Goal: Task Accomplishment & Management: Complete application form

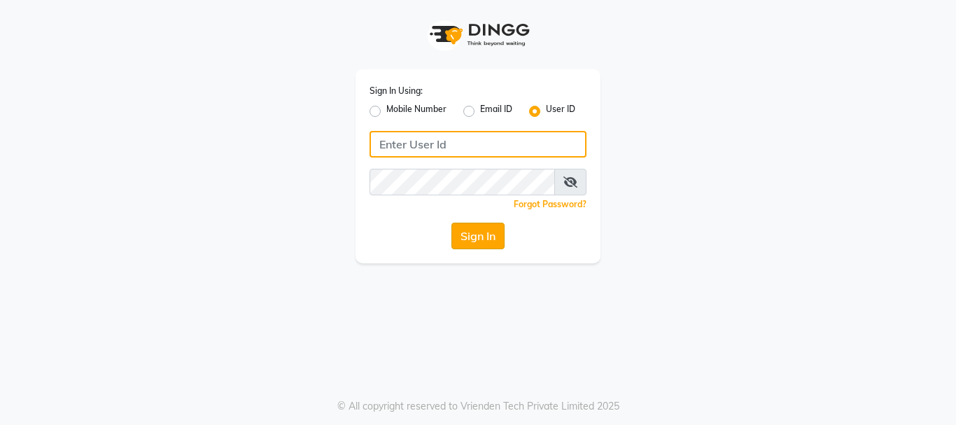
type input "shadesskin&hair"
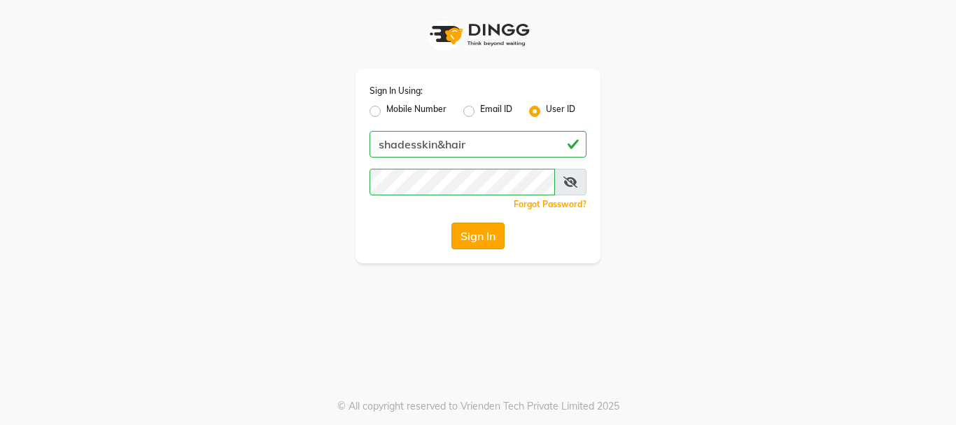
click at [469, 238] on button "Sign In" at bounding box center [477, 236] width 53 height 27
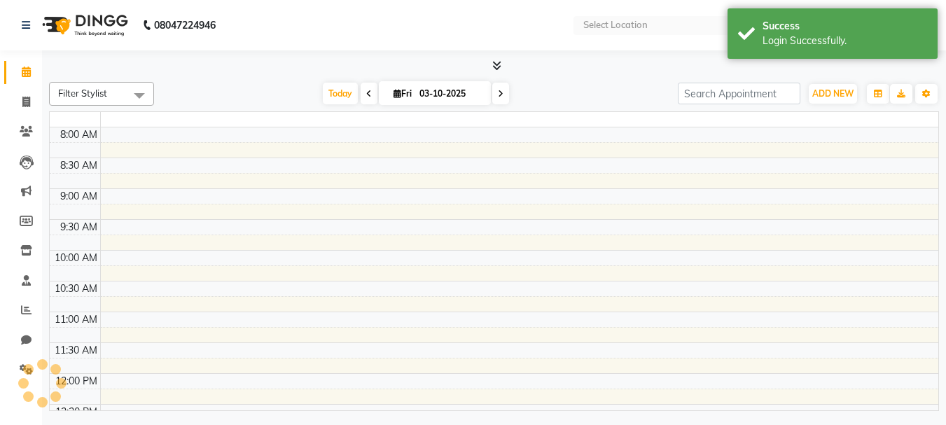
select select "en"
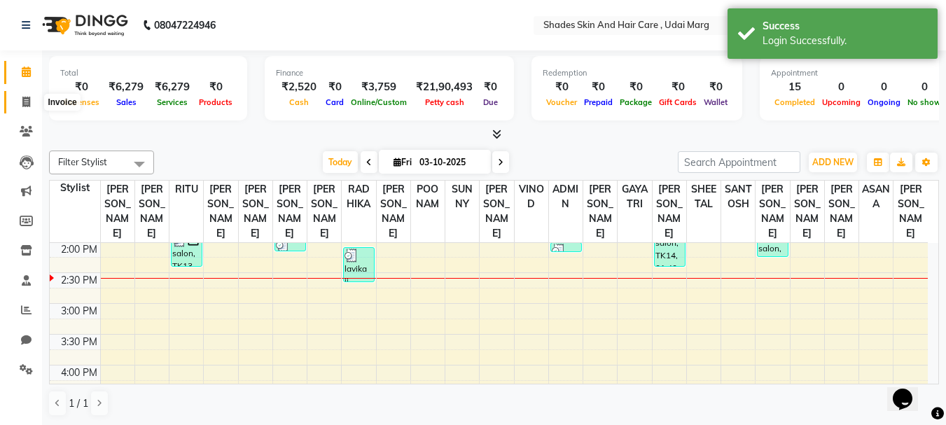
click at [34, 96] on span at bounding box center [26, 102] width 24 height 16
select select "8022"
select select "service"
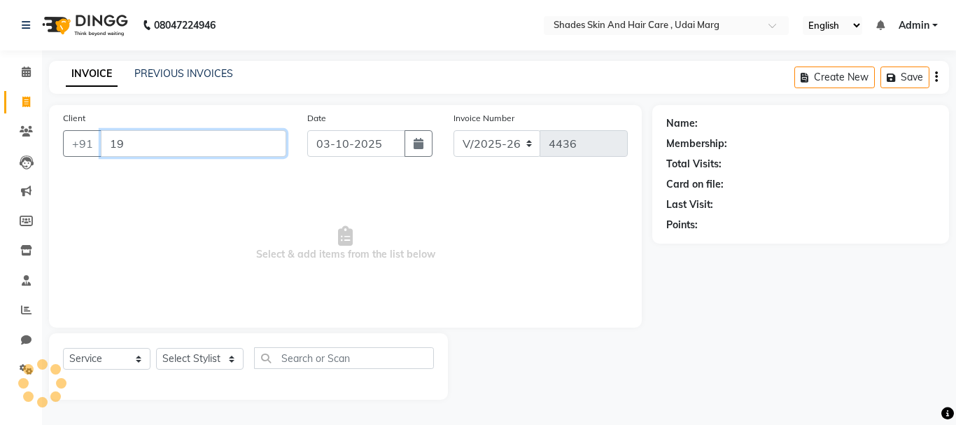
type input "1"
type input "9314565825"
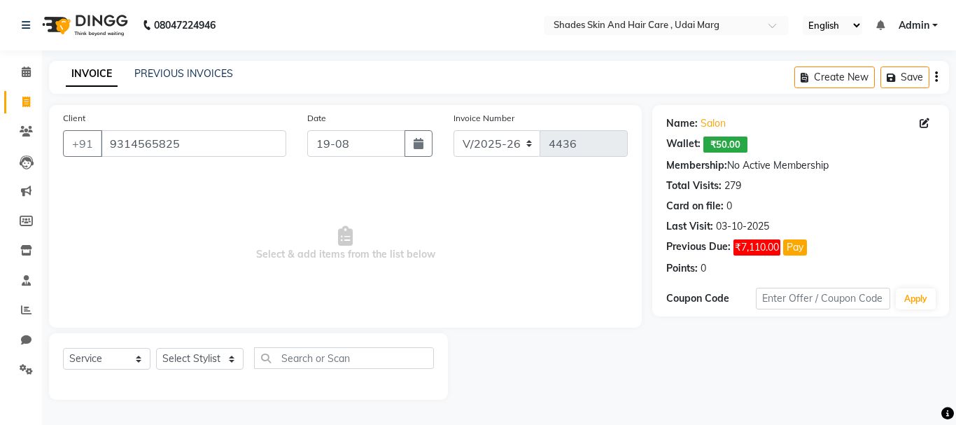
type input "[DATE]"
click at [178, 358] on select "Select Stylist [PERSON_NAME] ADMIN [PERSON_NAME] [PERSON_NAME] GAYATRI [PERSON_…" at bounding box center [199, 359] width 87 height 22
select select "74331"
click at [156, 348] on select "Select Stylist [PERSON_NAME] ADMIN [PERSON_NAME] [PERSON_NAME] GAYATRI [PERSON_…" at bounding box center [199, 359] width 87 height 22
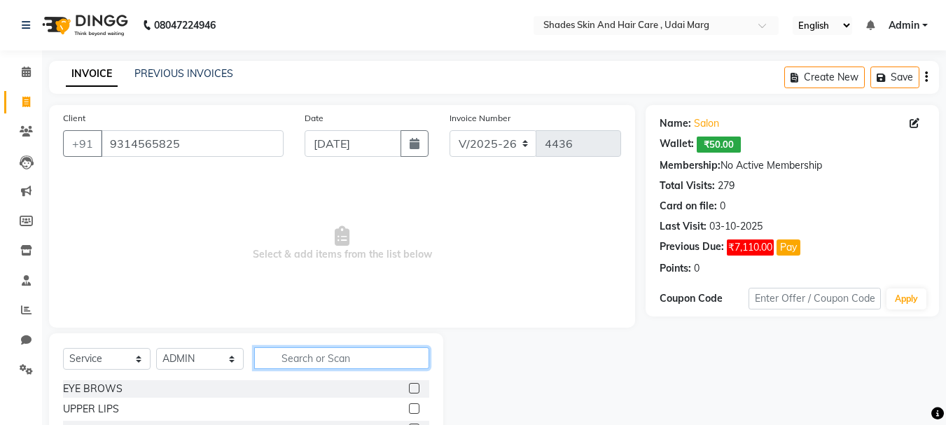
click at [291, 360] on input "text" at bounding box center [341, 358] width 175 height 22
type input "EXTRA"
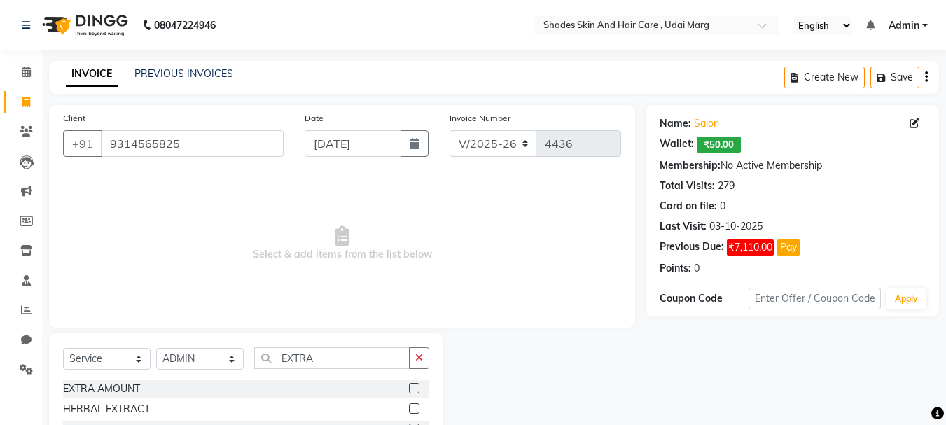
click at [412, 390] on label at bounding box center [414, 388] width 10 height 10
click at [412, 390] on input "checkbox" at bounding box center [413, 388] width 9 height 9
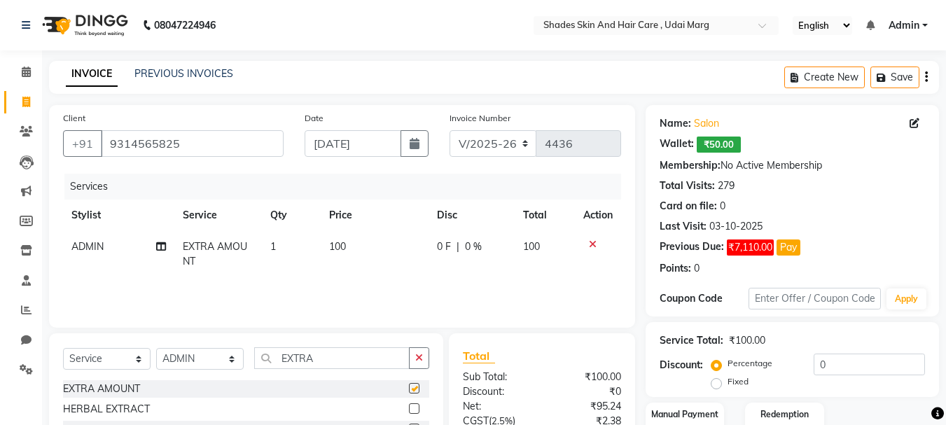
checkbox input "false"
click at [344, 253] on td "100" at bounding box center [375, 254] width 108 height 46
select select "74331"
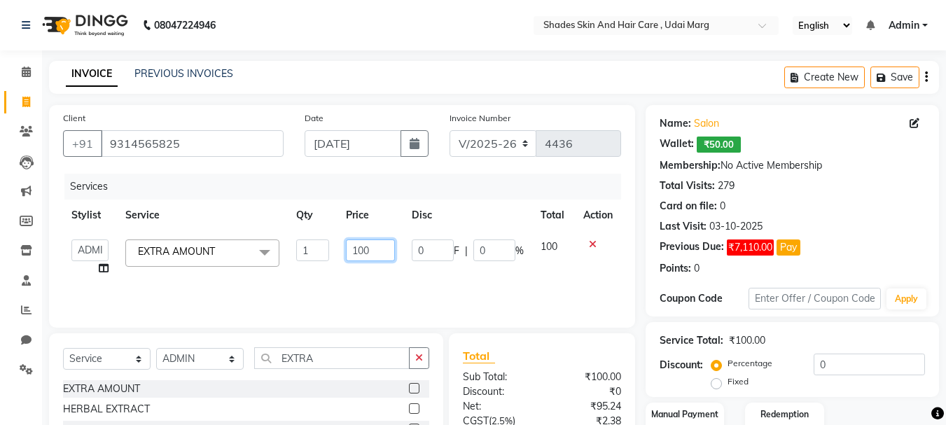
click at [370, 252] on input "100" at bounding box center [370, 250] width 48 height 22
type input "1"
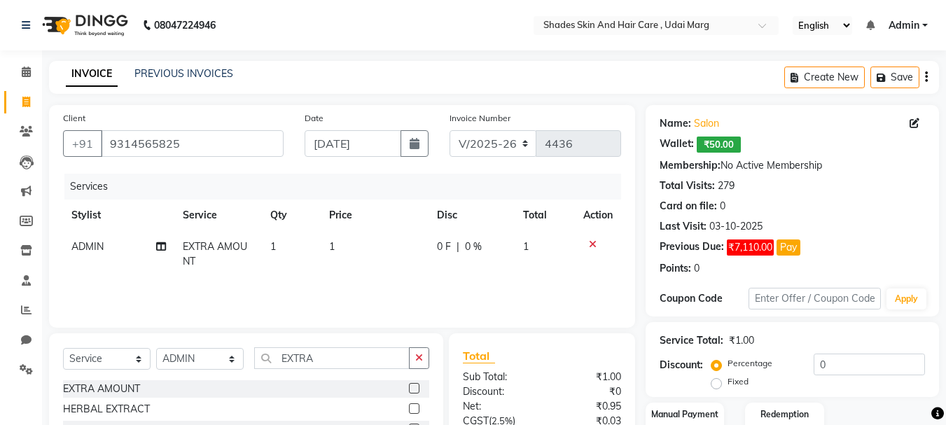
click at [602, 283] on div "Services Stylist Service Qty Price Disc Total Action ADMIN EXTRA AMOUNT 1 1 0 F…" at bounding box center [342, 244] width 558 height 140
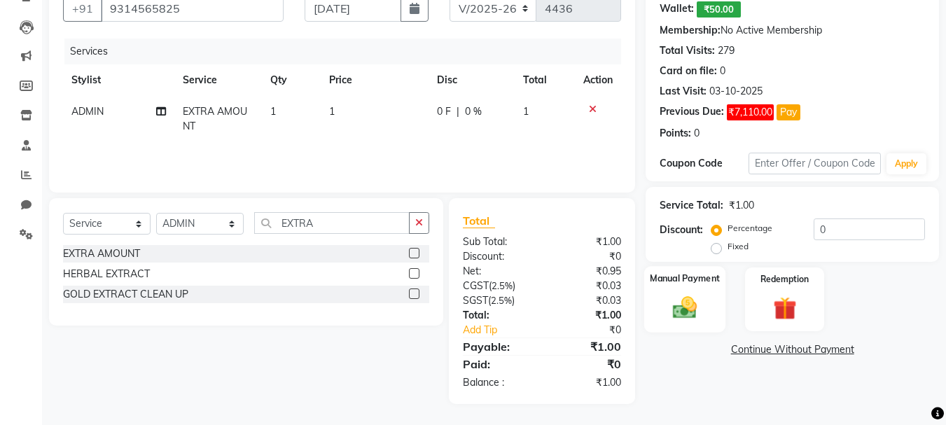
click at [708, 300] on div "Manual Payment" at bounding box center [685, 299] width 82 height 66
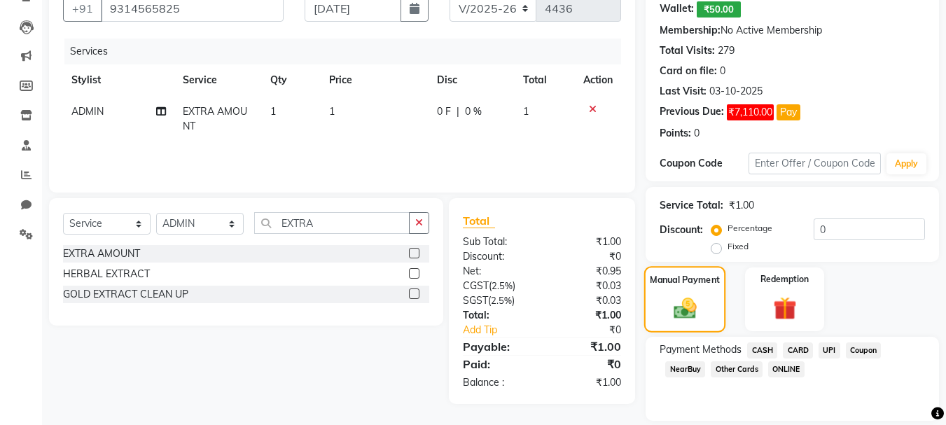
scroll to position [181, 0]
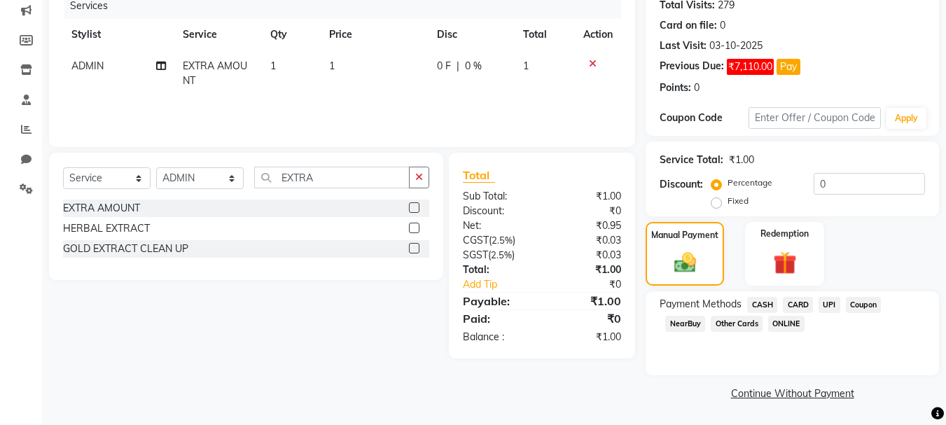
click at [825, 309] on span "UPI" at bounding box center [829, 305] width 22 height 16
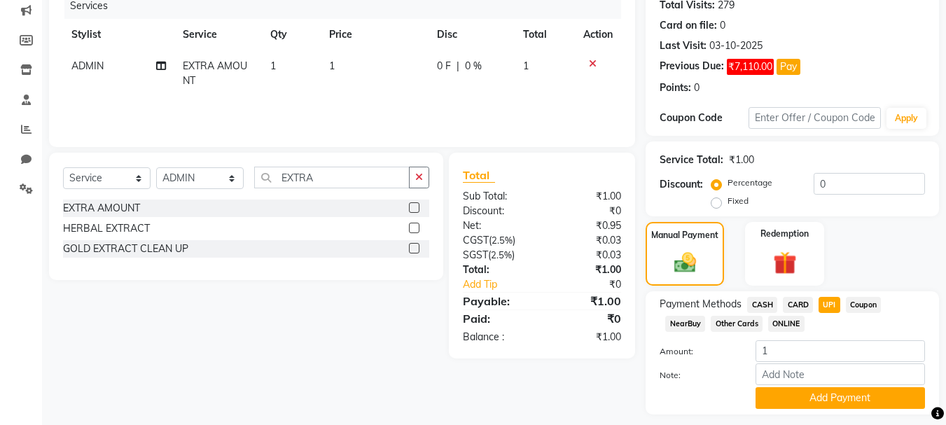
scroll to position [220, 0]
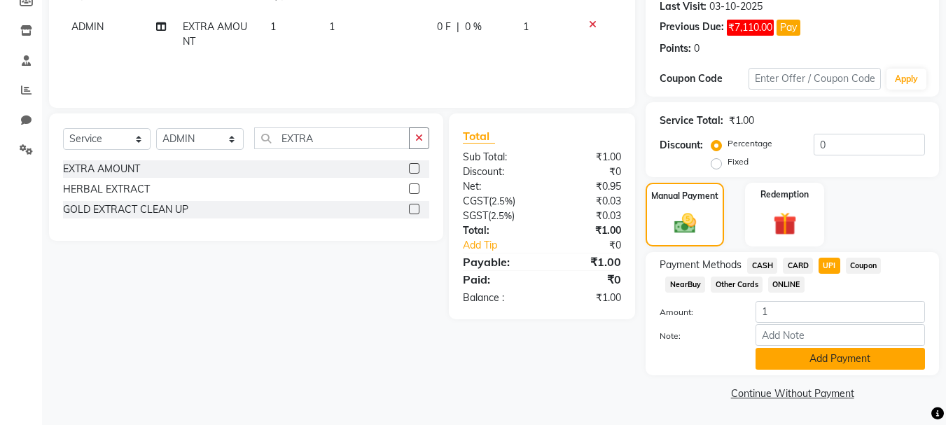
click at [774, 363] on button "Add Payment" at bounding box center [839, 359] width 169 height 22
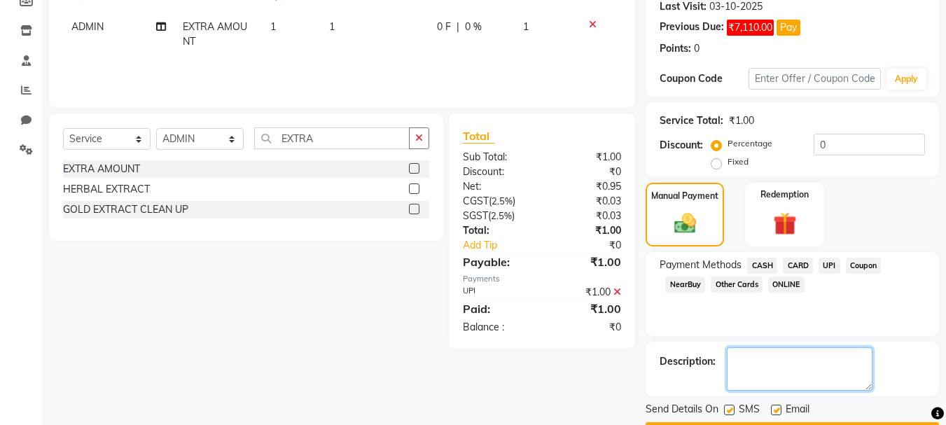
click at [774, 363] on textarea at bounding box center [800, 368] width 146 height 43
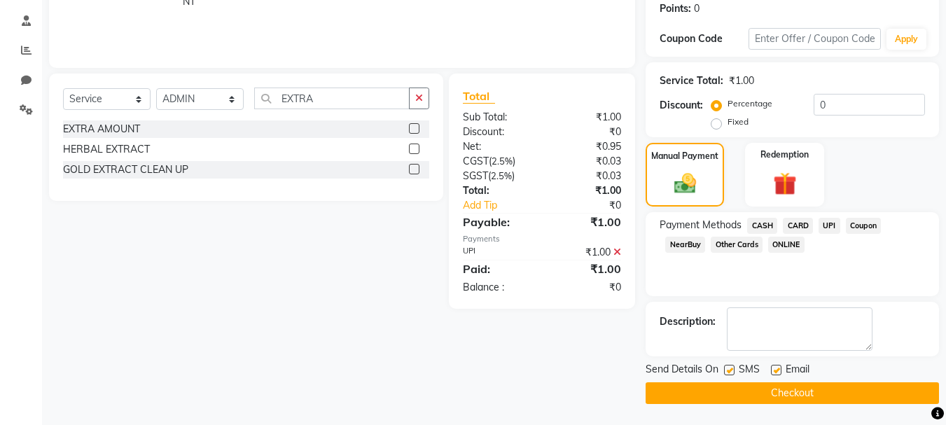
click at [772, 392] on button "Checkout" at bounding box center [791, 393] width 293 height 22
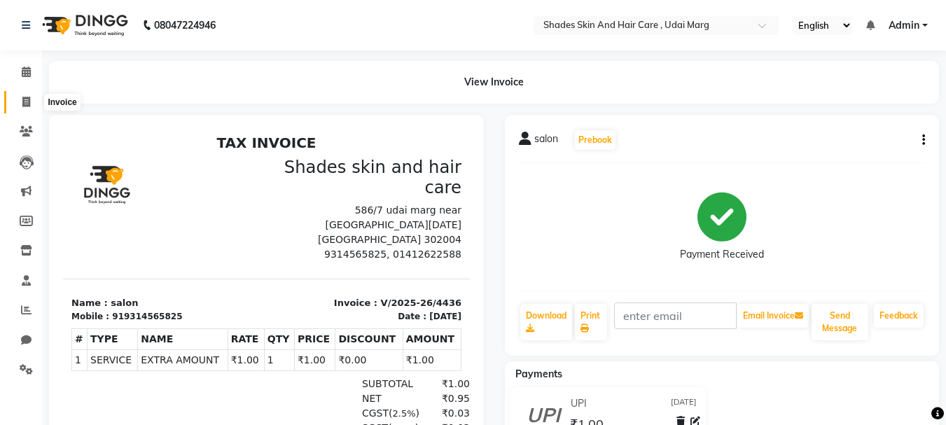
click at [21, 97] on span at bounding box center [26, 102] width 24 height 16
select select "service"
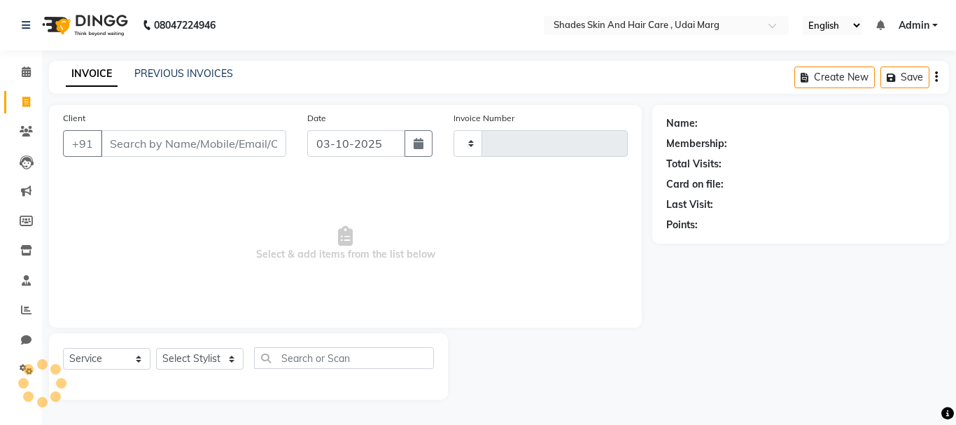
type input "4437"
select select "8022"
type input "9314565825"
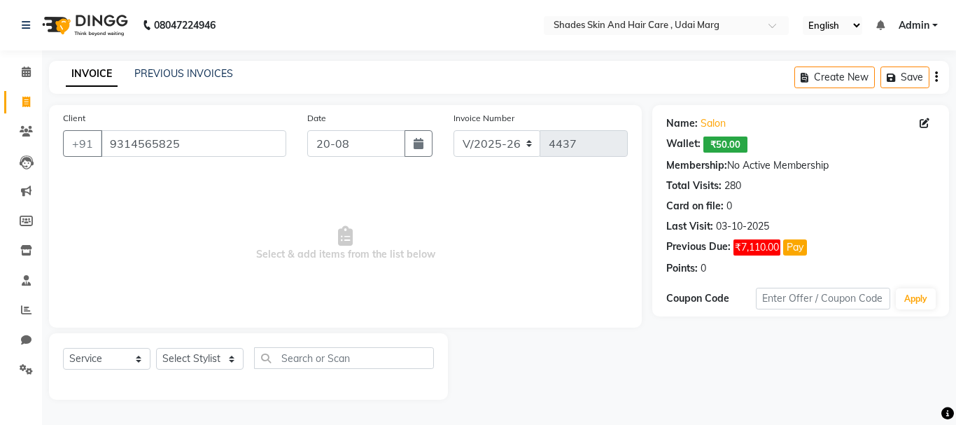
type input "[DATE]"
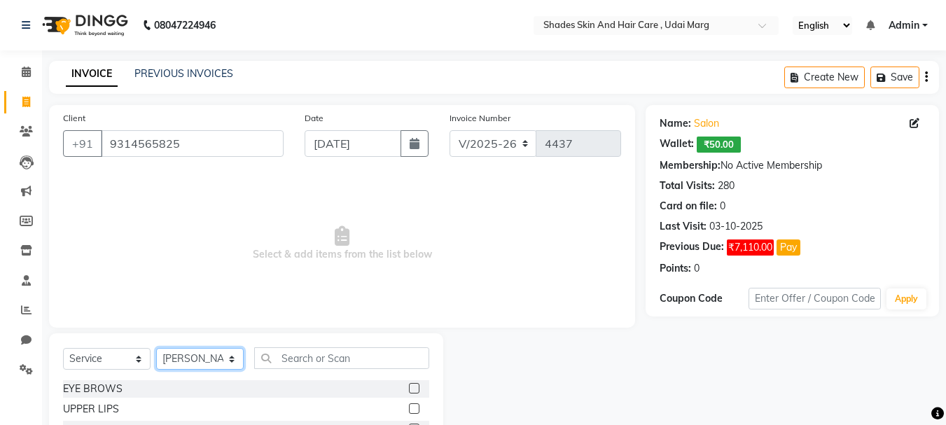
select select "74331"
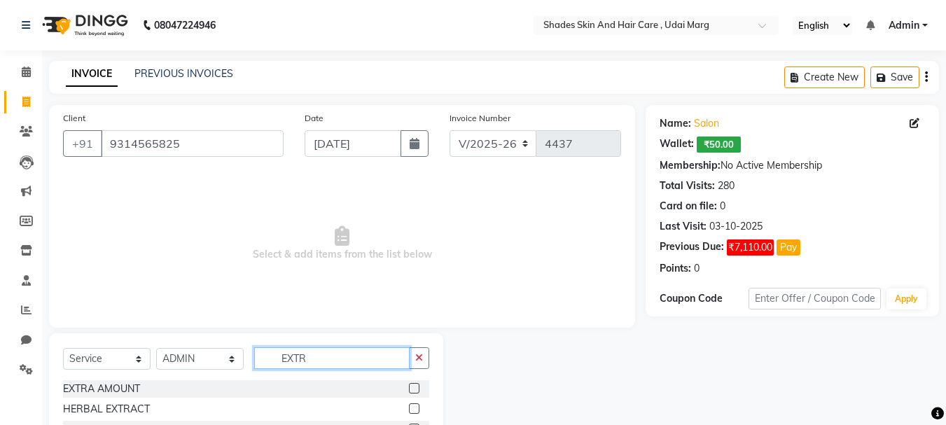
type input "EXTR"
click at [416, 386] on label at bounding box center [414, 388] width 10 height 10
click at [416, 386] on input "checkbox" at bounding box center [413, 388] width 9 height 9
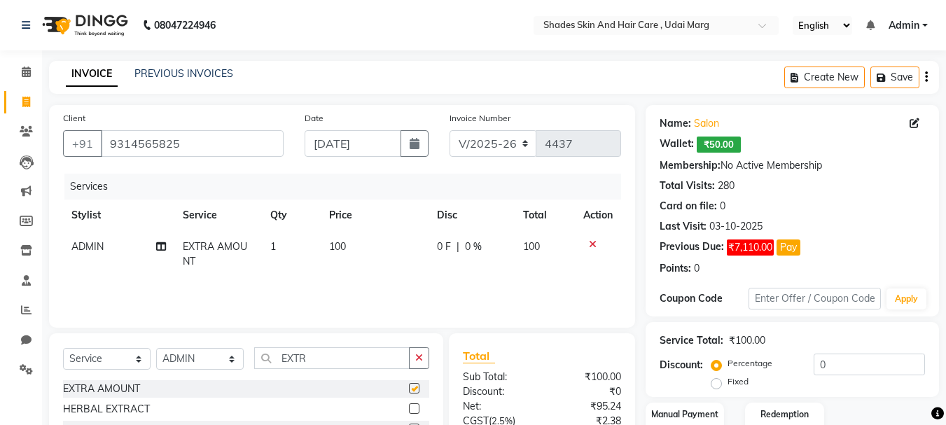
checkbox input "false"
click at [353, 240] on td "100" at bounding box center [375, 254] width 108 height 46
select select "74331"
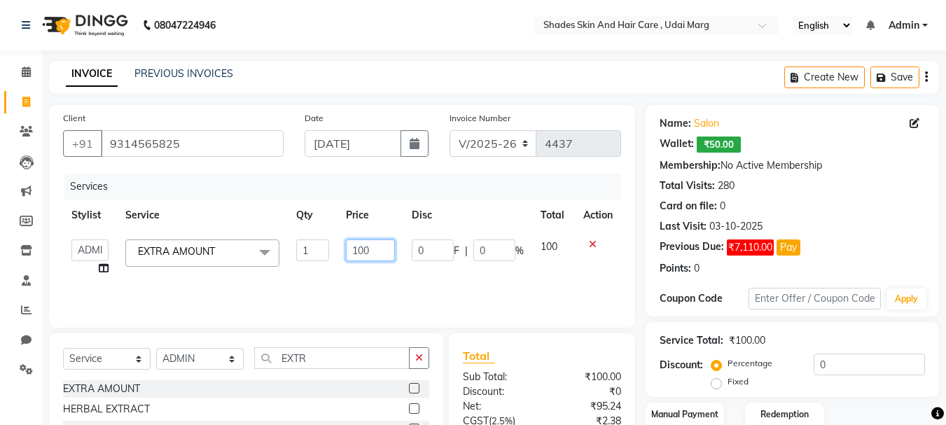
click at [372, 244] on input "100" at bounding box center [370, 250] width 48 height 22
type input "1"
type input "249"
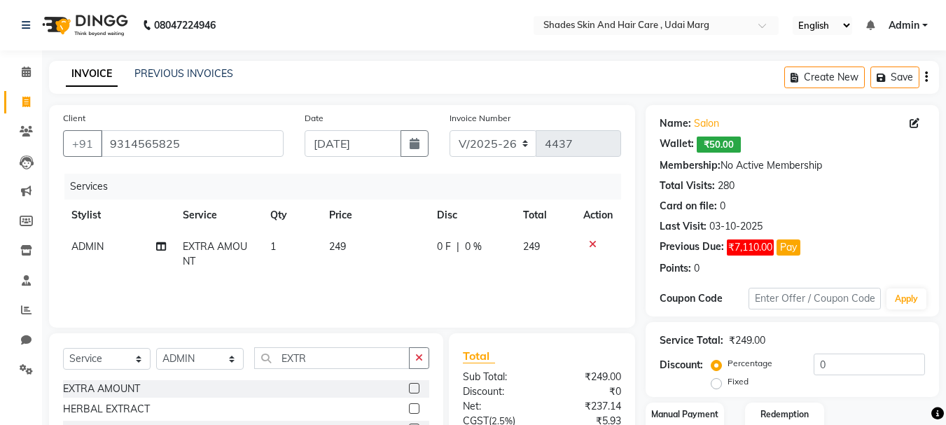
scroll to position [135, 0]
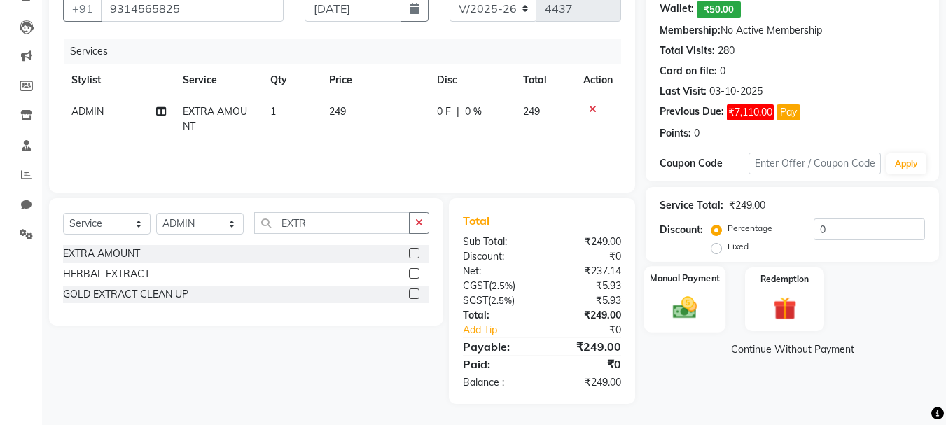
click at [699, 316] on img at bounding box center [684, 307] width 39 height 28
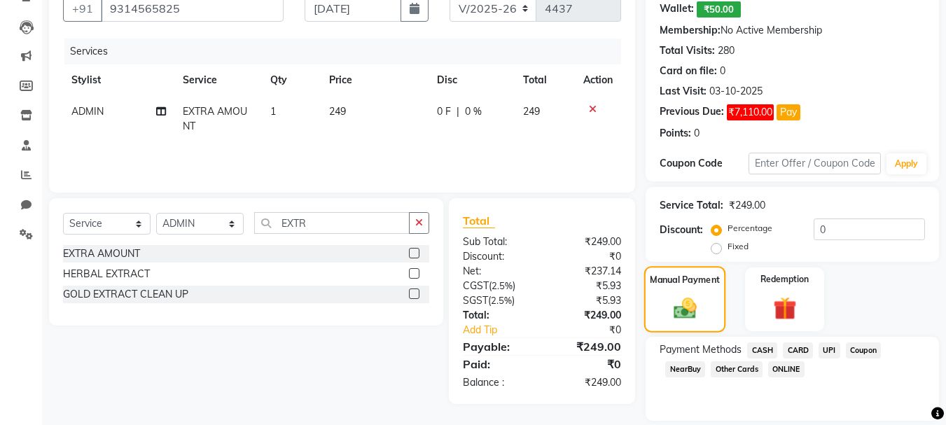
scroll to position [181, 0]
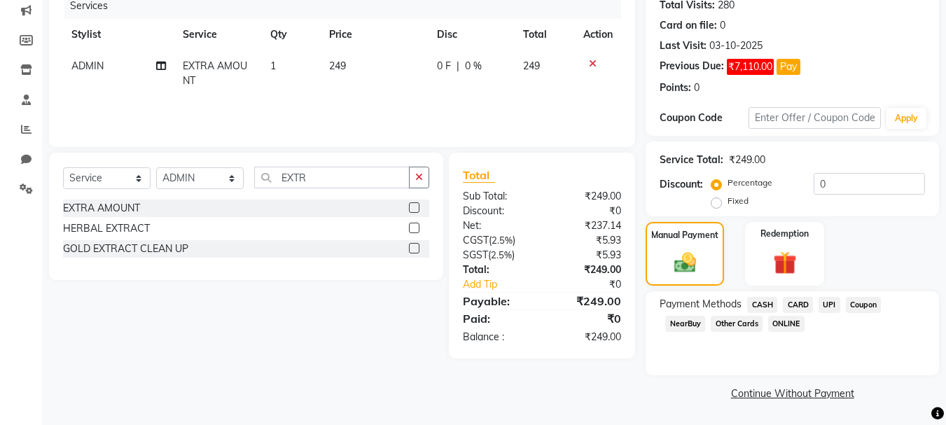
click at [699, 318] on span "NearBuy" at bounding box center [685, 324] width 40 height 16
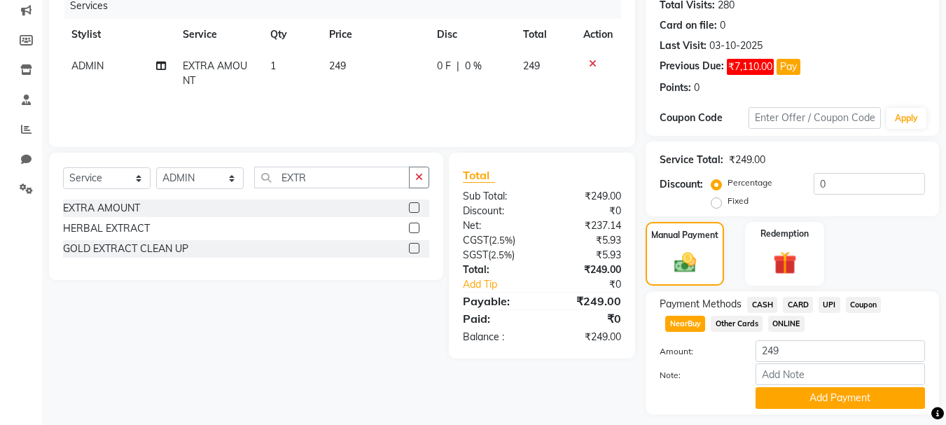
scroll to position [220, 0]
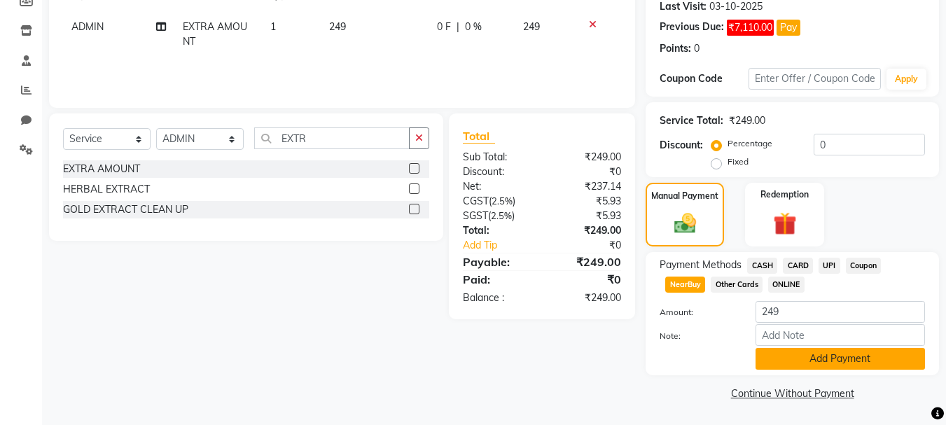
click at [841, 365] on button "Add Payment" at bounding box center [839, 359] width 169 height 22
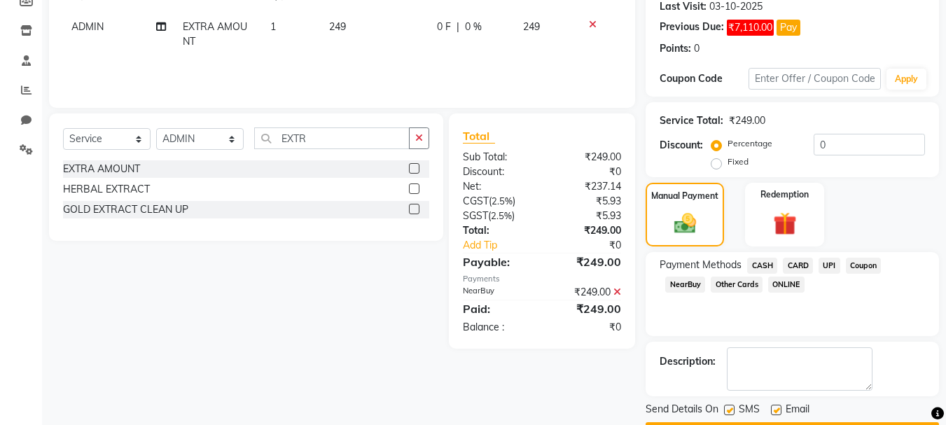
scroll to position [260, 0]
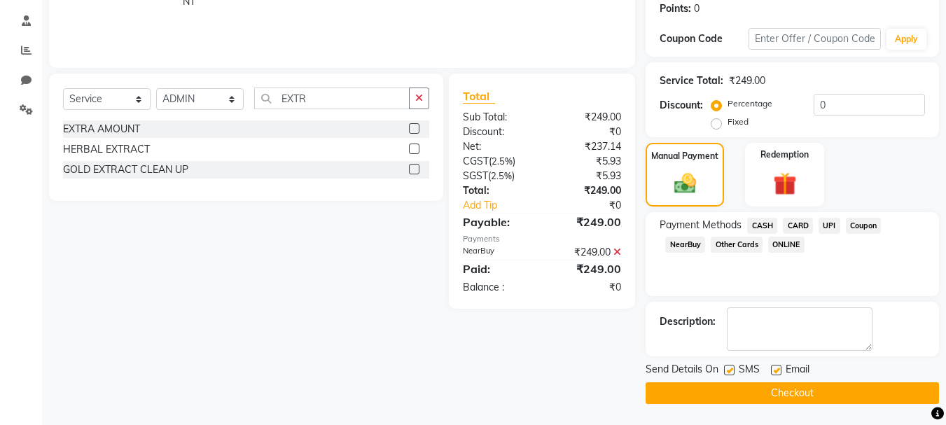
click at [800, 395] on button "Checkout" at bounding box center [791, 393] width 293 height 22
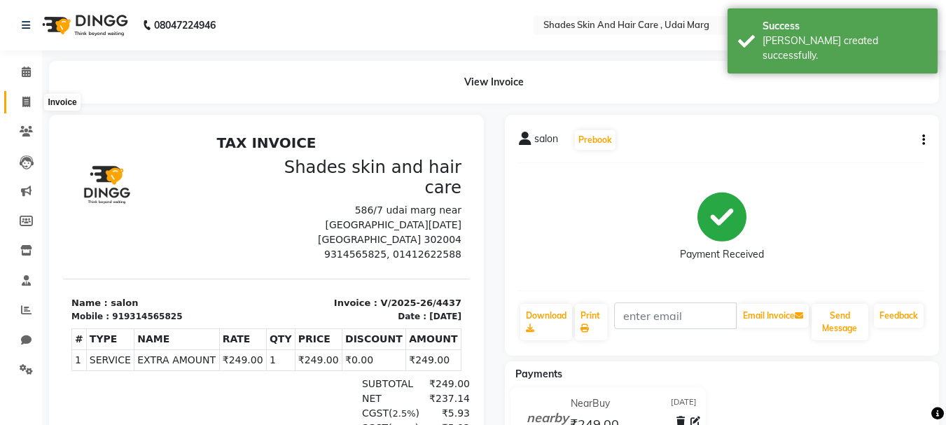
click at [24, 97] on icon at bounding box center [26, 102] width 8 height 10
select select "service"
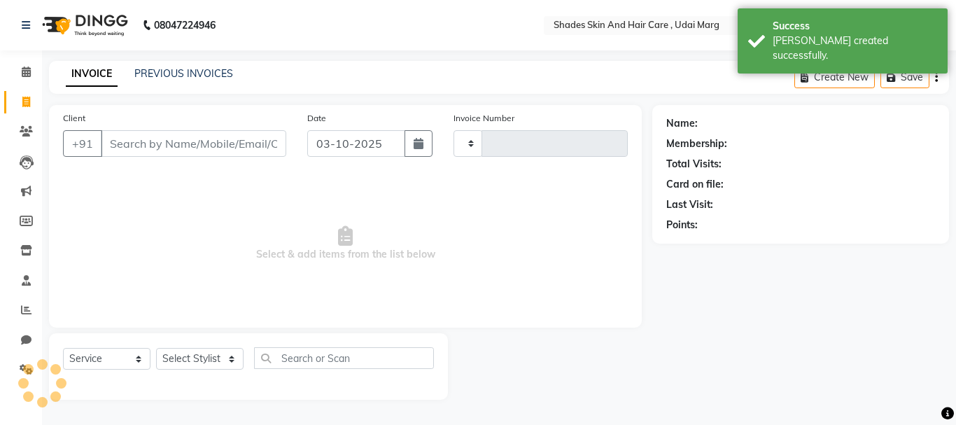
type input "4438"
select select "8022"
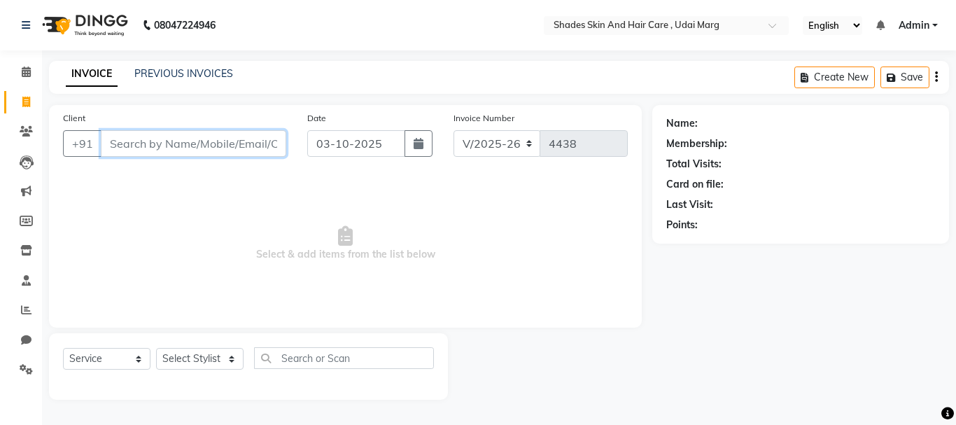
type input "3"
type input "9314565825"
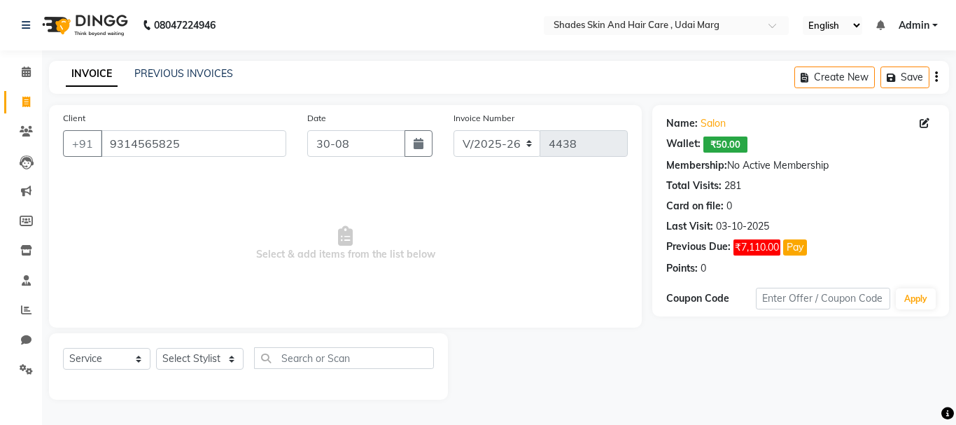
type input "[DATE]"
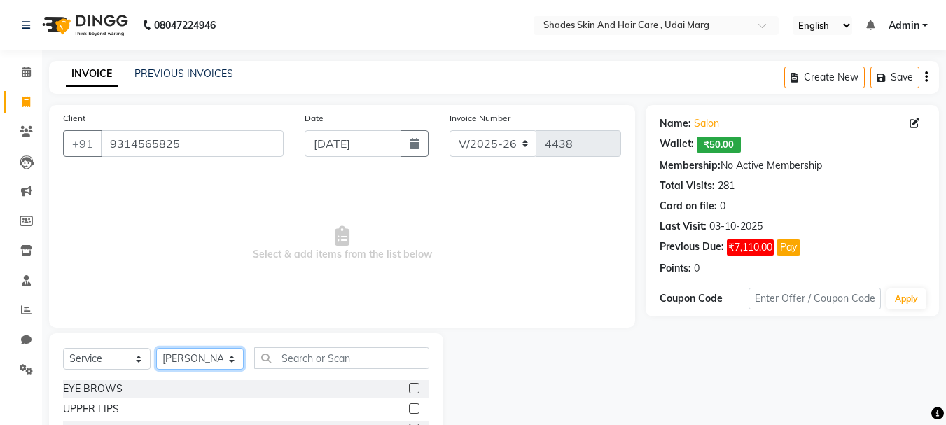
select select "74331"
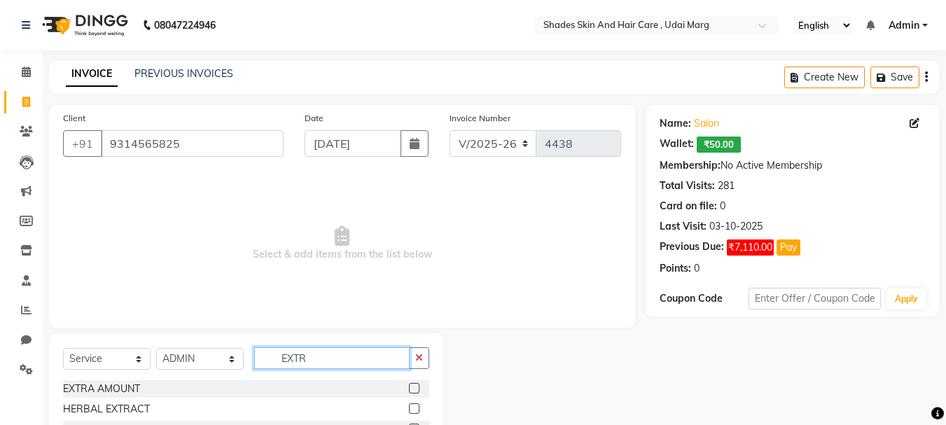
type input "EXTR"
click at [415, 393] on label at bounding box center [414, 388] width 10 height 10
click at [415, 393] on input "checkbox" at bounding box center [413, 388] width 9 height 9
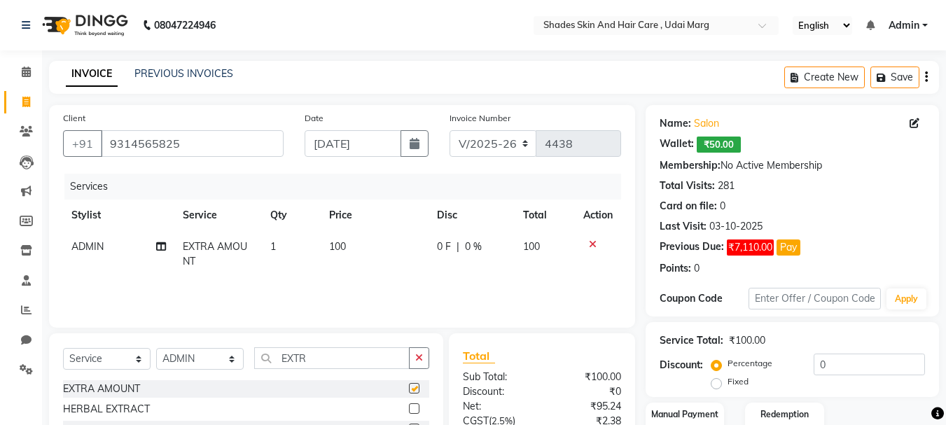
checkbox input "false"
click at [367, 248] on td "100" at bounding box center [375, 254] width 108 height 46
select select "74331"
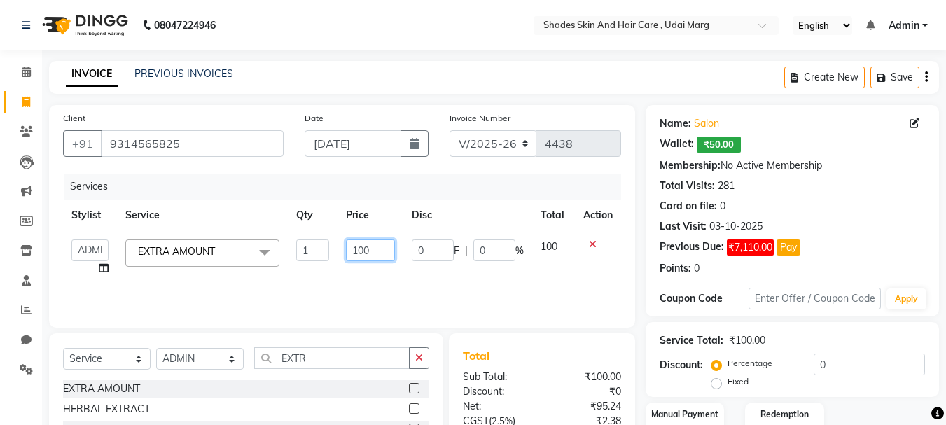
click at [367, 248] on input "100" at bounding box center [370, 250] width 48 height 22
type input "1"
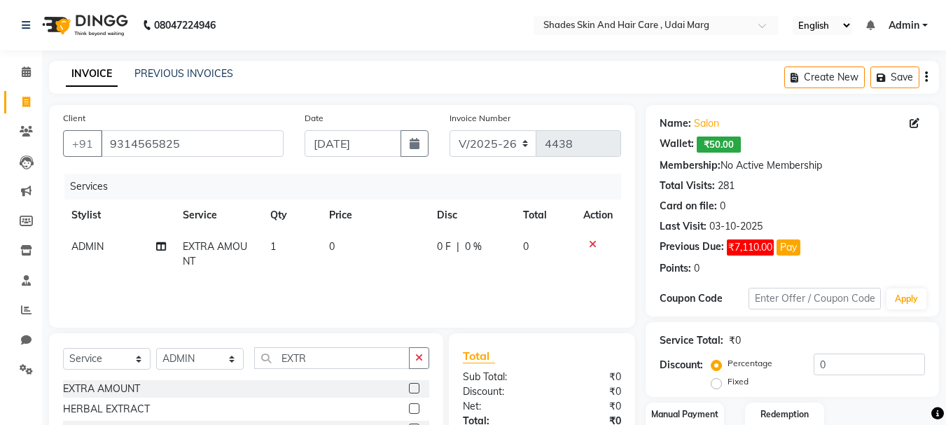
click at [367, 248] on td "0" at bounding box center [375, 254] width 108 height 46
select select "74331"
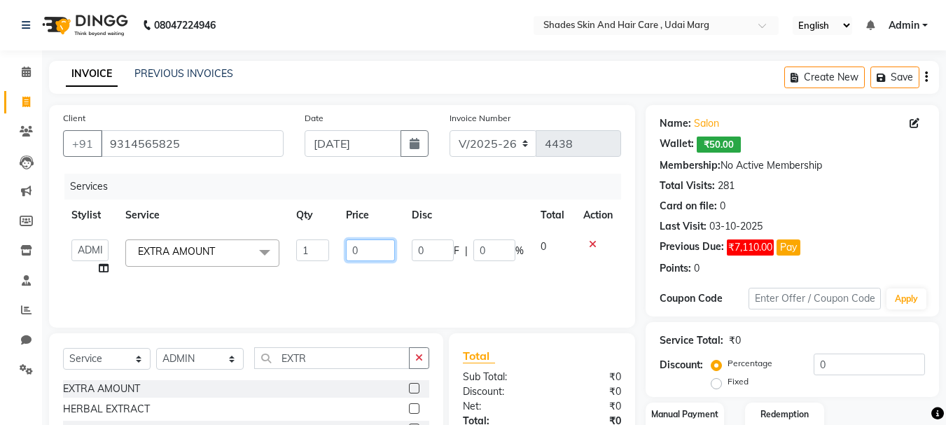
click at [377, 249] on input "0" at bounding box center [370, 250] width 48 height 22
type input "599"
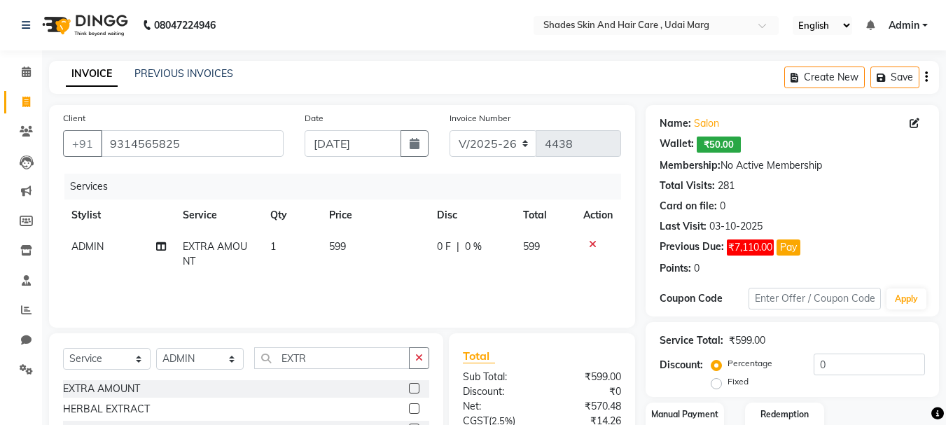
click at [566, 281] on div "Services Stylist Service Qty Price Disc Total Action ADMIN EXTRA AMOUNT 1 599 0…" at bounding box center [342, 244] width 558 height 140
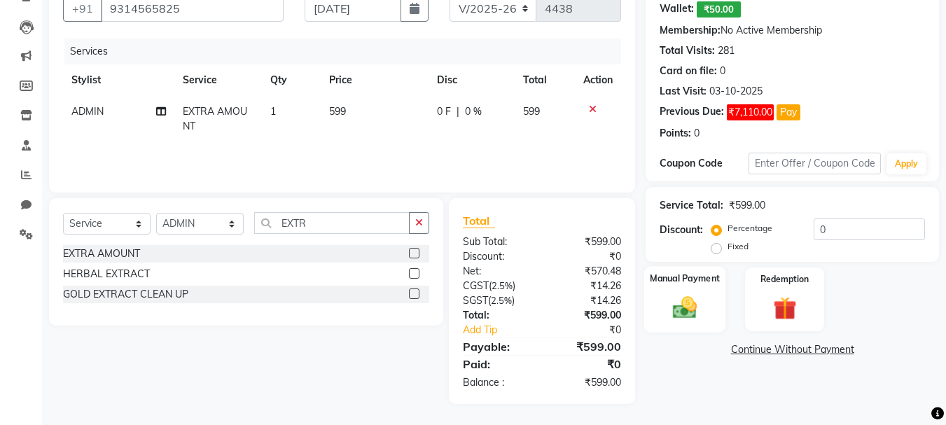
click at [696, 300] on img at bounding box center [684, 307] width 39 height 28
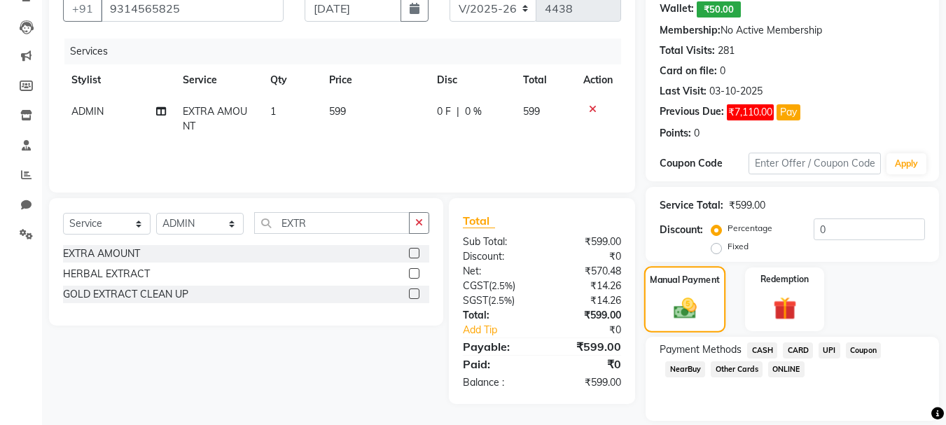
scroll to position [181, 0]
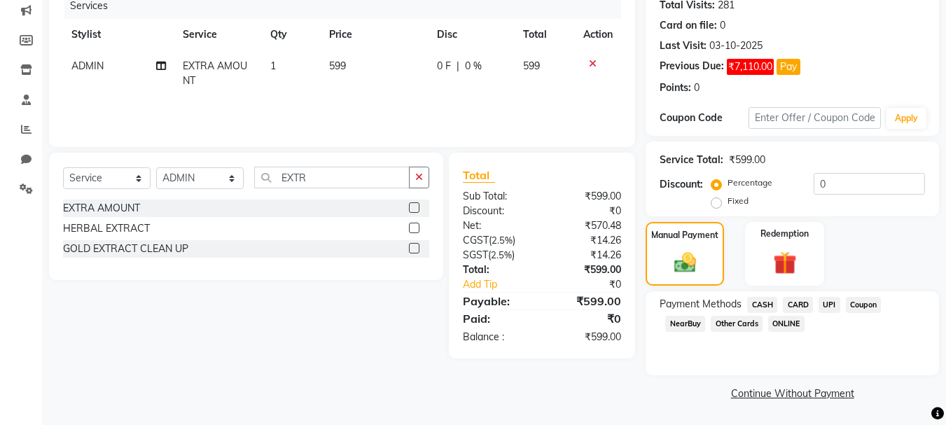
click at [694, 327] on span "NearBuy" at bounding box center [685, 324] width 40 height 16
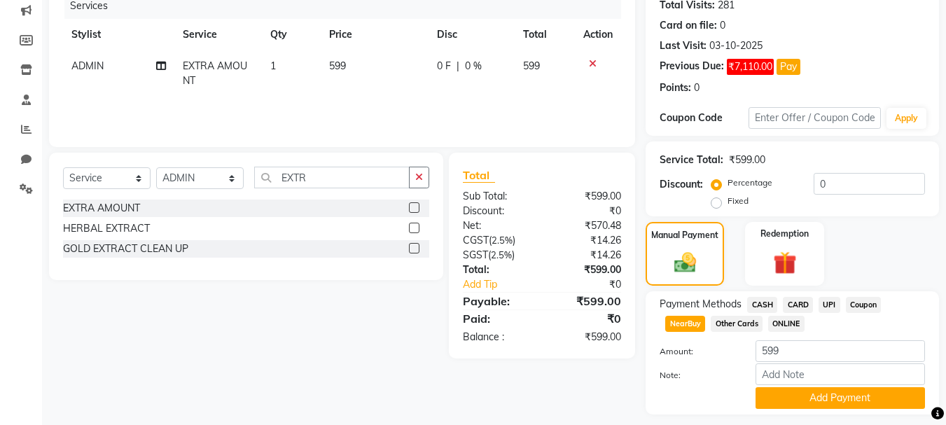
scroll to position [220, 0]
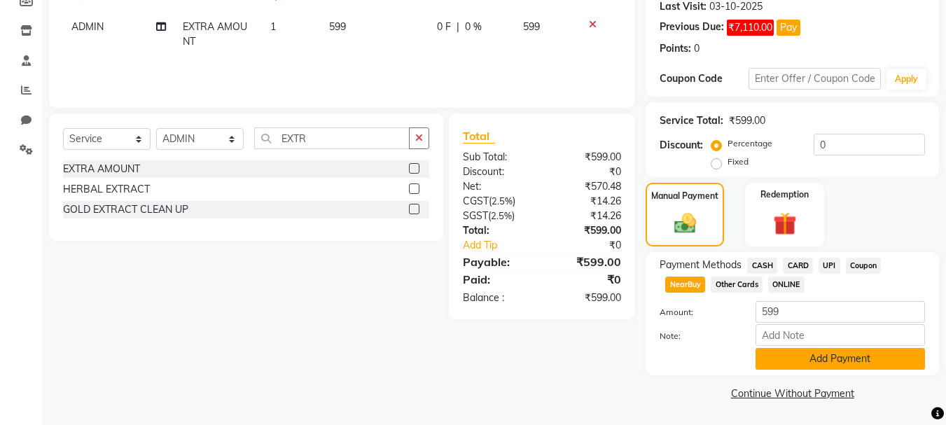
click at [802, 351] on button "Add Payment" at bounding box center [839, 359] width 169 height 22
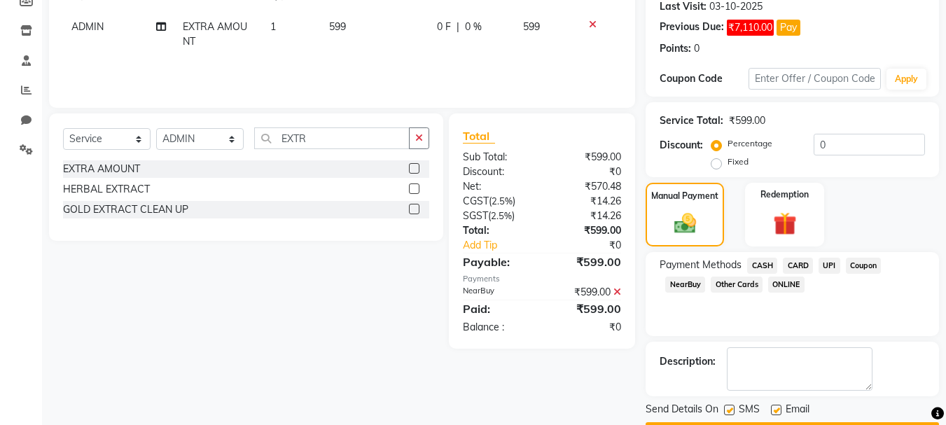
scroll to position [260, 0]
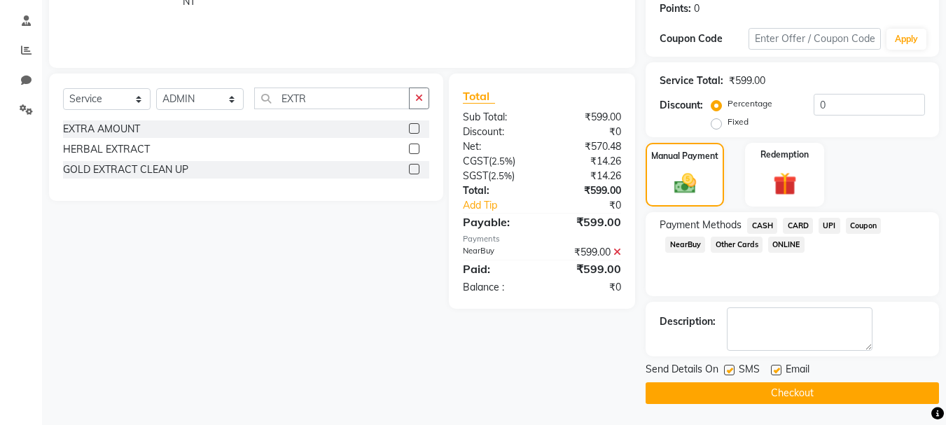
click at [778, 390] on button "Checkout" at bounding box center [791, 393] width 293 height 22
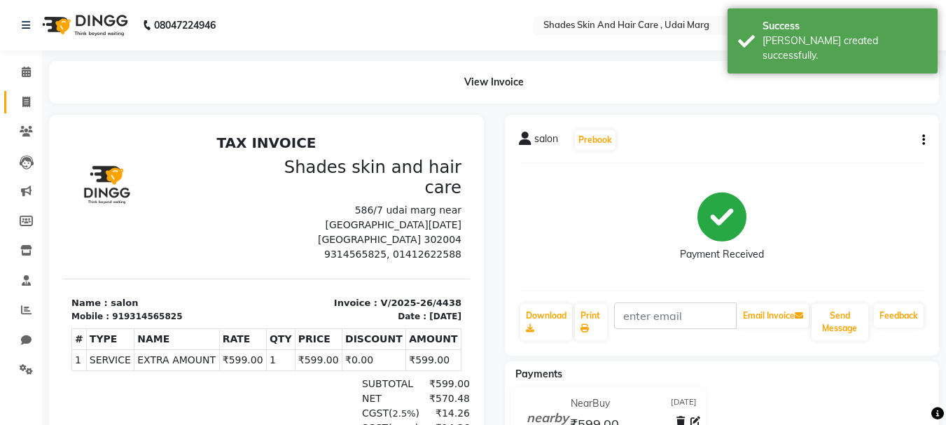
click at [24, 93] on link "Invoice" at bounding box center [21, 102] width 34 height 23
select select "service"
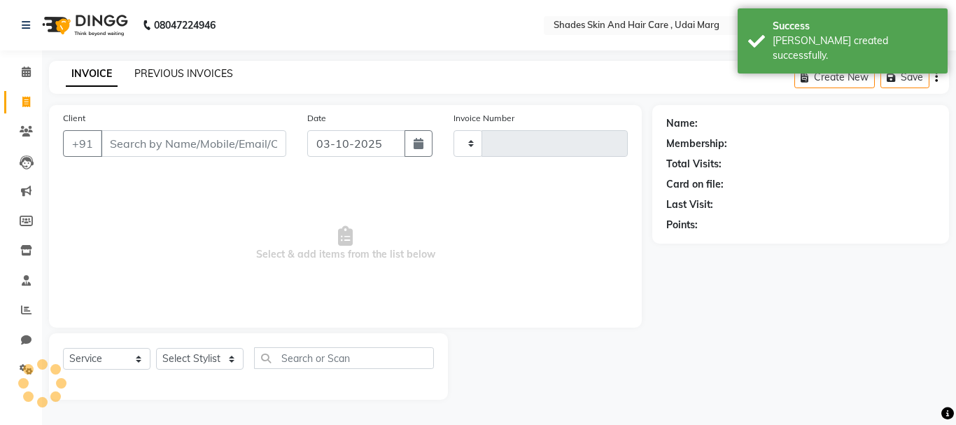
type input "4439"
select select "8022"
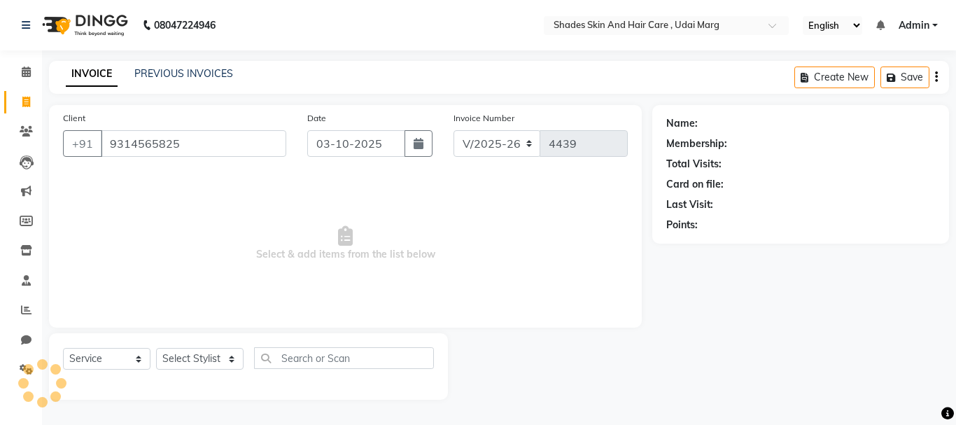
type input "9314565825"
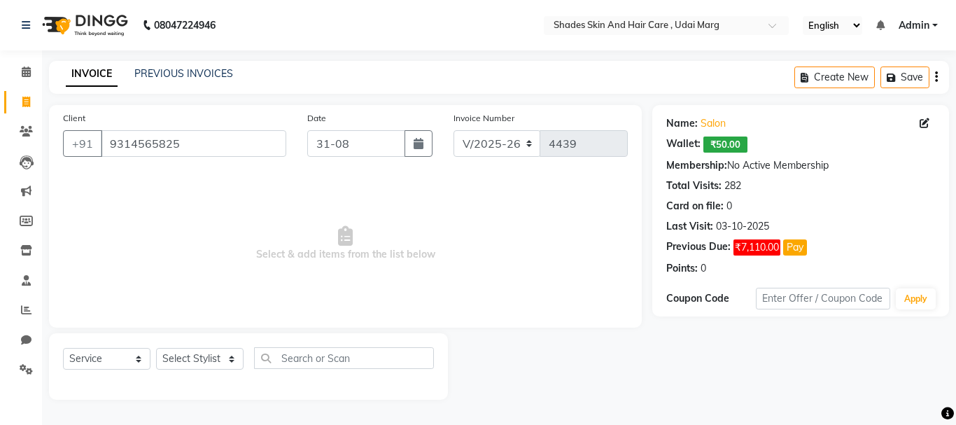
type input "[DATE]"
click at [183, 360] on select "Select Stylist [PERSON_NAME] ADMIN [PERSON_NAME] [PERSON_NAME] GAYATRI [PERSON_…" at bounding box center [199, 359] width 87 height 22
select select "74331"
click at [156, 348] on select "Select Stylist [PERSON_NAME] ADMIN [PERSON_NAME] [PERSON_NAME] GAYATRI [PERSON_…" at bounding box center [199, 359] width 87 height 22
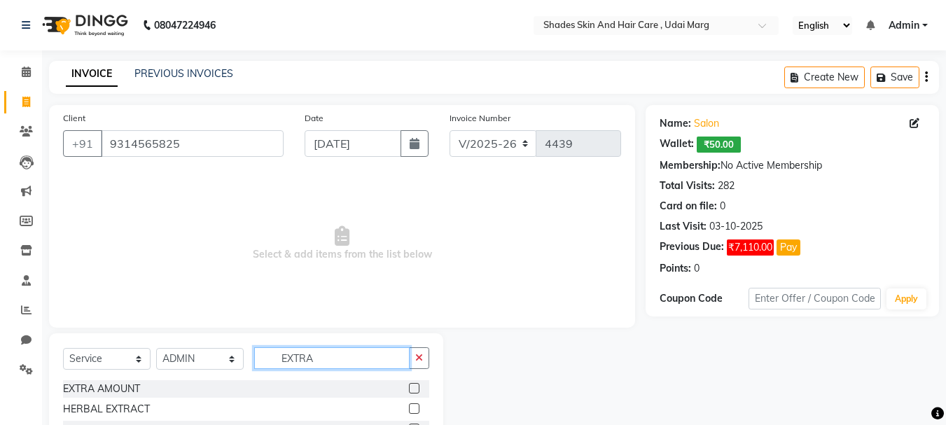
type input "EXTRA"
click at [412, 386] on label at bounding box center [414, 388] width 10 height 10
click at [412, 386] on input "checkbox" at bounding box center [413, 388] width 9 height 9
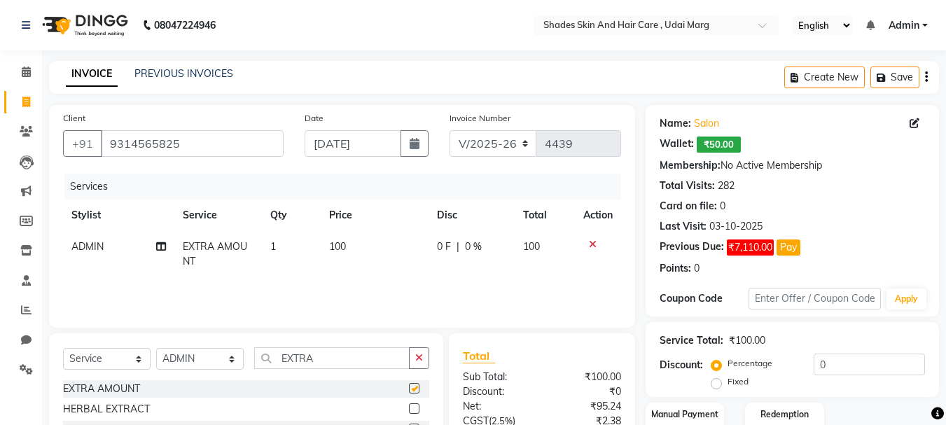
checkbox input "false"
click at [356, 243] on td "100" at bounding box center [375, 254] width 108 height 46
select select "74331"
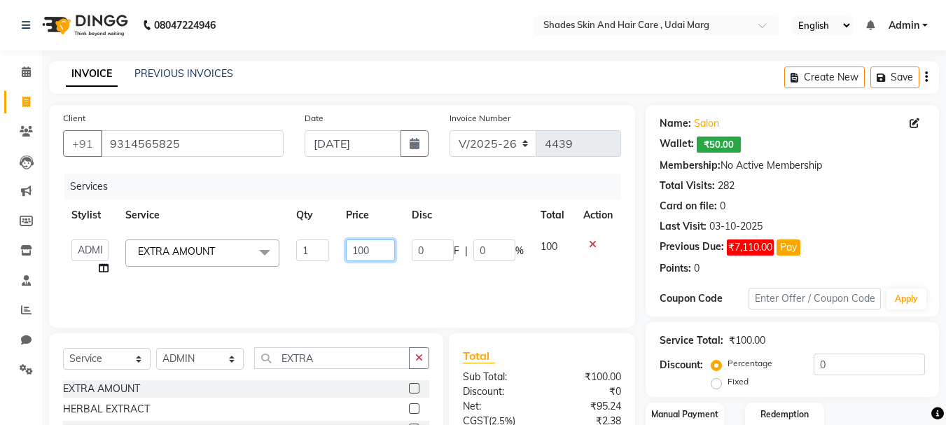
click at [385, 251] on input "100" at bounding box center [370, 250] width 48 height 22
type input "1"
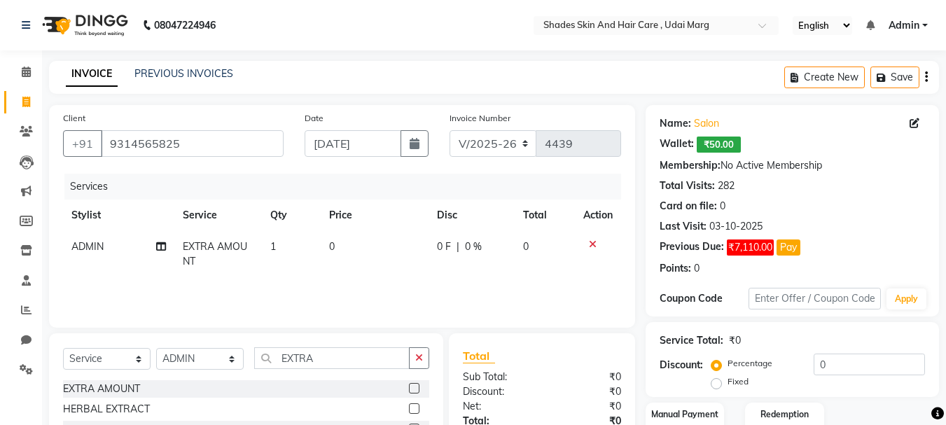
click at [365, 244] on td "0" at bounding box center [375, 254] width 108 height 46
select select "74331"
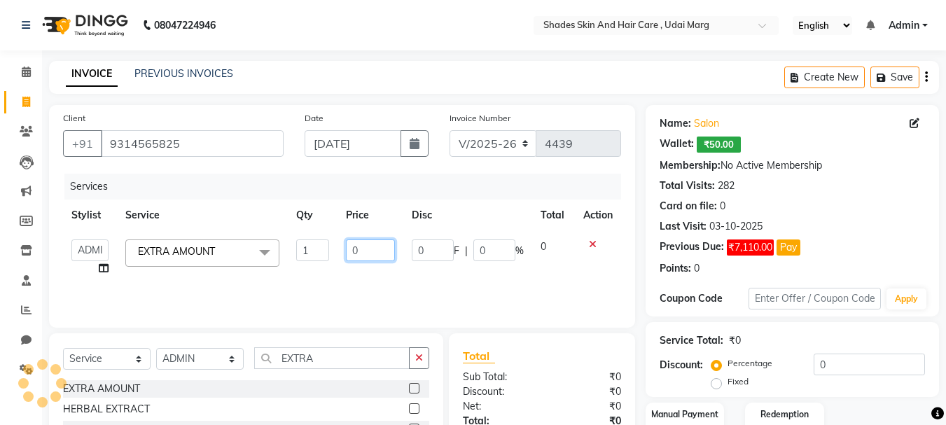
click at [365, 244] on input "0" at bounding box center [370, 250] width 48 height 22
type input "249"
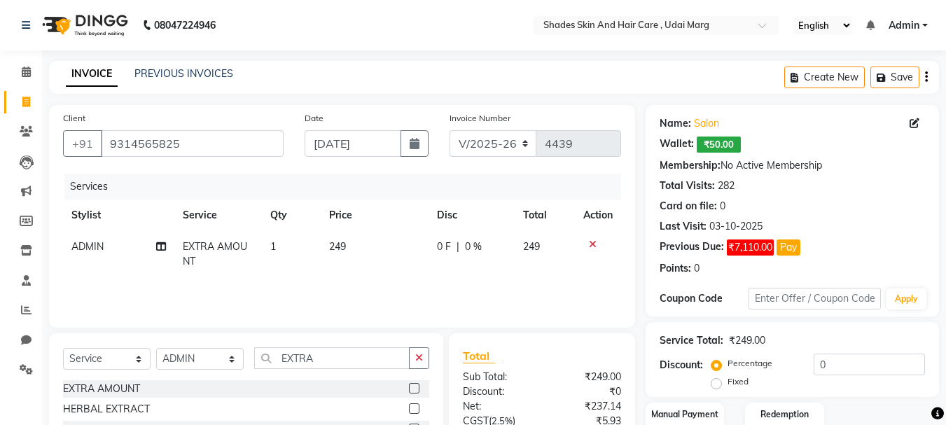
click at [592, 279] on div "Services Stylist Service Qty Price Disc Total Action ADMIN EXTRA AMOUNT 1 249 0…" at bounding box center [342, 244] width 558 height 140
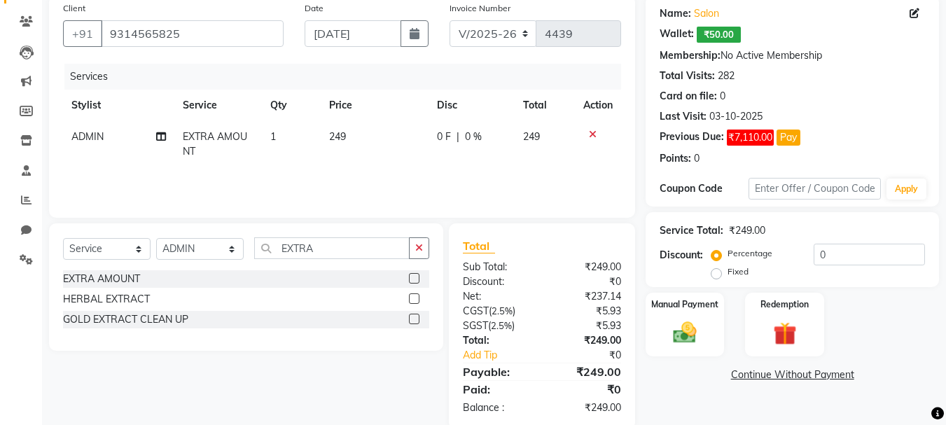
scroll to position [116, 0]
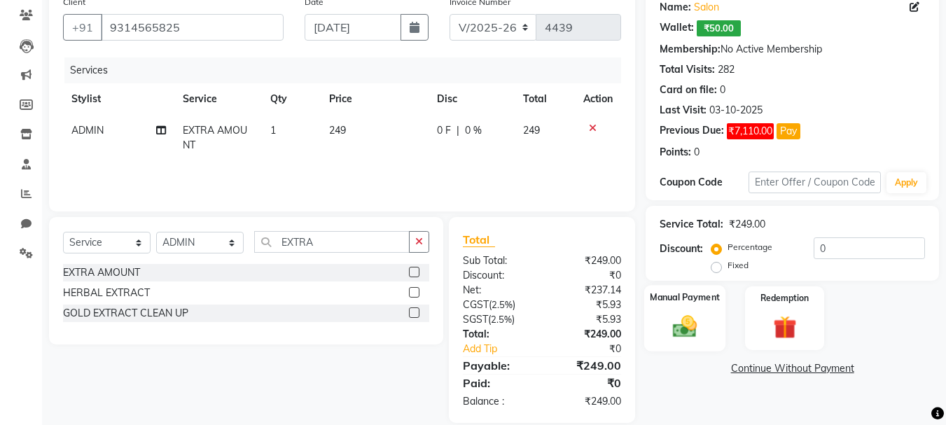
click at [678, 332] on img at bounding box center [684, 326] width 39 height 28
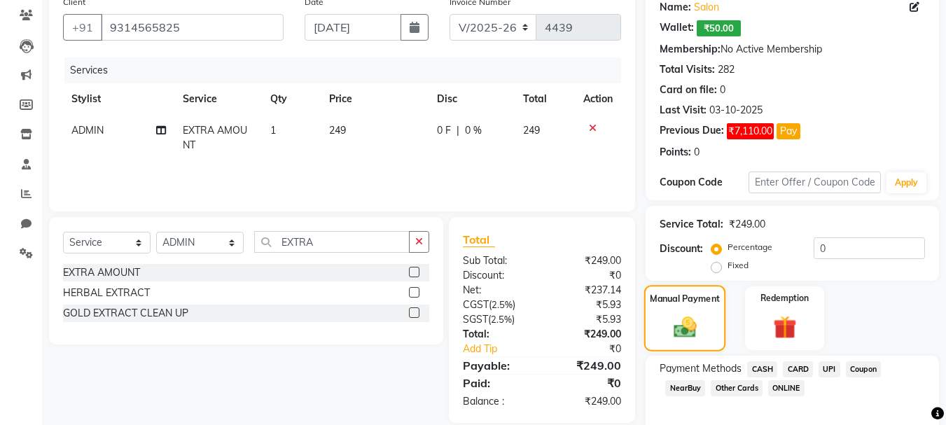
scroll to position [181, 0]
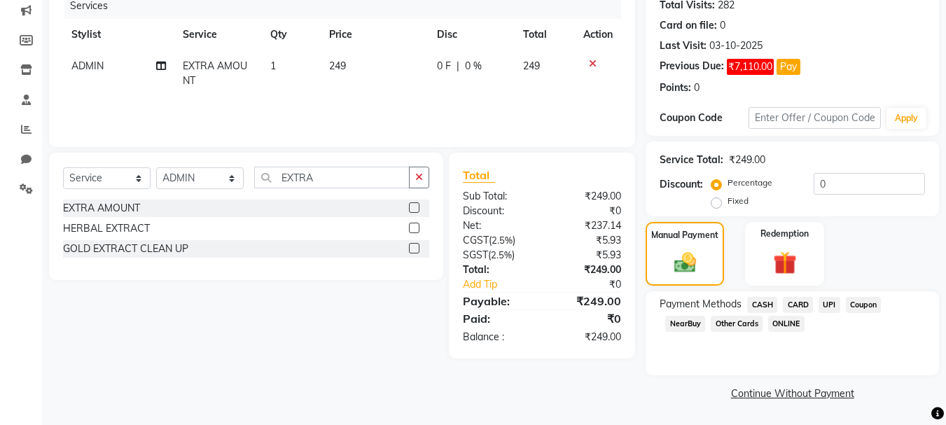
click at [688, 322] on span "NearBuy" at bounding box center [685, 324] width 40 height 16
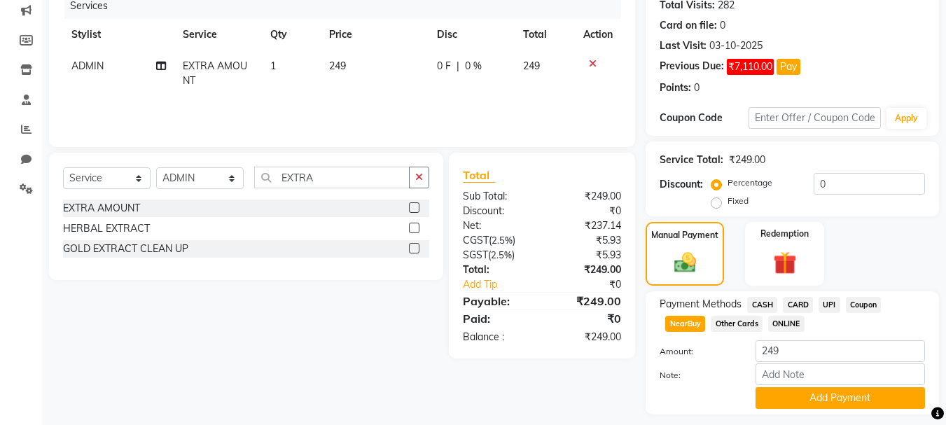
scroll to position [220, 0]
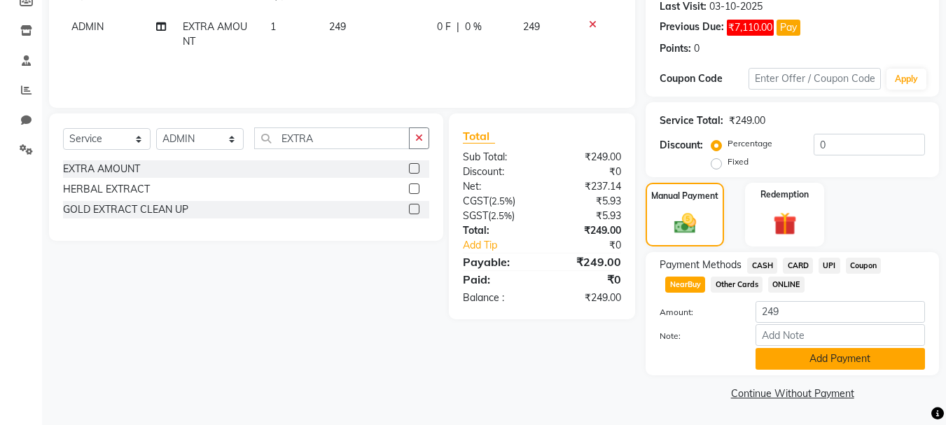
click at [789, 360] on button "Add Payment" at bounding box center [839, 359] width 169 height 22
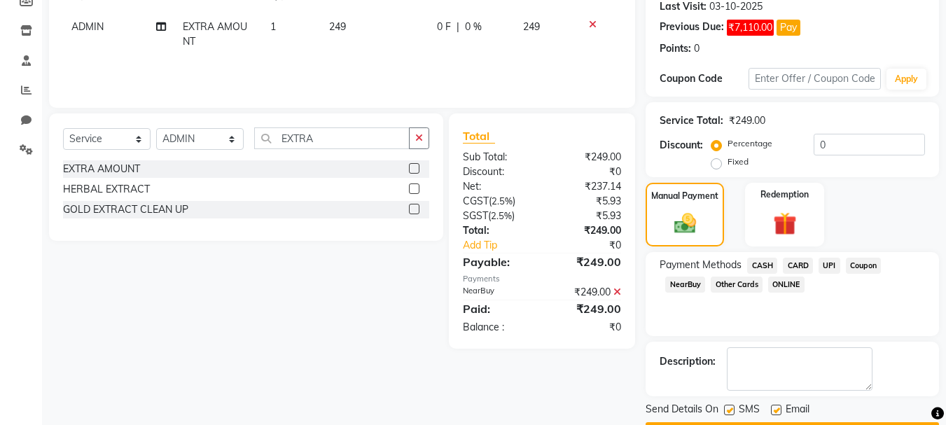
scroll to position [260, 0]
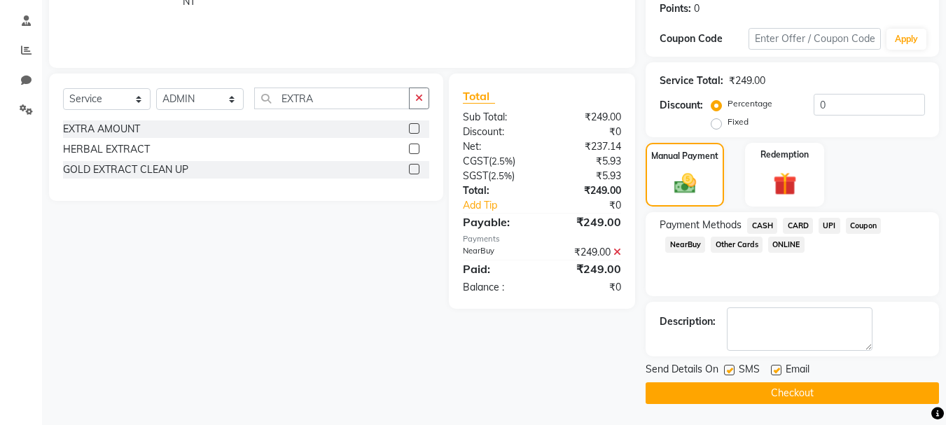
click at [787, 395] on button "Checkout" at bounding box center [791, 393] width 293 height 22
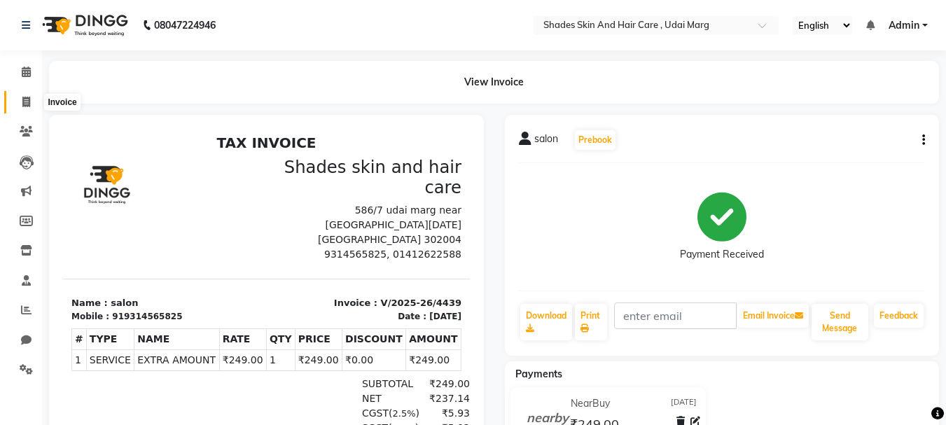
click at [29, 97] on icon at bounding box center [26, 102] width 8 height 10
select select "service"
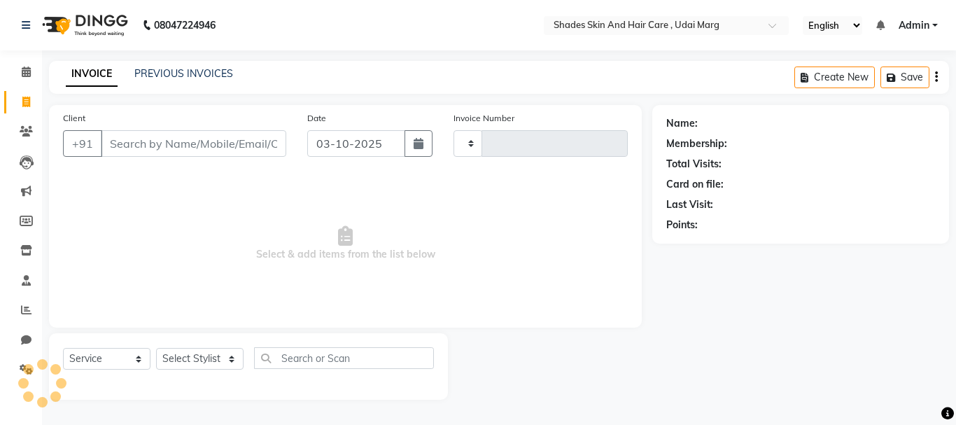
type input "4440"
select select "8022"
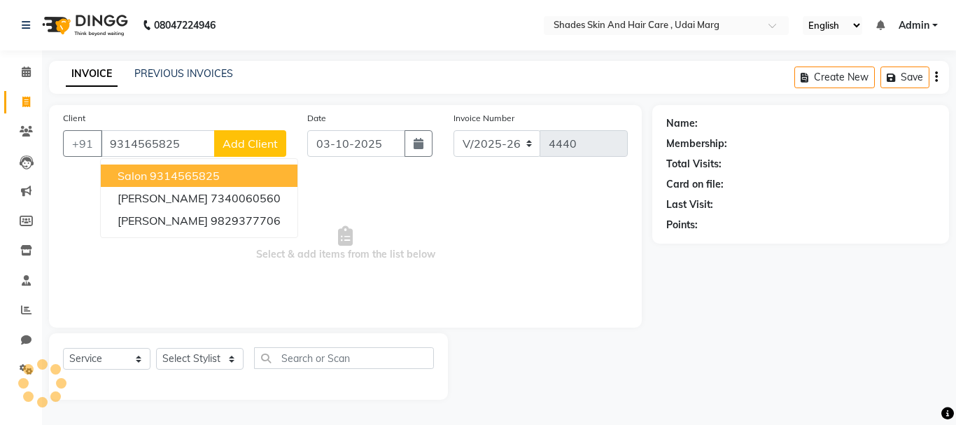
type input "9314565825"
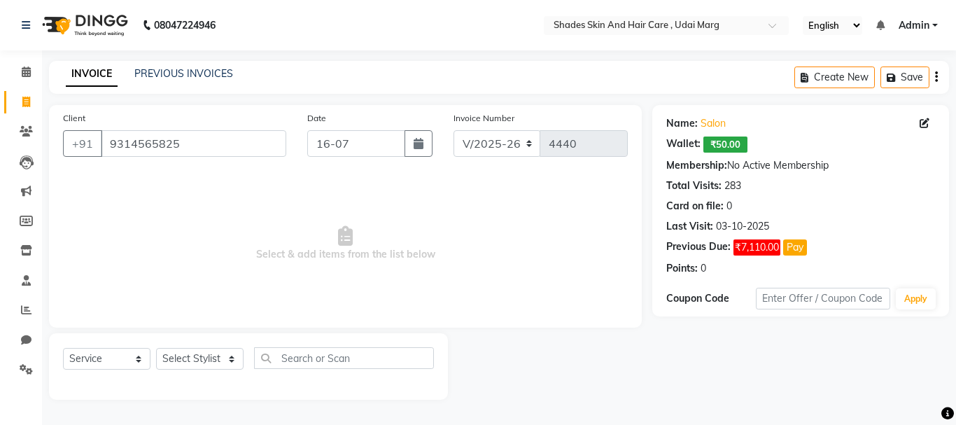
type input "[DATE]"
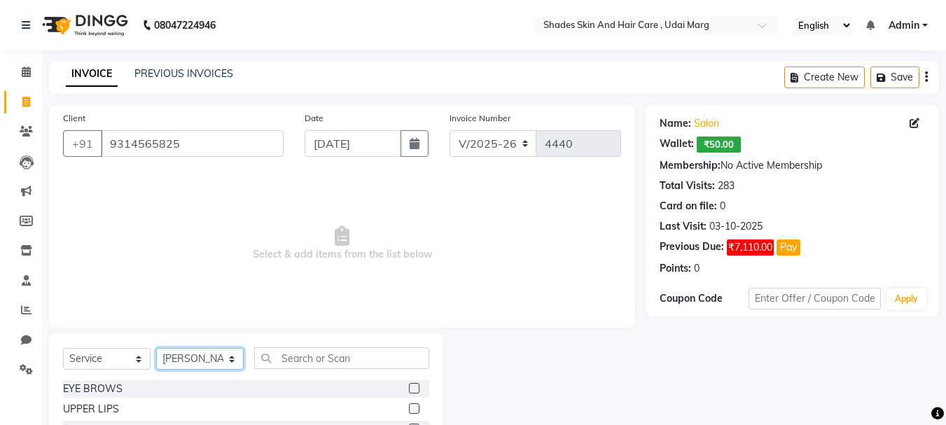
select select "74331"
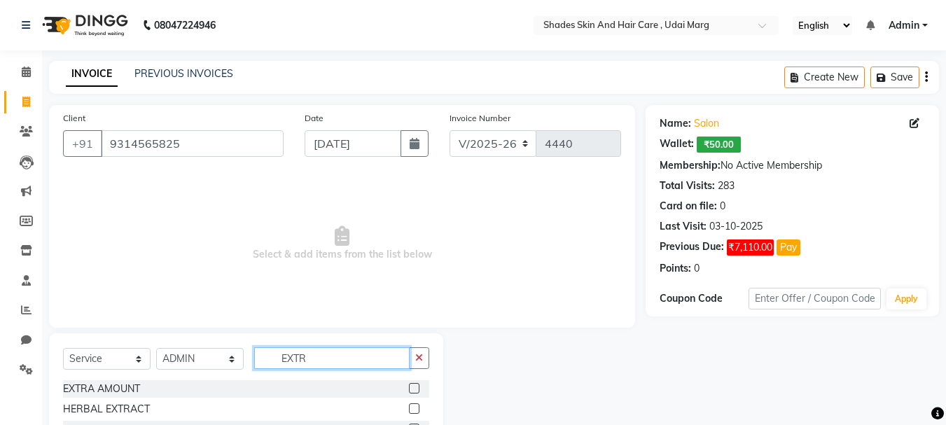
type input "EXTR"
click at [412, 385] on label at bounding box center [414, 388] width 10 height 10
click at [412, 385] on input "checkbox" at bounding box center [413, 388] width 9 height 9
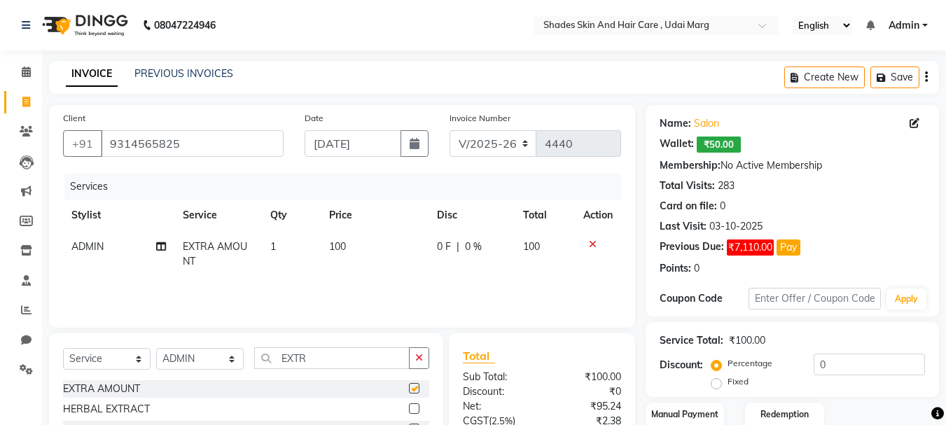
checkbox input "false"
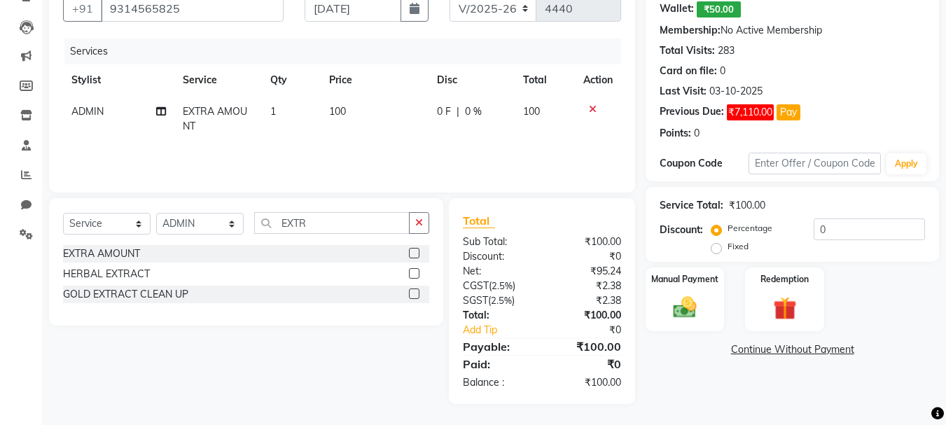
click at [360, 116] on td "100" at bounding box center [375, 119] width 108 height 46
select select "74331"
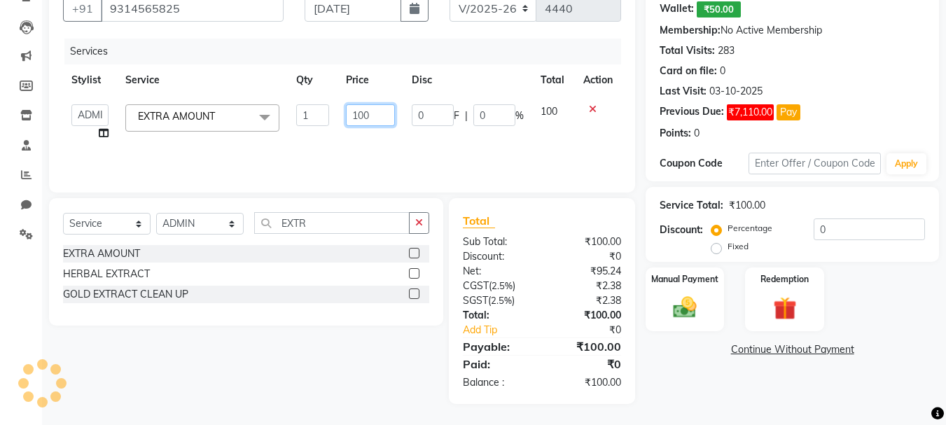
click at [377, 115] on input "100" at bounding box center [370, 115] width 48 height 22
type input "1"
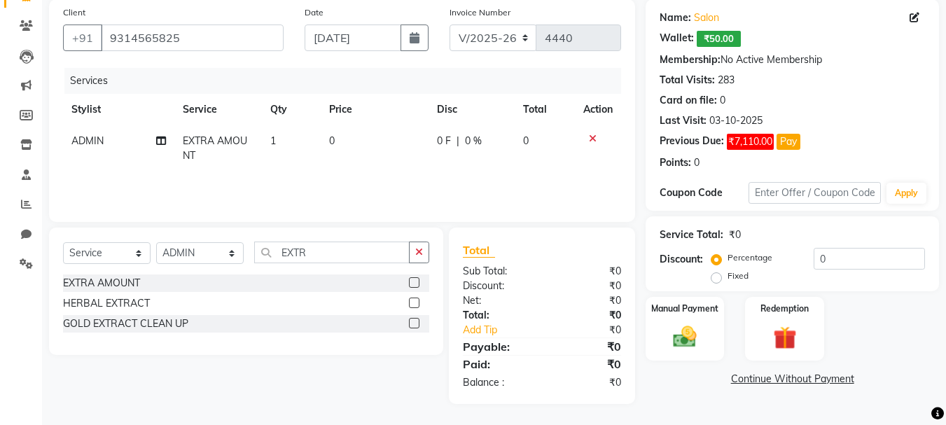
scroll to position [106, 0]
click at [368, 134] on td "0" at bounding box center [375, 148] width 108 height 46
select select "74331"
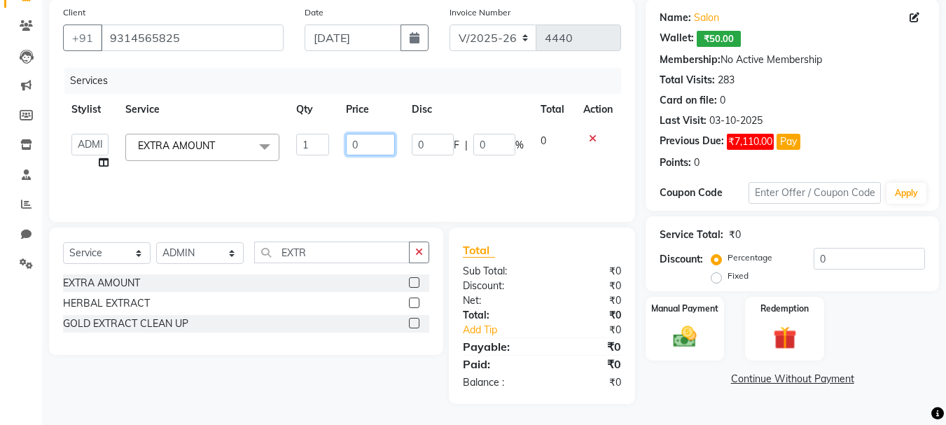
click at [370, 144] on input "0" at bounding box center [370, 145] width 48 height 22
type input "249"
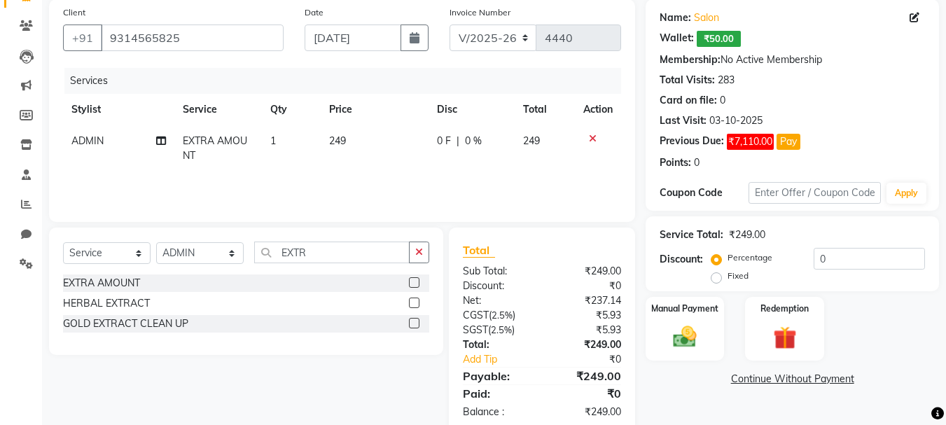
click at [489, 162] on td "0 F | 0 %" at bounding box center [471, 148] width 86 height 46
select select "74331"
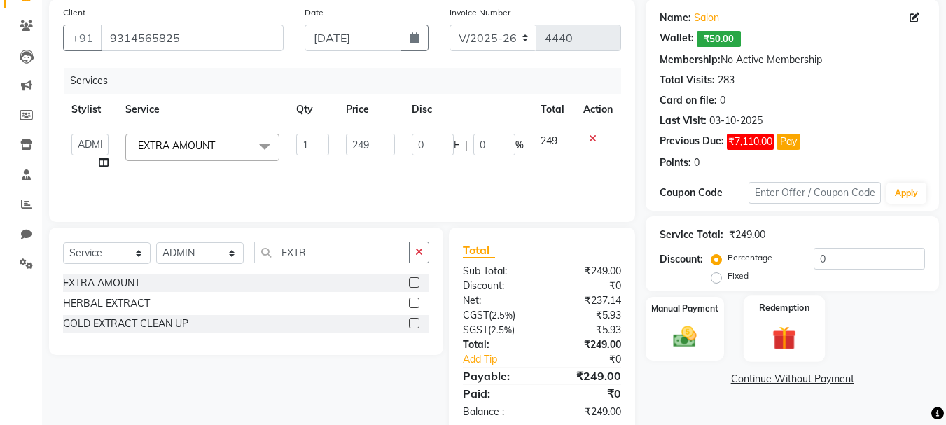
scroll to position [135, 0]
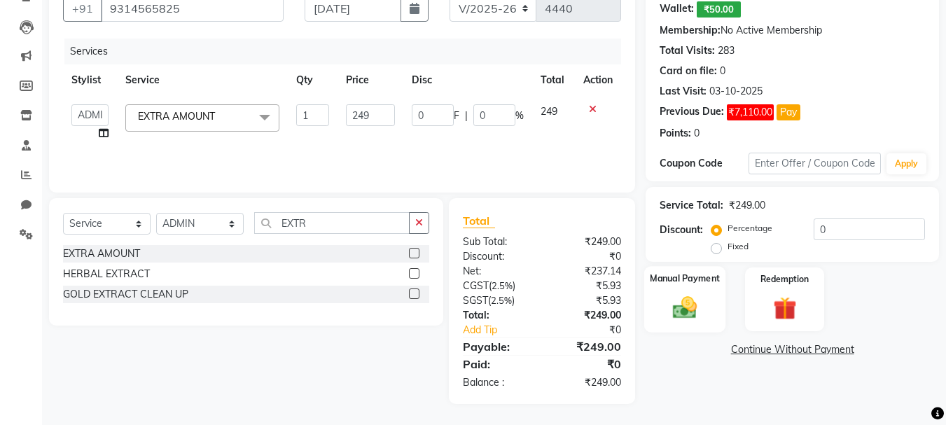
click at [689, 304] on img at bounding box center [684, 307] width 39 height 28
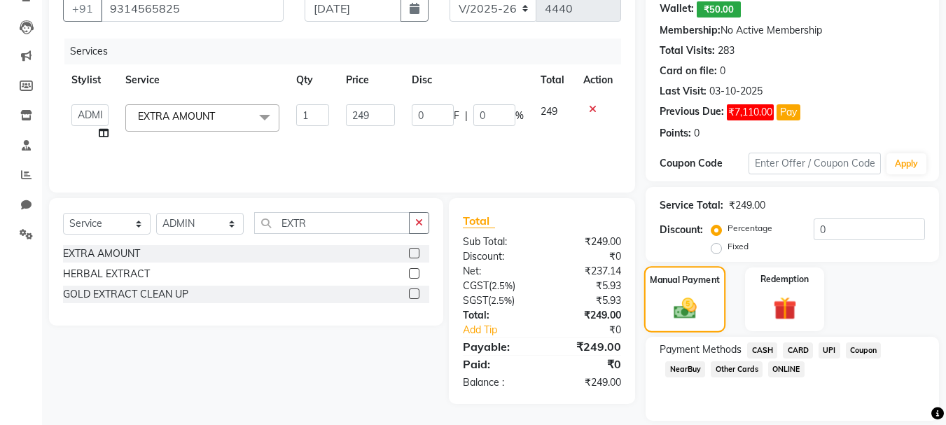
scroll to position [181, 0]
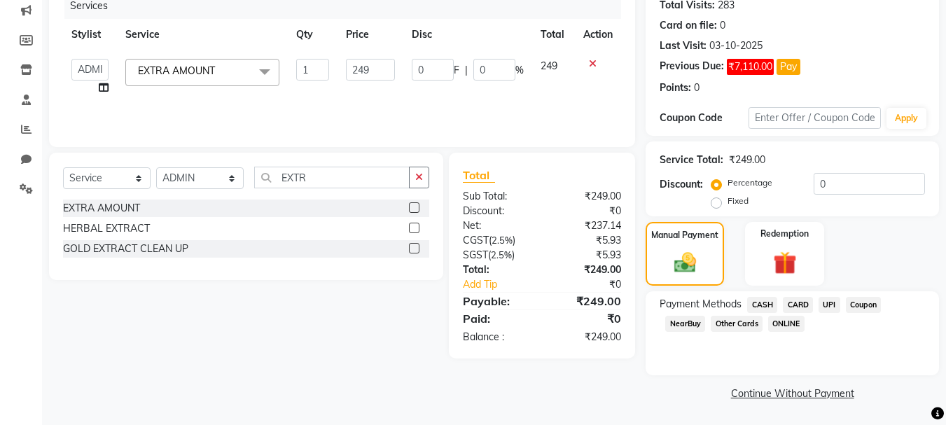
click at [689, 323] on span "NearBuy" at bounding box center [685, 324] width 40 height 16
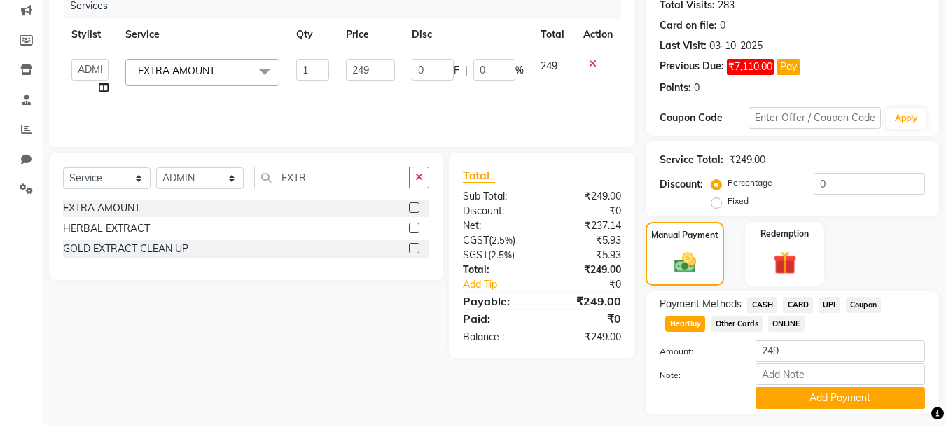
scroll to position [220, 0]
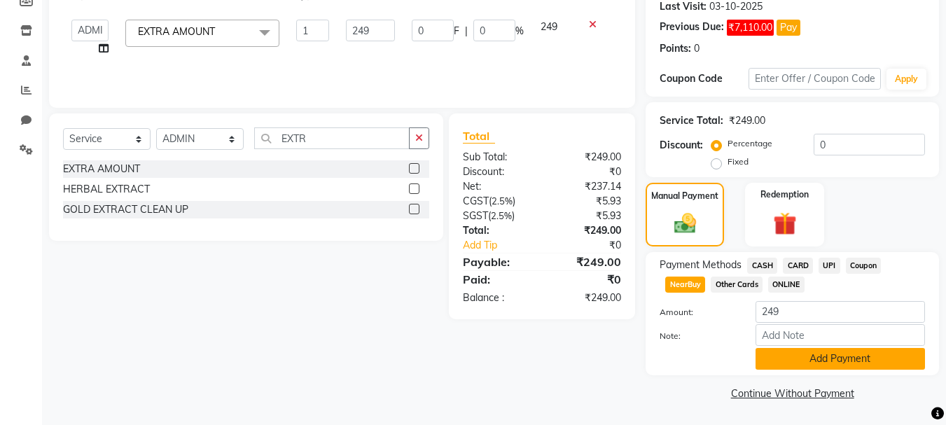
click at [810, 354] on button "Add Payment" at bounding box center [839, 359] width 169 height 22
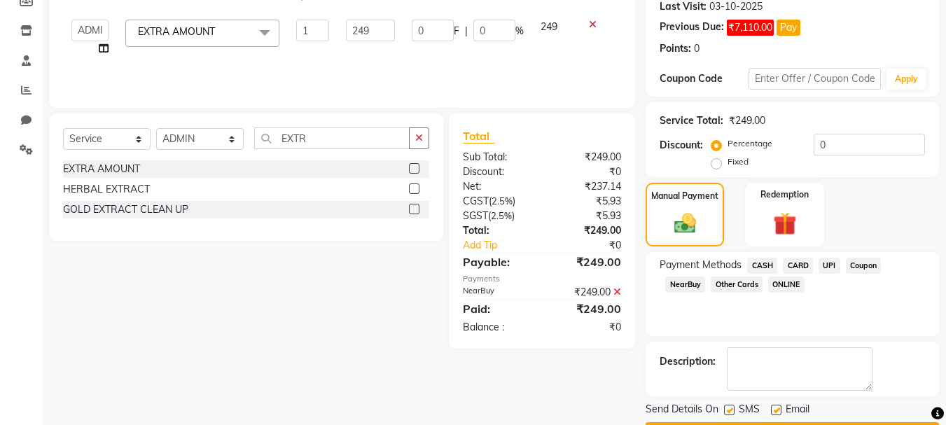
scroll to position [260, 0]
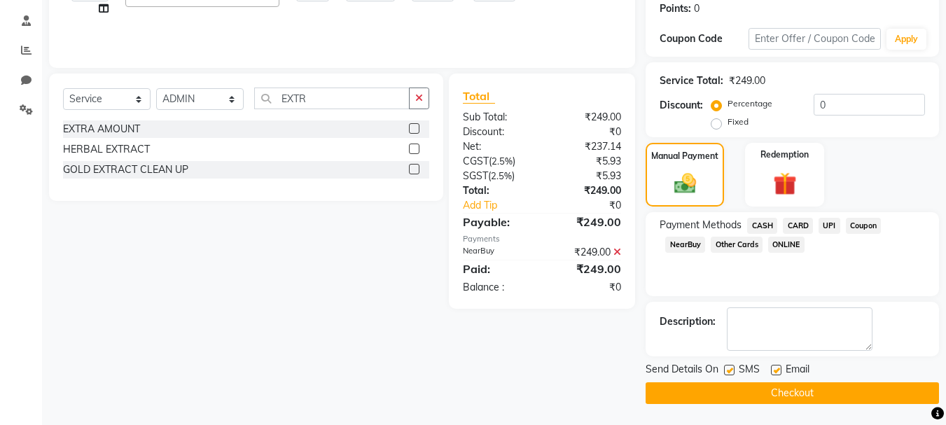
click at [803, 392] on button "Checkout" at bounding box center [791, 393] width 293 height 22
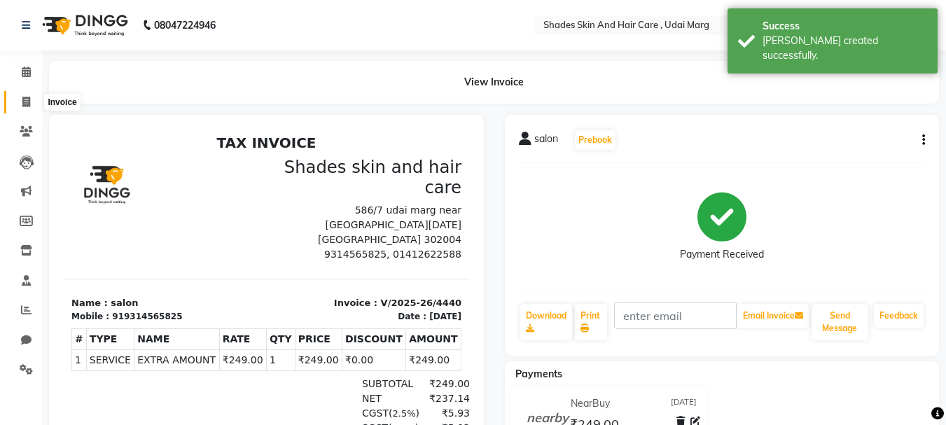
click at [25, 97] on icon at bounding box center [26, 102] width 8 height 10
select select "service"
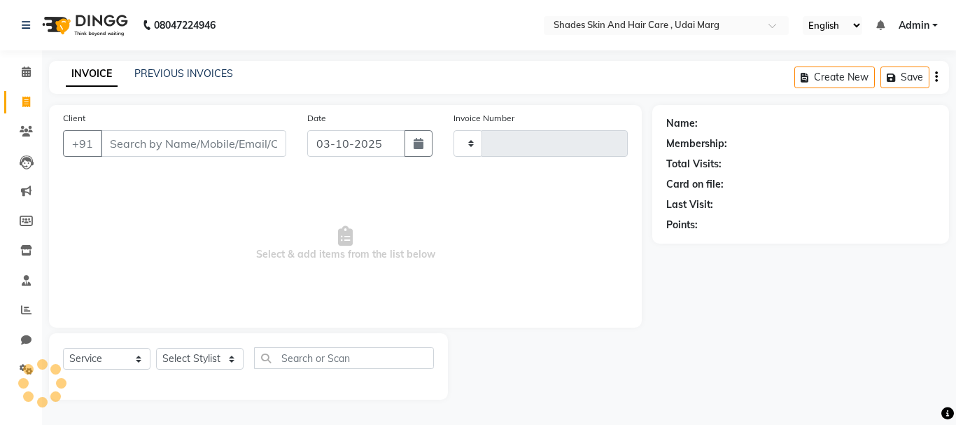
type input "4441"
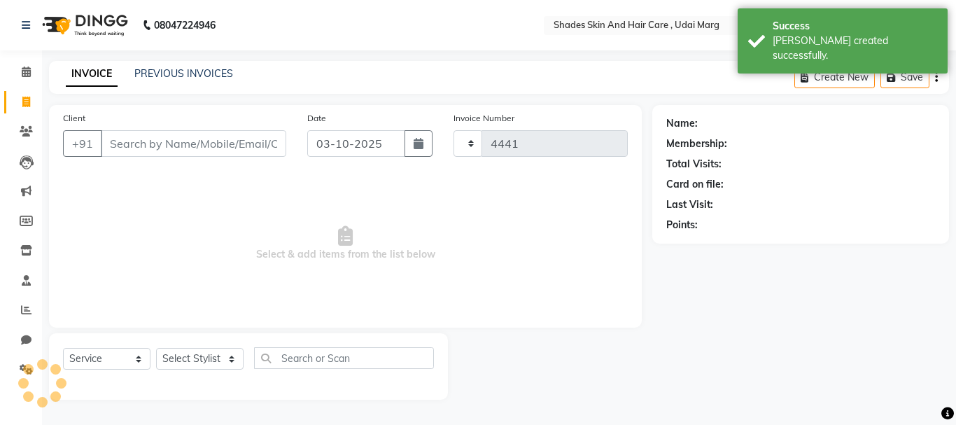
select select "8022"
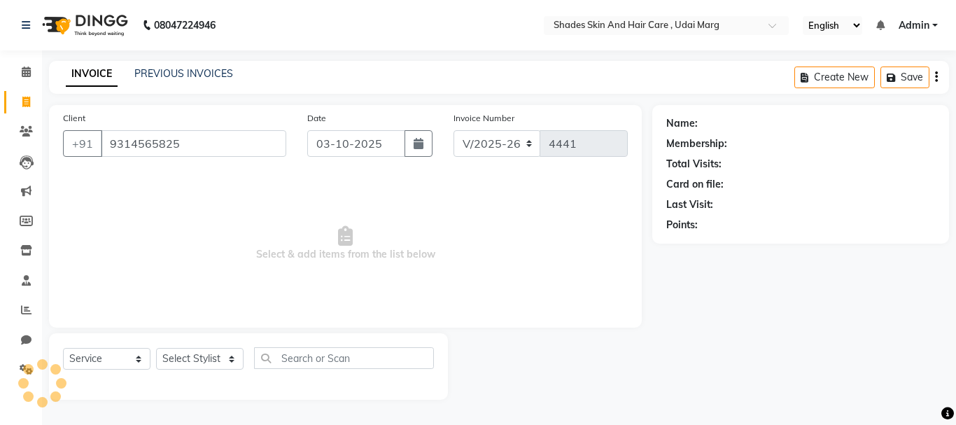
type input "9314565825"
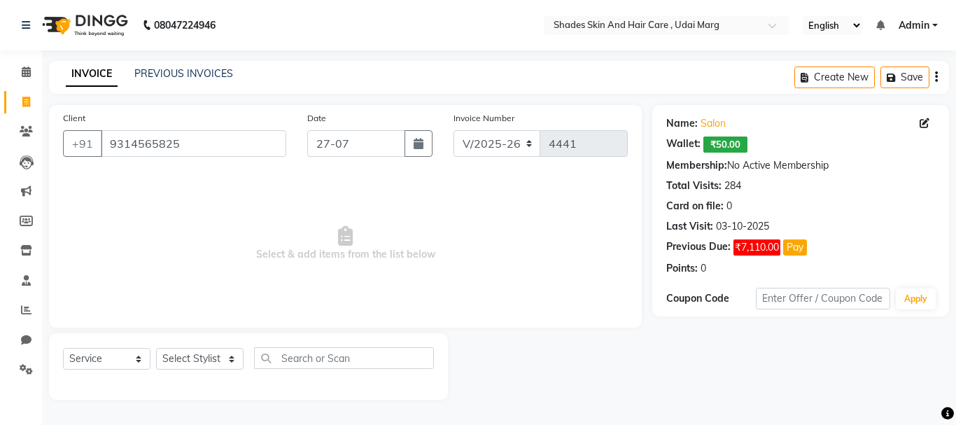
type input "[DATE]"
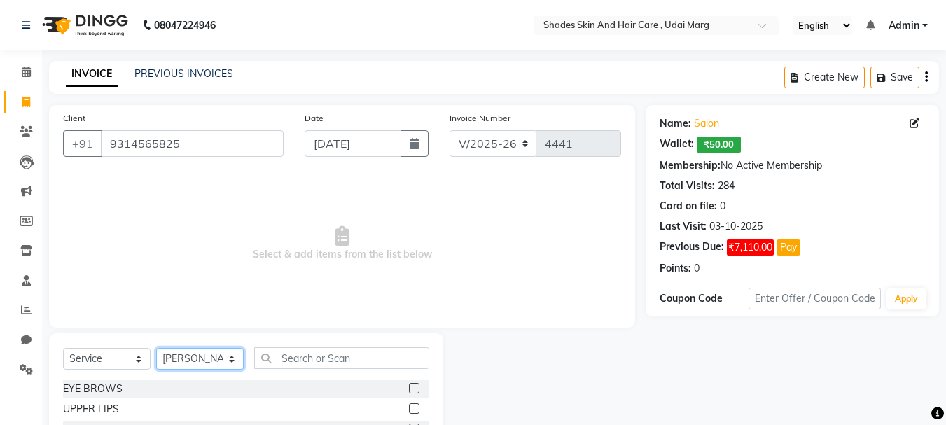
select select "74331"
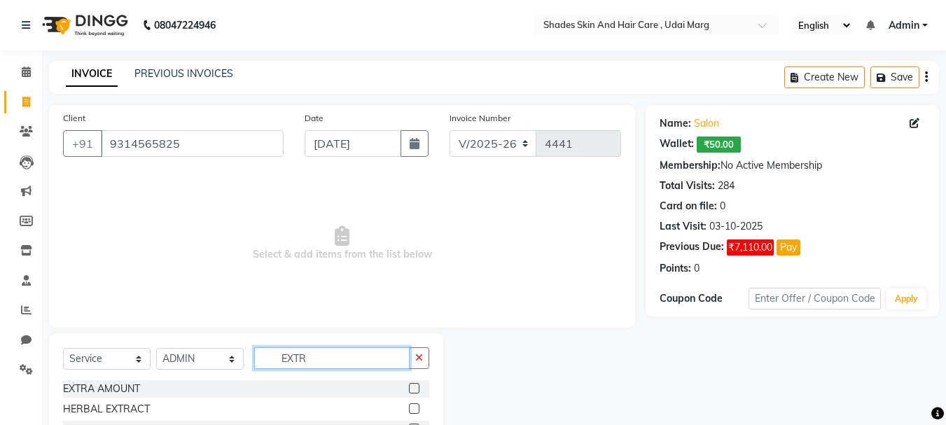
type input "EXTR"
click at [413, 386] on label at bounding box center [414, 388] width 10 height 10
click at [413, 386] on input "checkbox" at bounding box center [413, 388] width 9 height 9
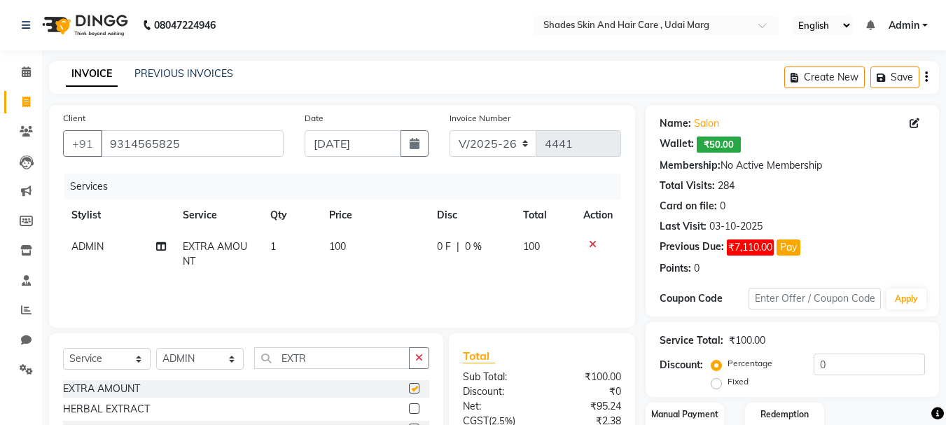
checkbox input "false"
click at [356, 246] on td "100" at bounding box center [375, 254] width 108 height 46
select select "74331"
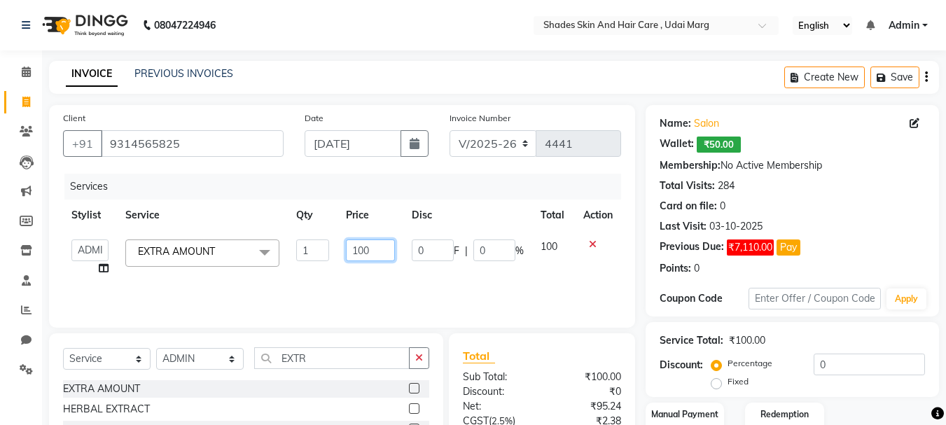
click at [385, 242] on input "100" at bounding box center [370, 250] width 48 height 22
type input "1"
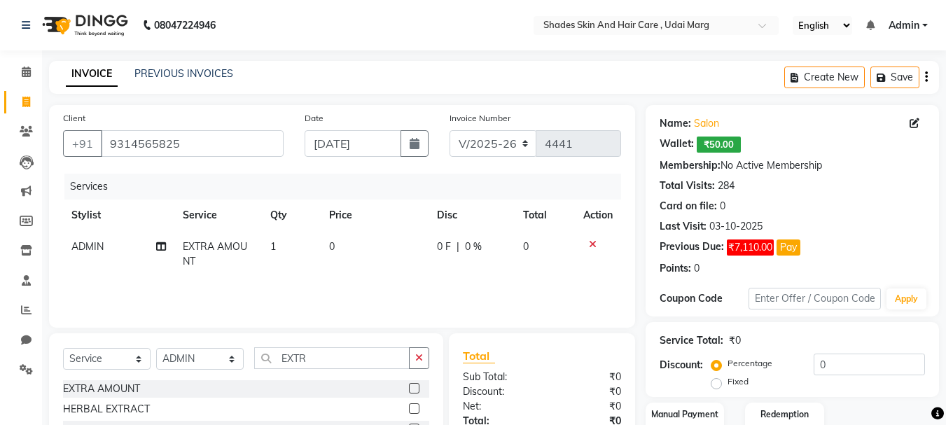
click at [385, 242] on td "0" at bounding box center [375, 254] width 108 height 46
select select "74331"
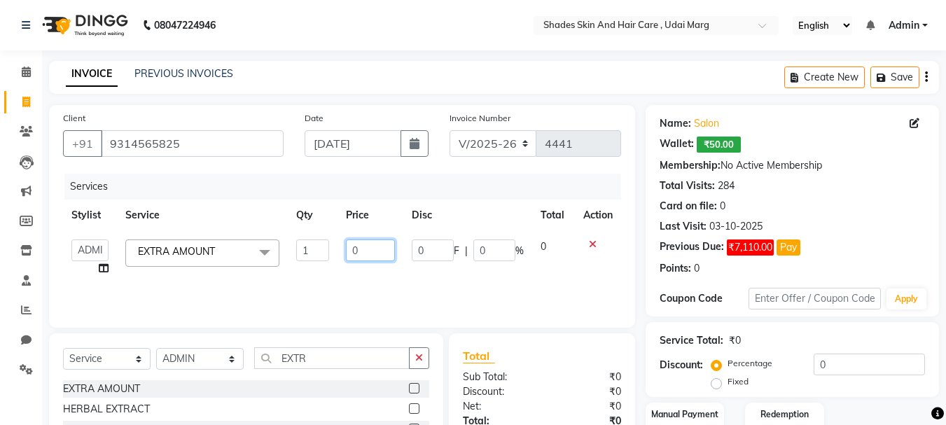
click at [385, 242] on input "0" at bounding box center [370, 250] width 48 height 22
type input "498"
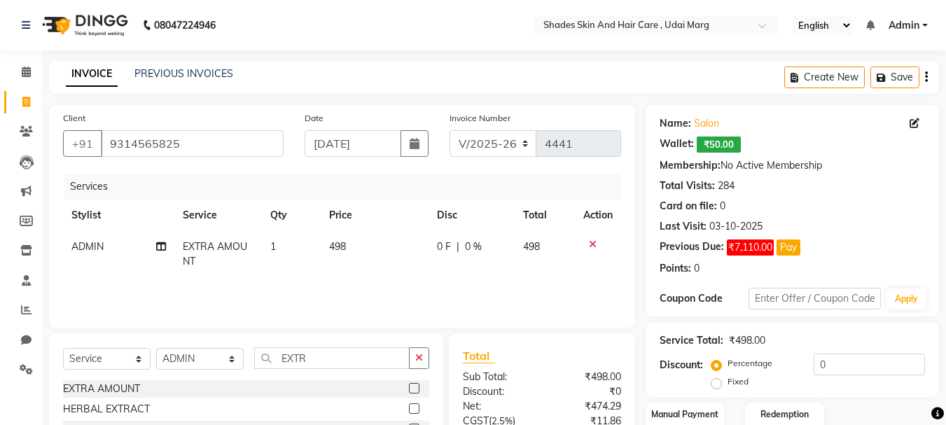
click at [419, 292] on div "Services Stylist Service Qty Price Disc Total Action ADMIN EXTRA AMOUNT 1 498 0…" at bounding box center [342, 244] width 558 height 140
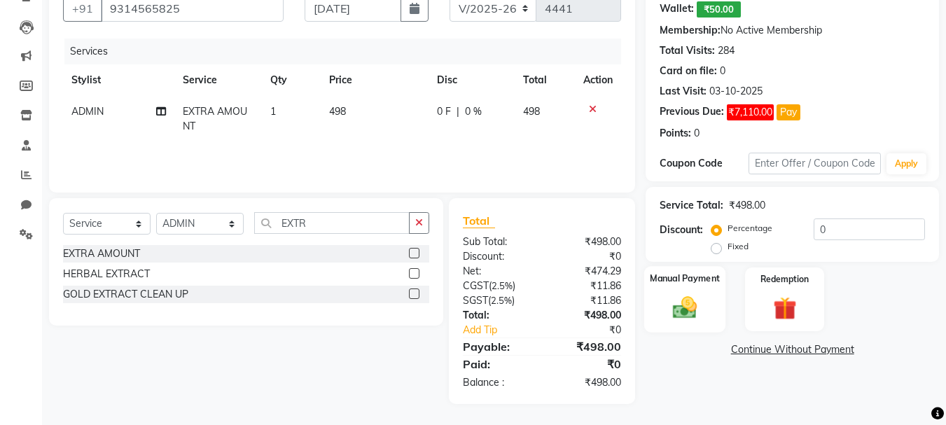
click at [687, 296] on img at bounding box center [684, 307] width 39 height 28
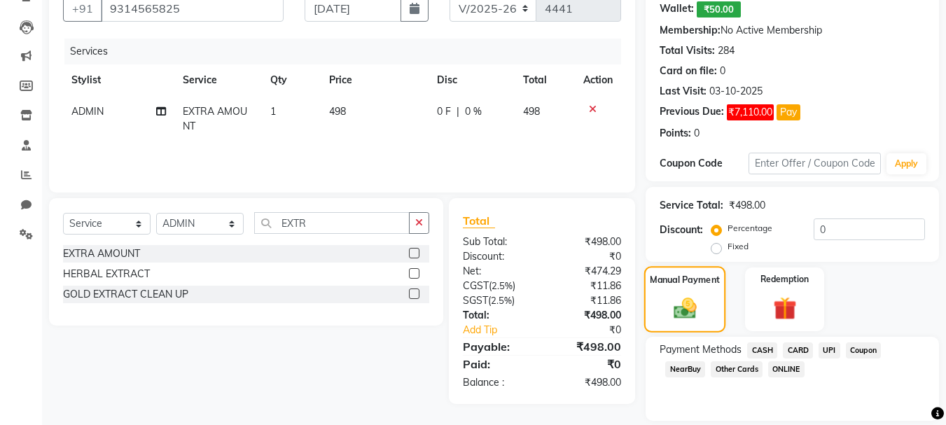
scroll to position [181, 0]
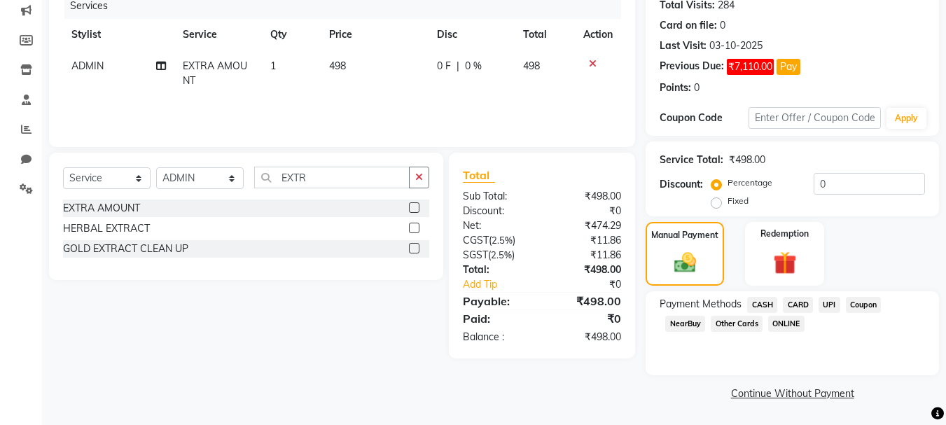
click at [696, 329] on span "NearBuy" at bounding box center [685, 324] width 40 height 16
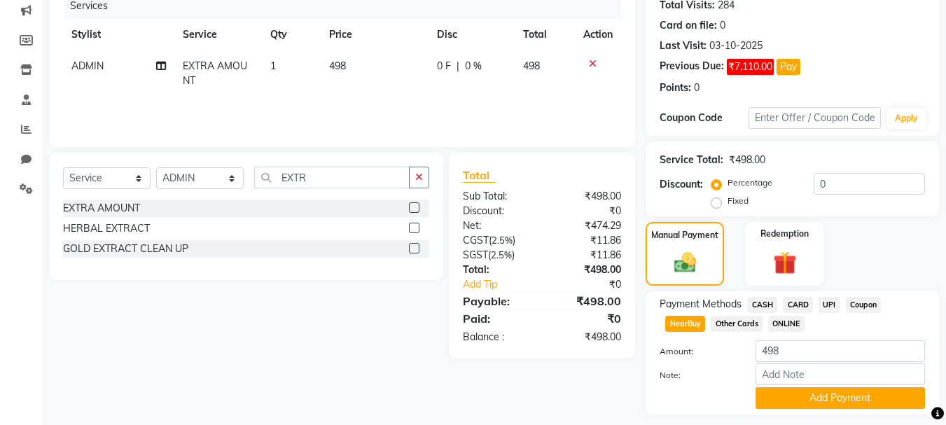
scroll to position [220, 0]
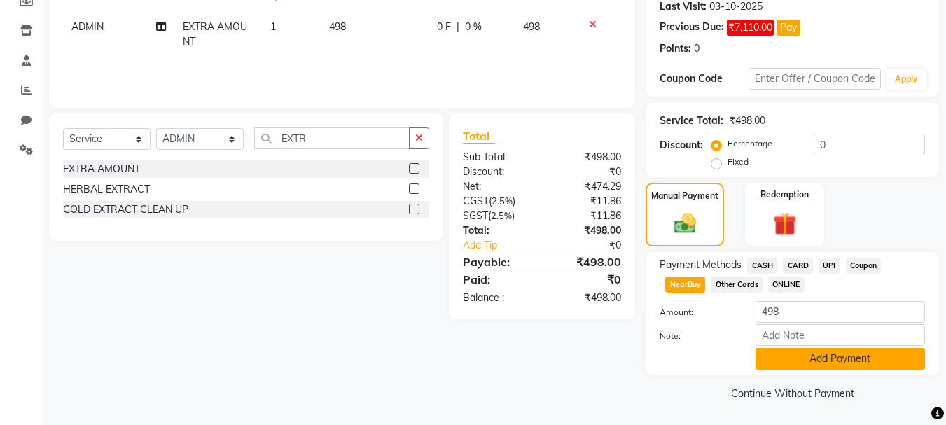
click at [826, 357] on button "Add Payment" at bounding box center [839, 359] width 169 height 22
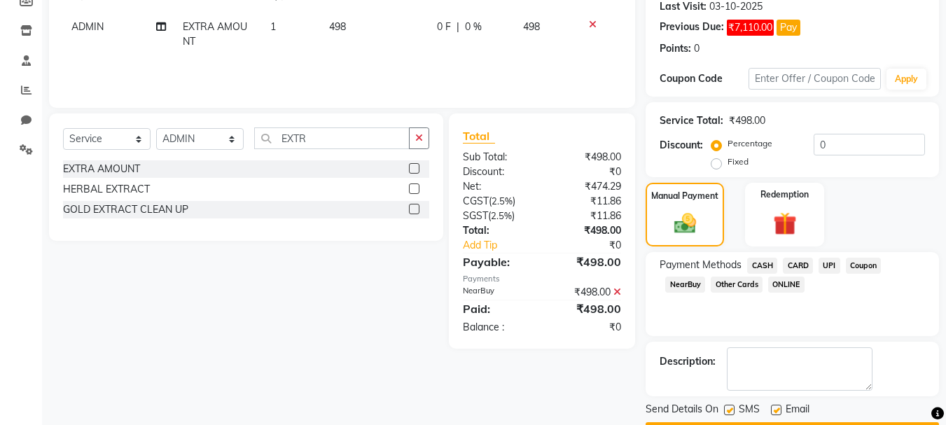
scroll to position [260, 0]
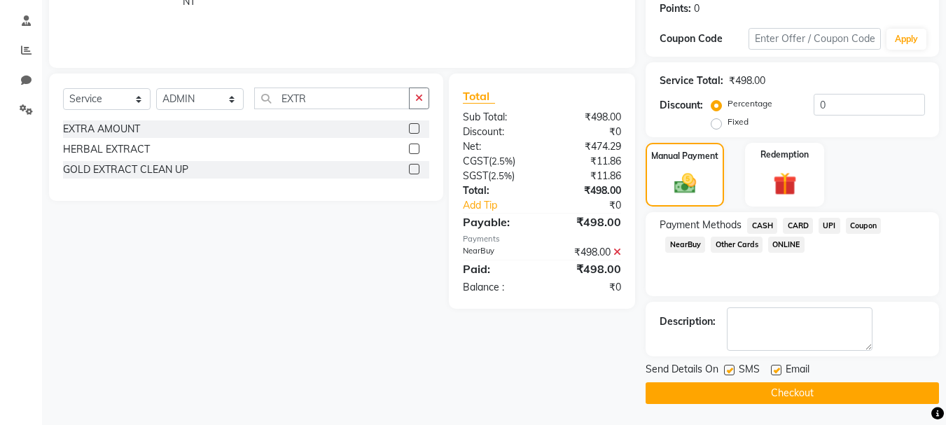
click at [814, 402] on button "Checkout" at bounding box center [791, 393] width 293 height 22
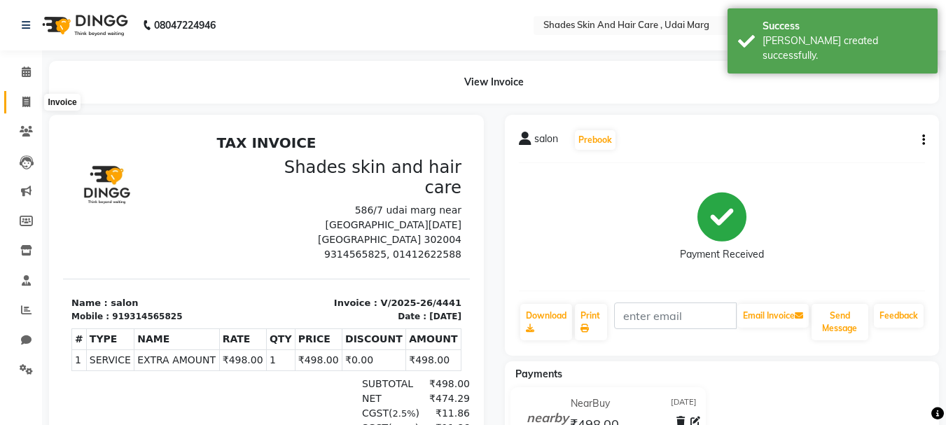
click at [22, 99] on icon at bounding box center [26, 102] width 8 height 10
select select "service"
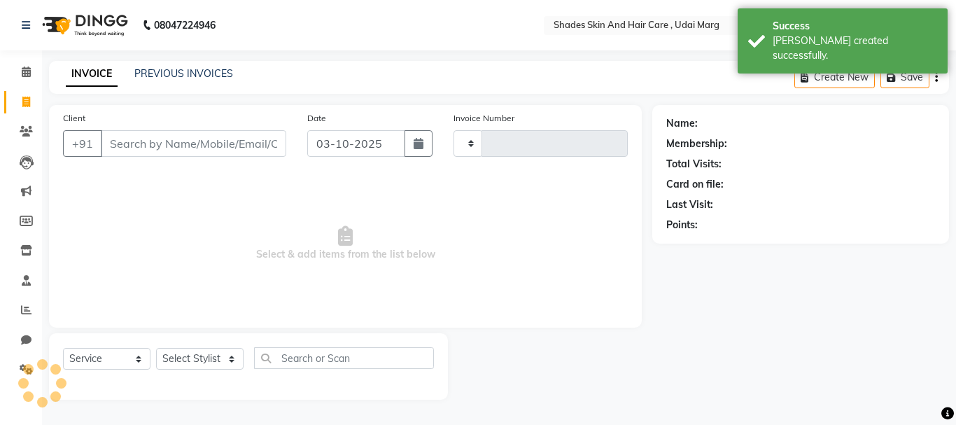
type input "4442"
select select "8022"
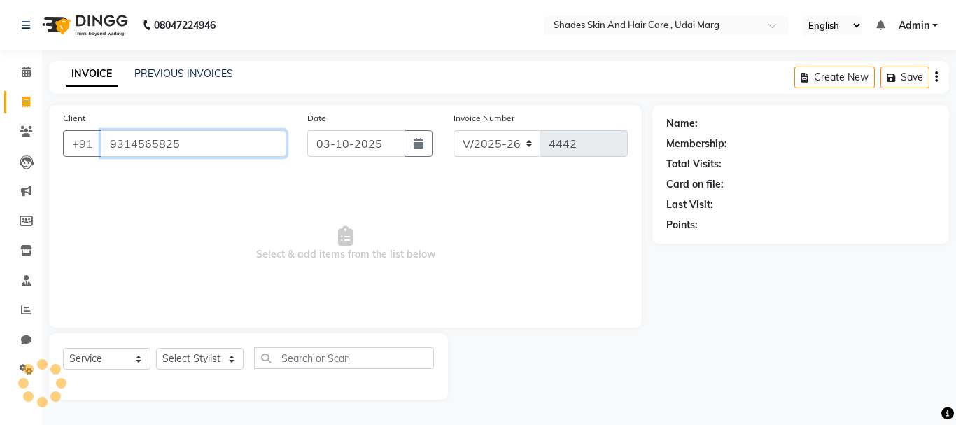
type input "9314565825"
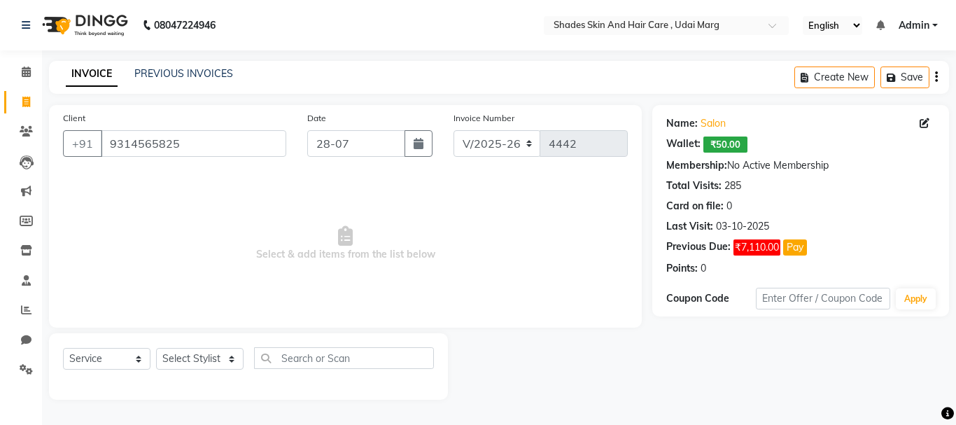
type input "[DATE]"
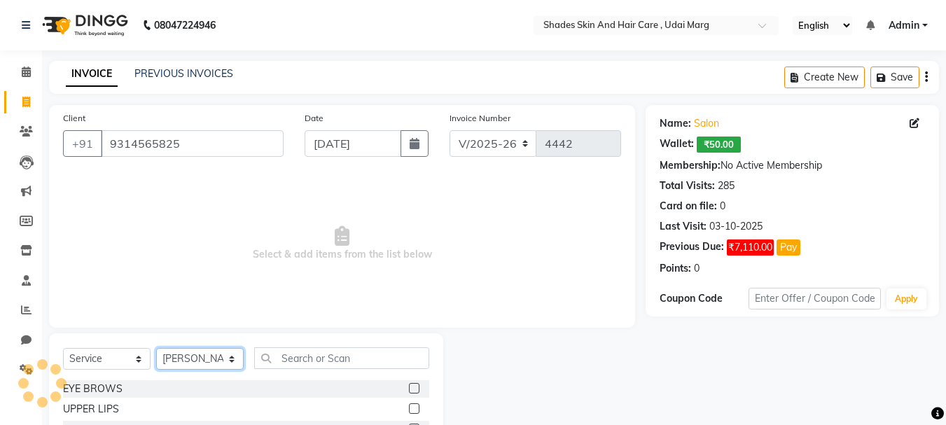
select select "74331"
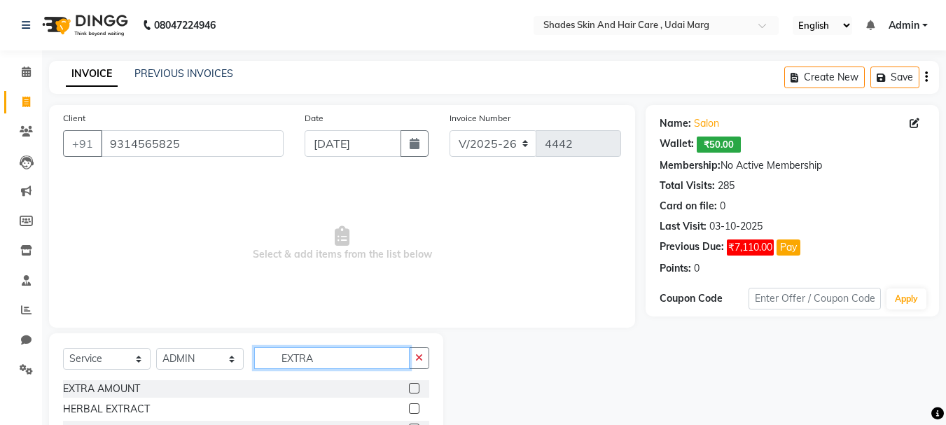
type input "EXTRA"
click at [413, 388] on label at bounding box center [414, 388] width 10 height 10
click at [413, 388] on input "checkbox" at bounding box center [413, 388] width 9 height 9
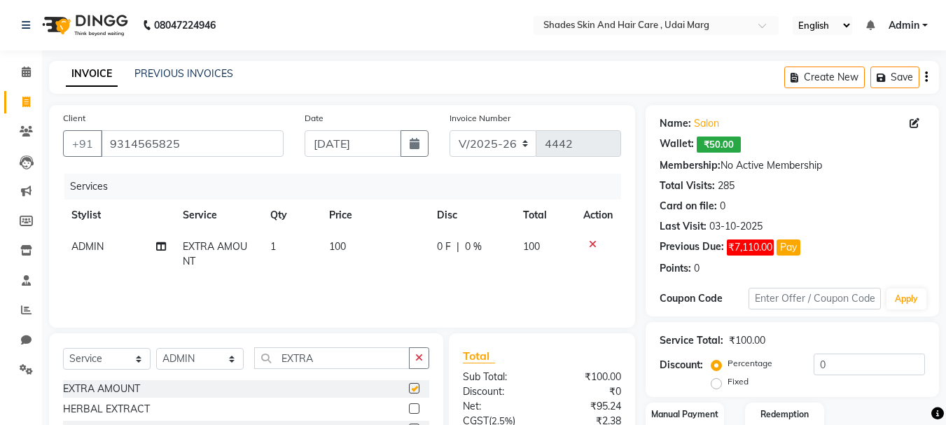
checkbox input "false"
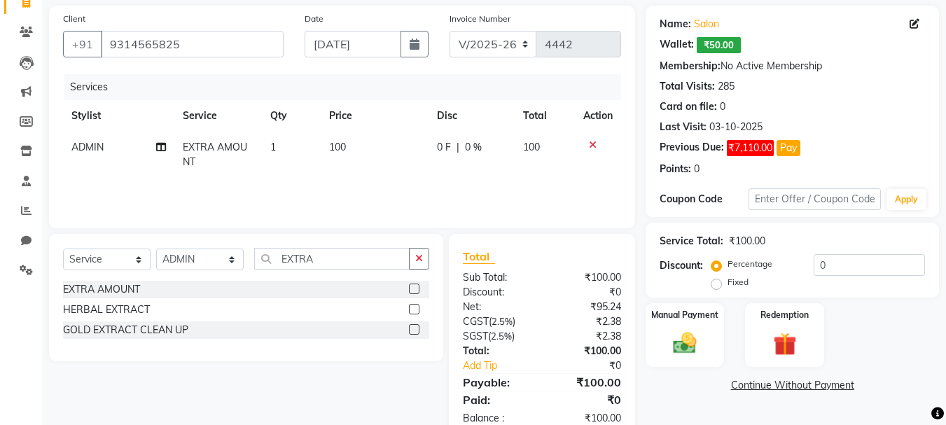
scroll to position [106, 0]
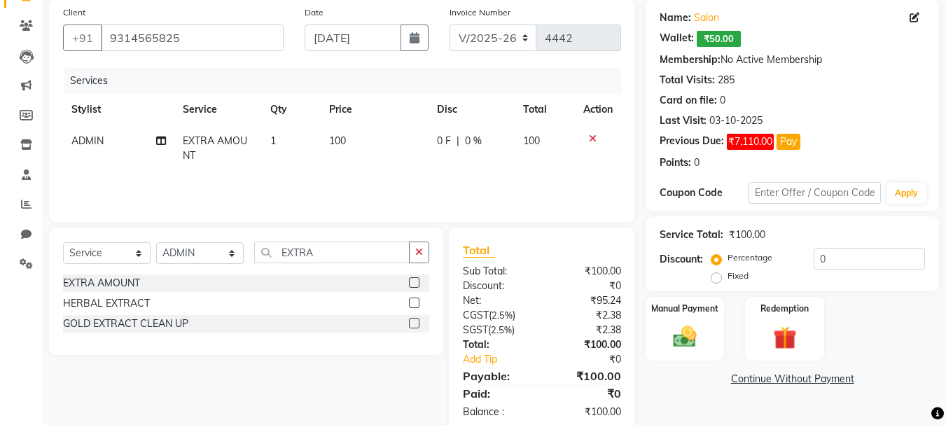
click at [365, 148] on td "100" at bounding box center [375, 148] width 108 height 46
select select "74331"
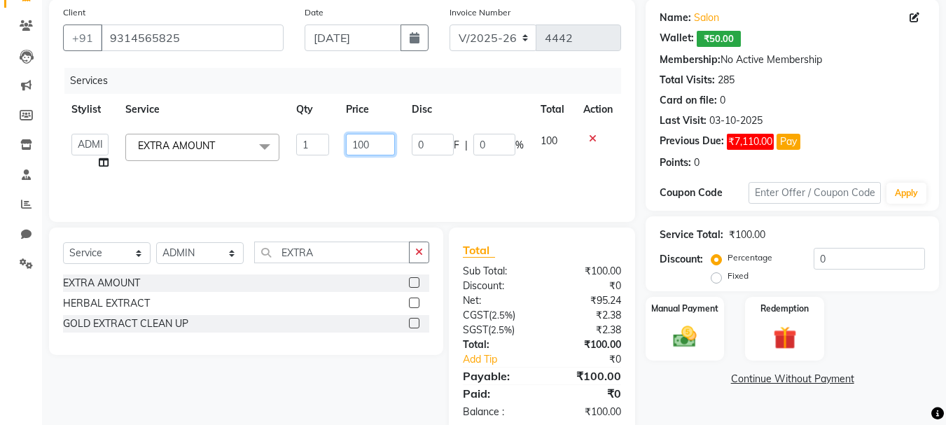
click at [376, 148] on input "100" at bounding box center [370, 145] width 48 height 22
type input "1"
type input "3249"
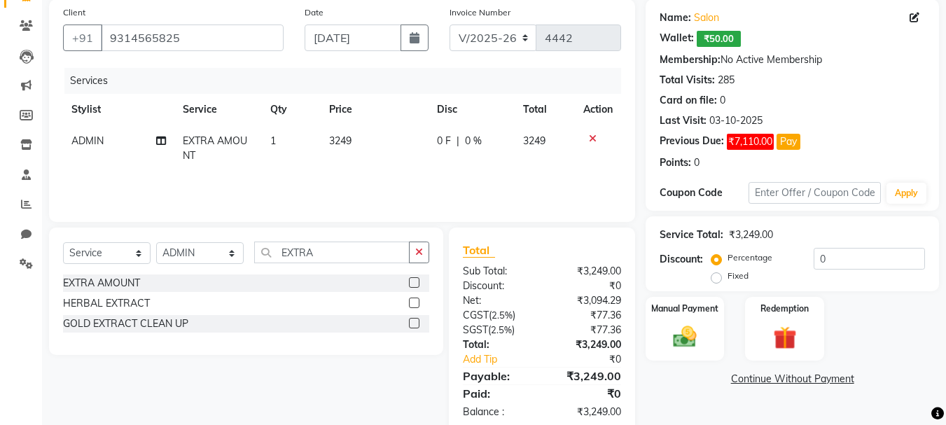
click at [404, 168] on td "3249" at bounding box center [375, 148] width 108 height 46
select select "74331"
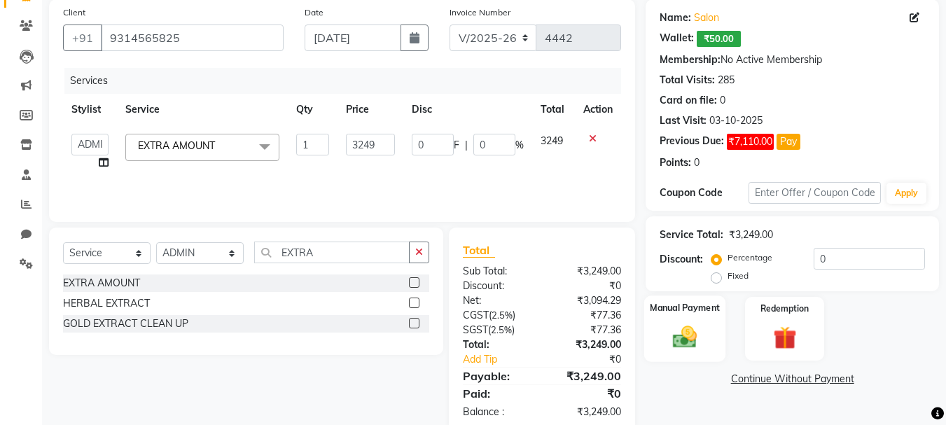
click at [708, 329] on div "Manual Payment" at bounding box center [685, 328] width 82 height 66
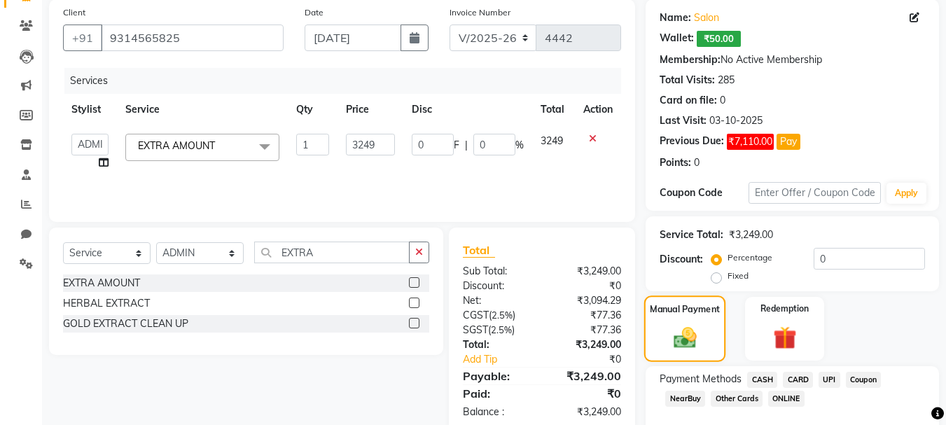
scroll to position [181, 0]
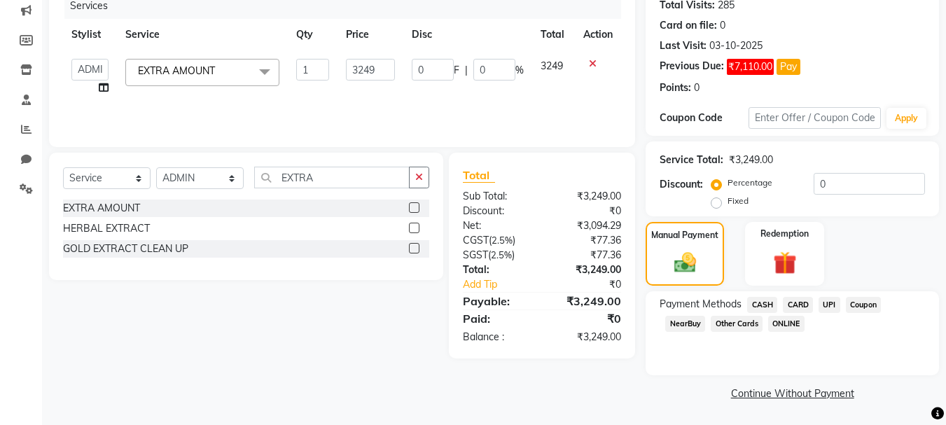
click at [674, 325] on span "NearBuy" at bounding box center [685, 324] width 40 height 16
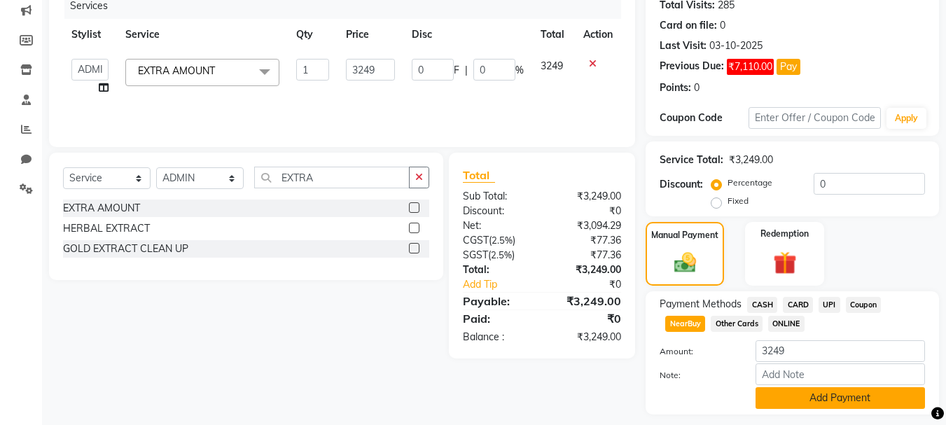
scroll to position [220, 0]
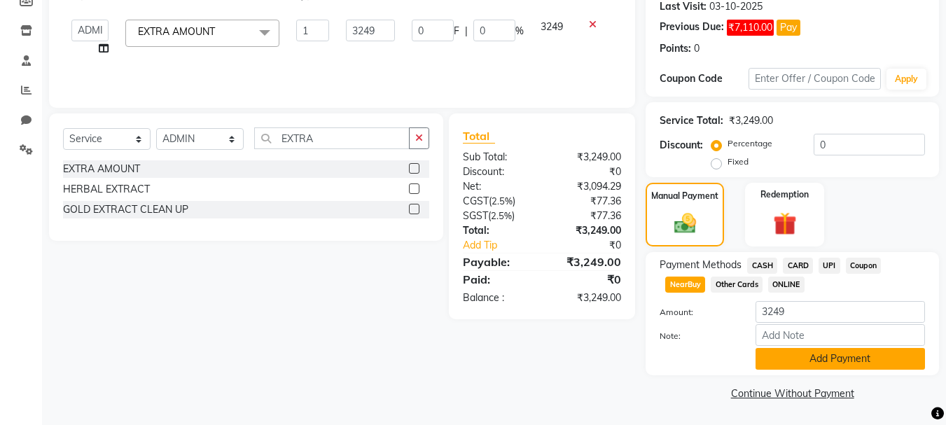
click at [843, 362] on button "Add Payment" at bounding box center [839, 359] width 169 height 22
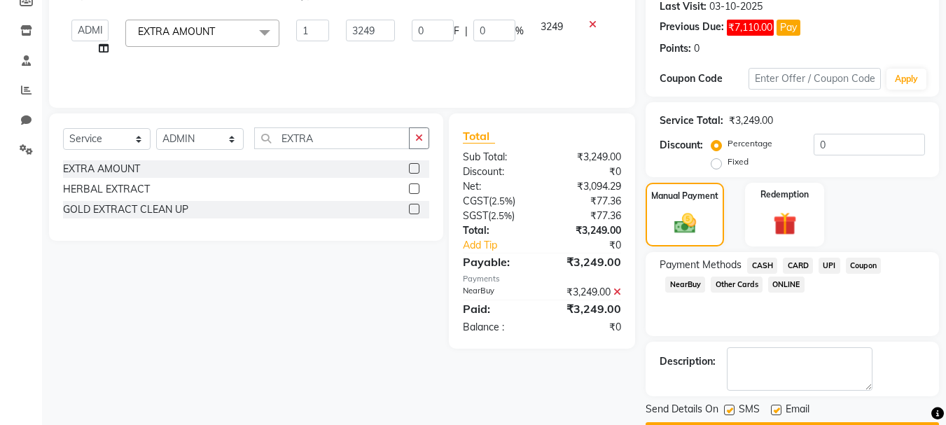
scroll to position [260, 0]
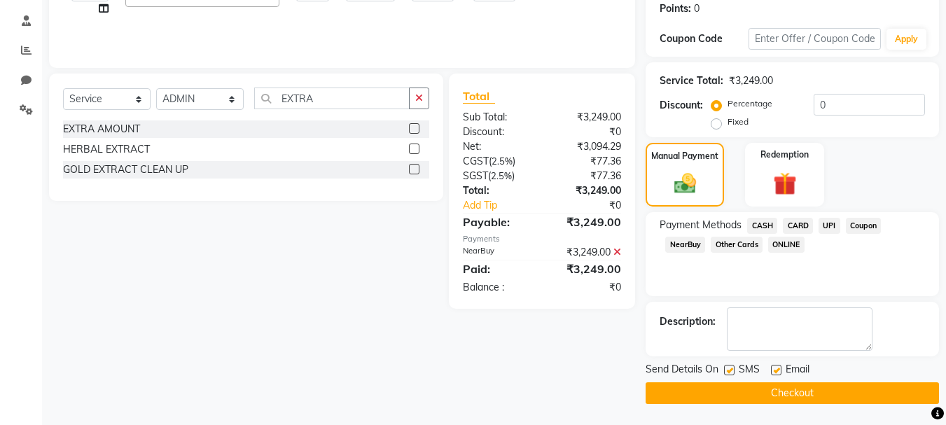
click at [827, 396] on button "Checkout" at bounding box center [791, 393] width 293 height 22
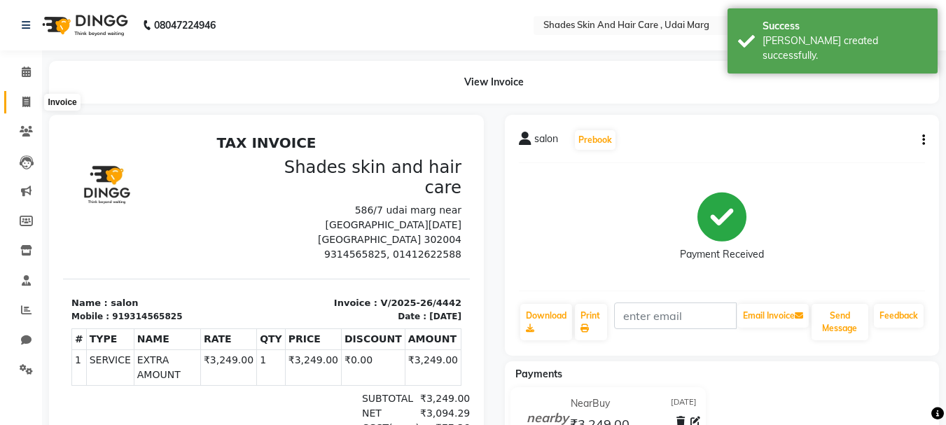
click at [32, 101] on span at bounding box center [26, 102] width 24 height 16
select select "service"
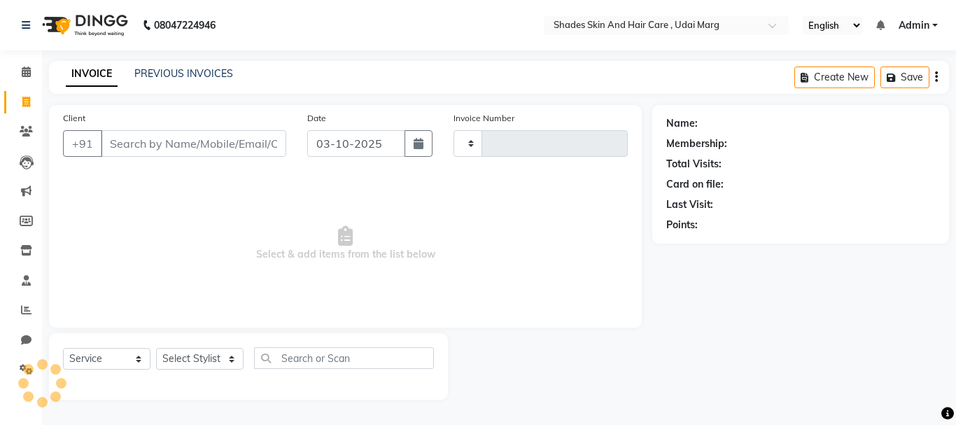
type input "4443"
select select "8022"
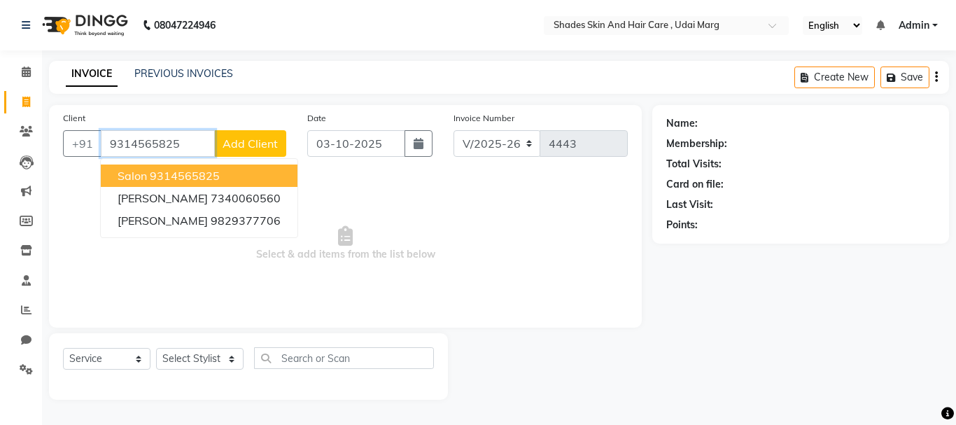
type input "9314565825"
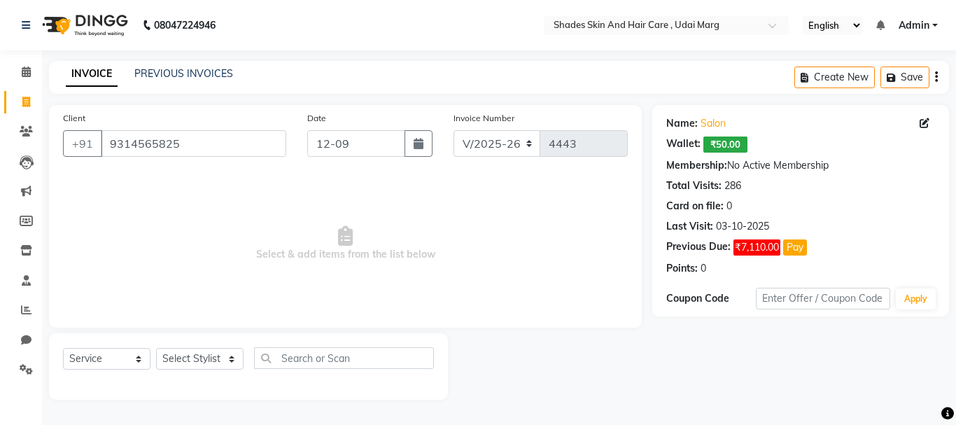
type input "[DATE]"
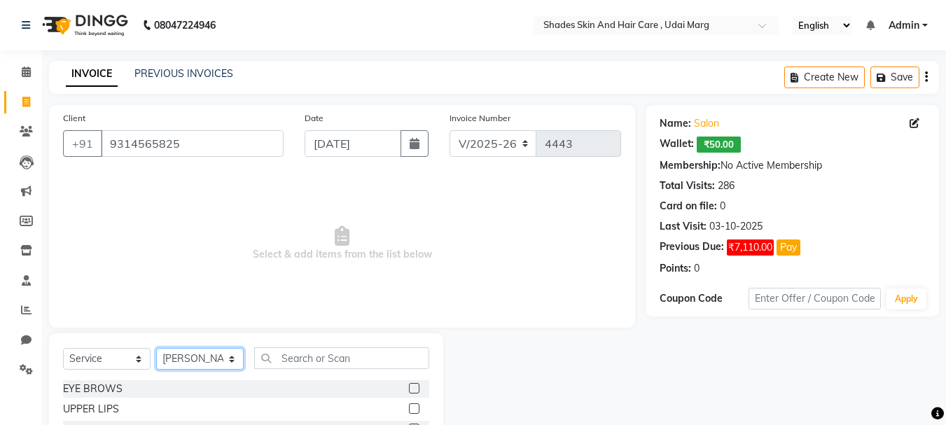
select select "74331"
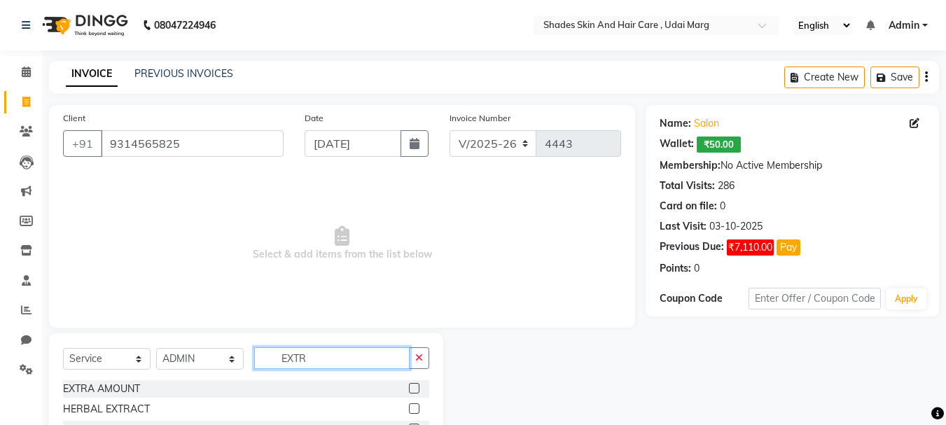
type input "EXTR"
click at [416, 386] on label at bounding box center [414, 388] width 10 height 10
click at [416, 386] on input "checkbox" at bounding box center [413, 388] width 9 height 9
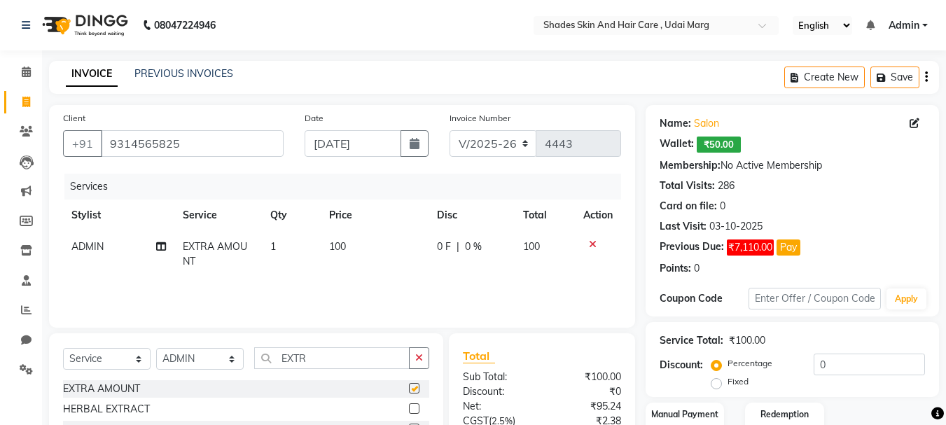
checkbox input "false"
click at [363, 251] on td "100" at bounding box center [375, 254] width 108 height 46
select select "74331"
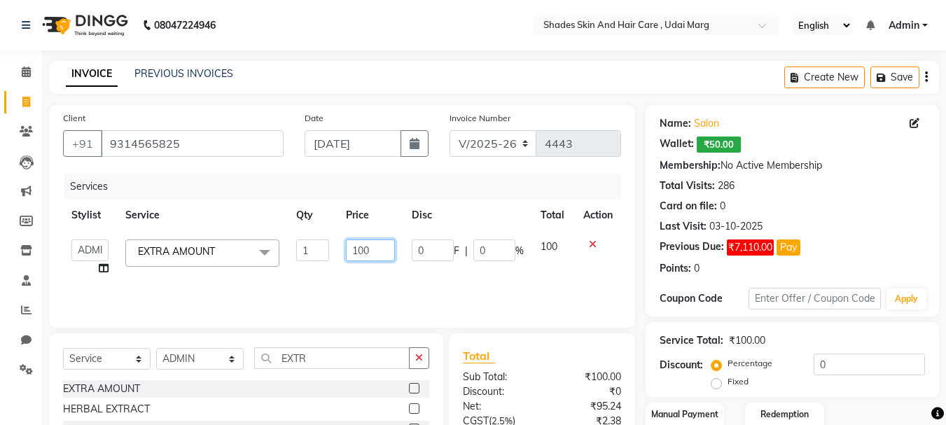
click at [370, 251] on input "100" at bounding box center [370, 250] width 48 height 22
type input "1"
type input "600"
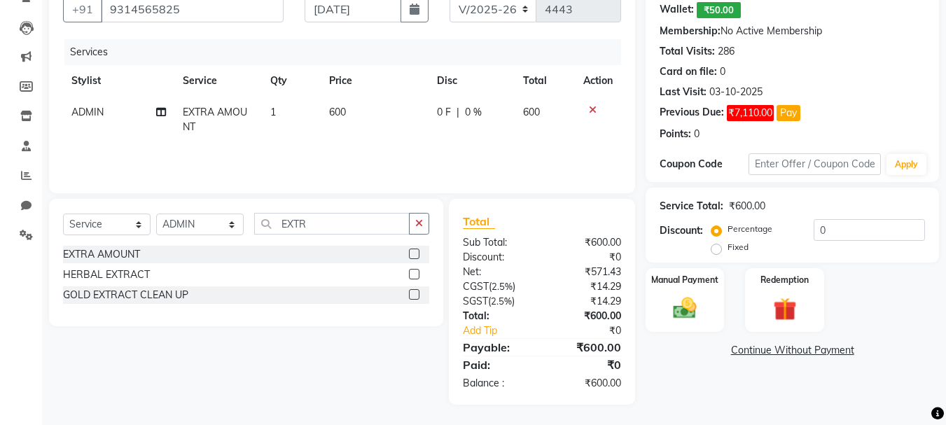
scroll to position [135, 0]
click at [683, 317] on img at bounding box center [684, 307] width 39 height 28
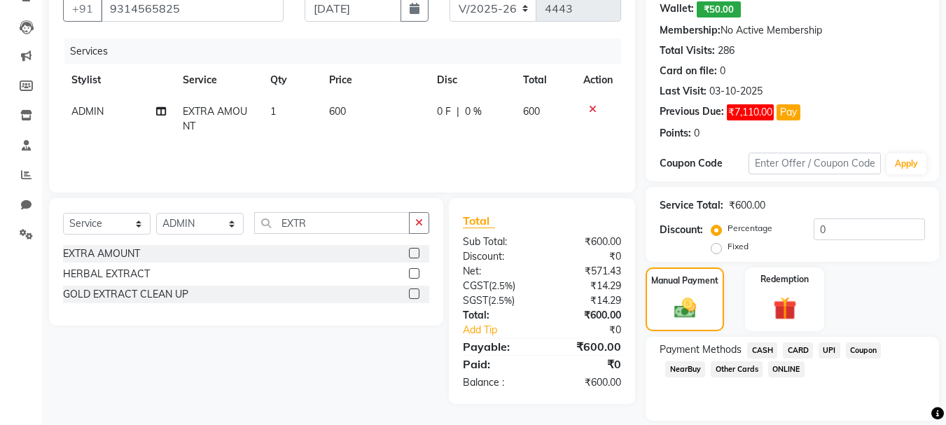
click at [825, 353] on span "UPI" at bounding box center [829, 350] width 22 height 16
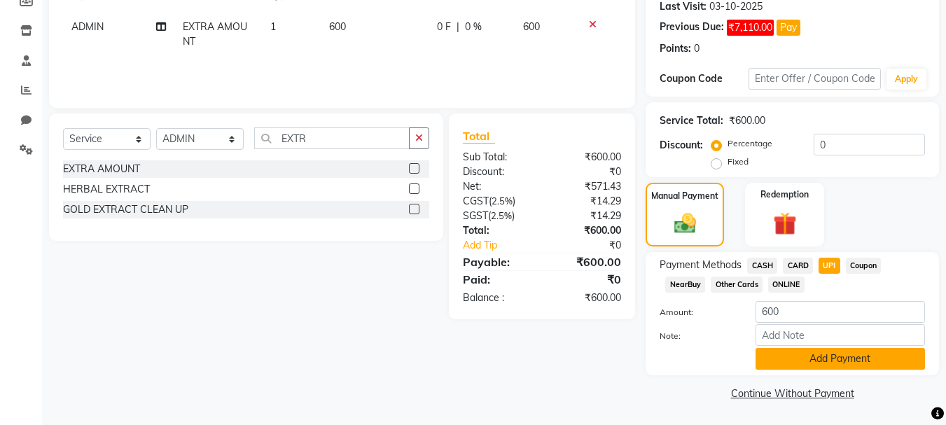
click at [807, 359] on button "Add Payment" at bounding box center [839, 359] width 169 height 22
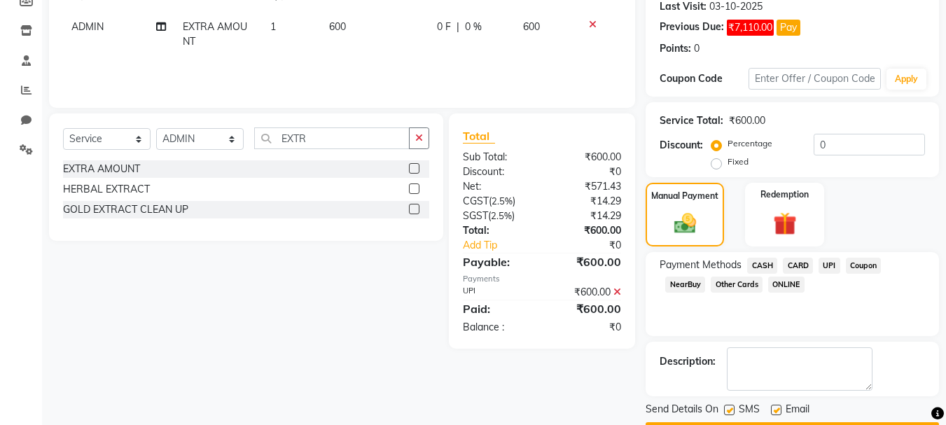
scroll to position [260, 0]
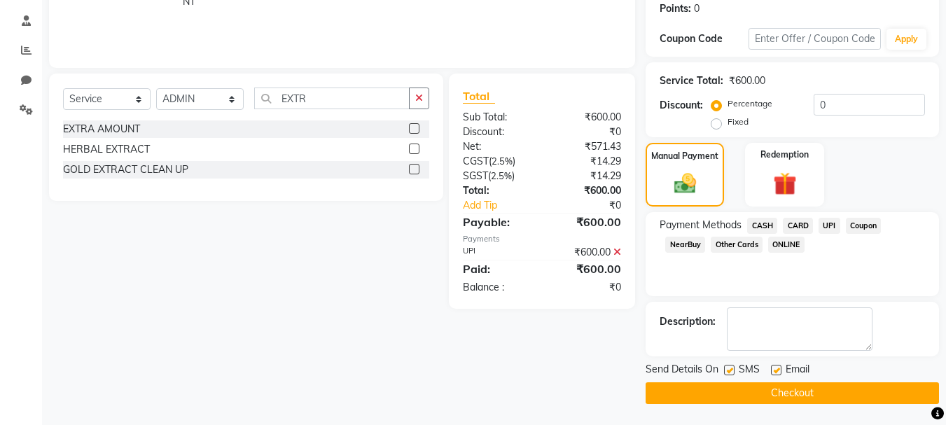
click at [799, 395] on button "Checkout" at bounding box center [791, 393] width 293 height 22
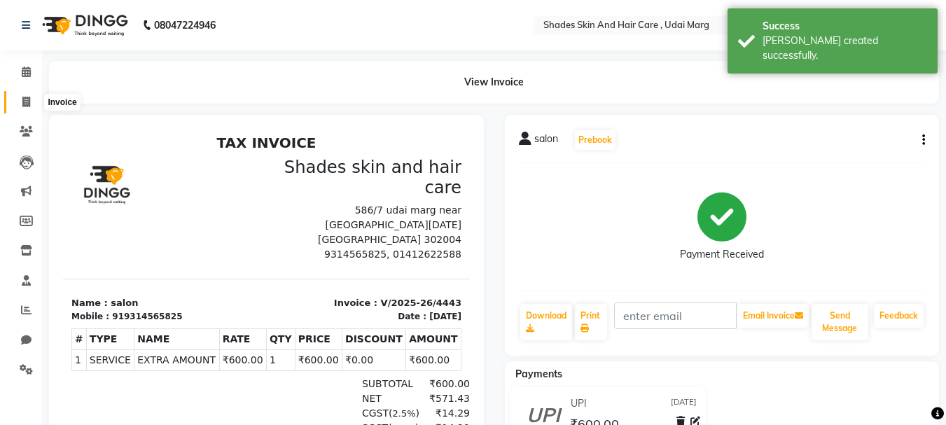
click at [26, 105] on icon at bounding box center [26, 102] width 8 height 10
select select "service"
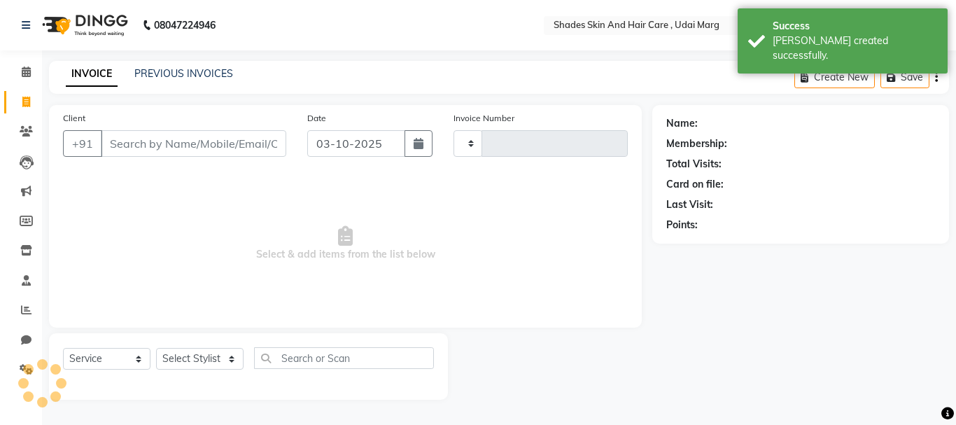
type input "4444"
select select "8022"
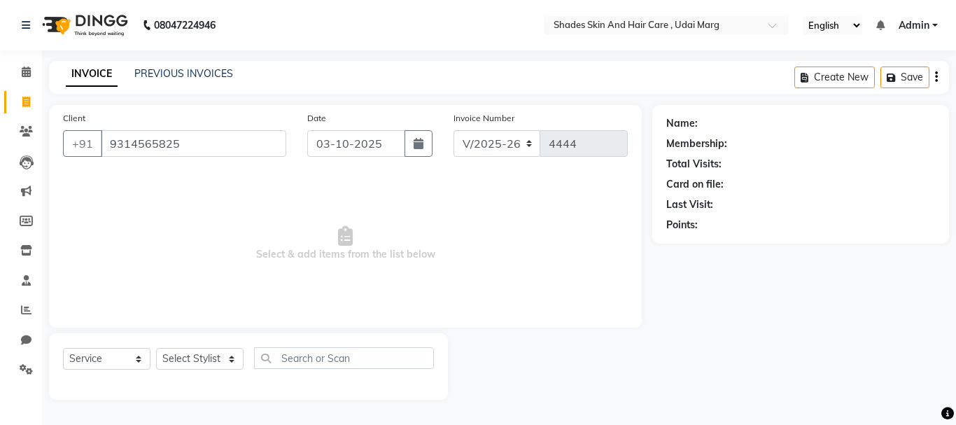
type input "9314565825"
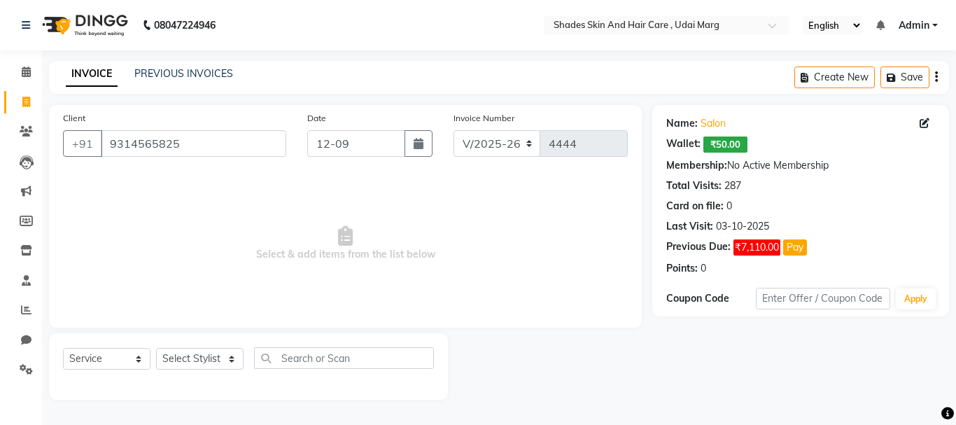
type input "[DATE]"
click at [186, 357] on select "Select Stylist [PERSON_NAME] ADMIN [PERSON_NAME] [PERSON_NAME] GAYATRI [PERSON_…" at bounding box center [199, 359] width 87 height 22
select select "74331"
click at [156, 348] on select "Select Stylist [PERSON_NAME] ADMIN [PERSON_NAME] [PERSON_NAME] GAYATRI [PERSON_…" at bounding box center [199, 359] width 87 height 22
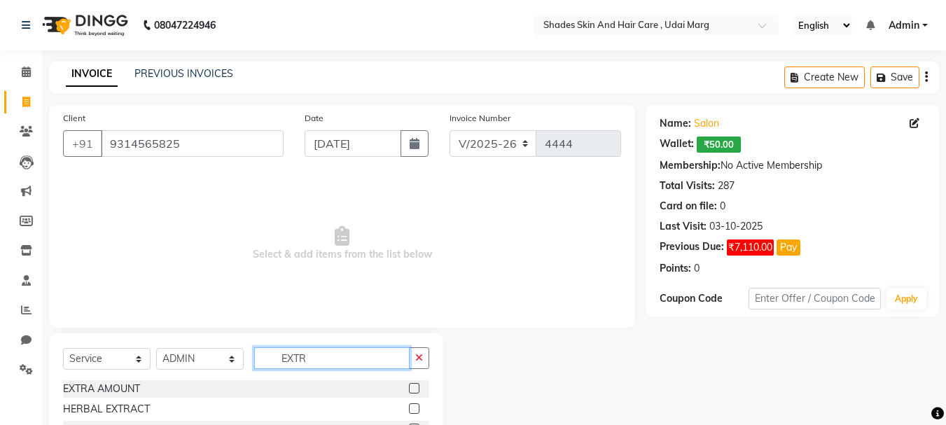
type input "EXTR"
click at [415, 388] on label at bounding box center [414, 388] width 10 height 10
click at [415, 388] on input "checkbox" at bounding box center [413, 388] width 9 height 9
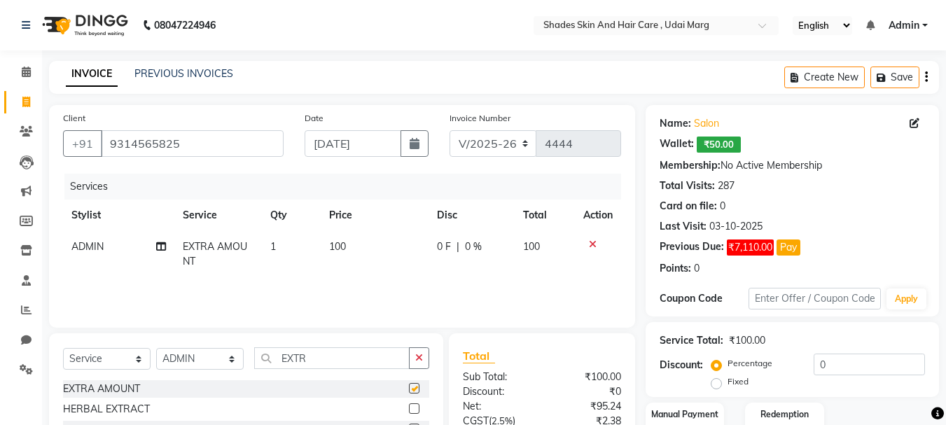
checkbox input "false"
click at [370, 241] on td "100" at bounding box center [375, 254] width 108 height 46
select select "74331"
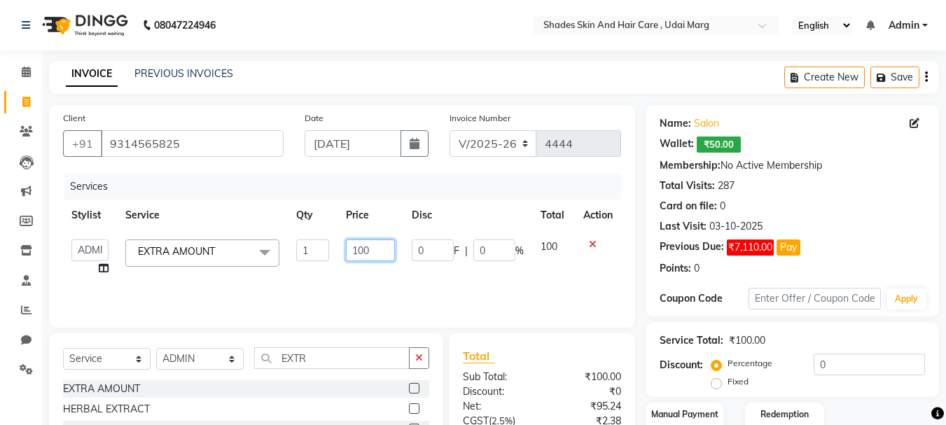
click at [379, 251] on input "100" at bounding box center [370, 250] width 48 height 22
type input "1"
type input "599"
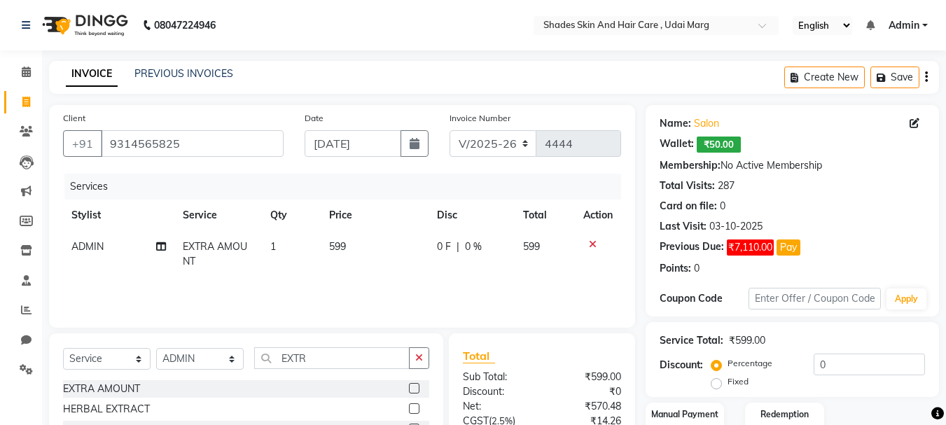
click at [437, 267] on td "0 F | 0 %" at bounding box center [471, 254] width 86 height 46
select select "74331"
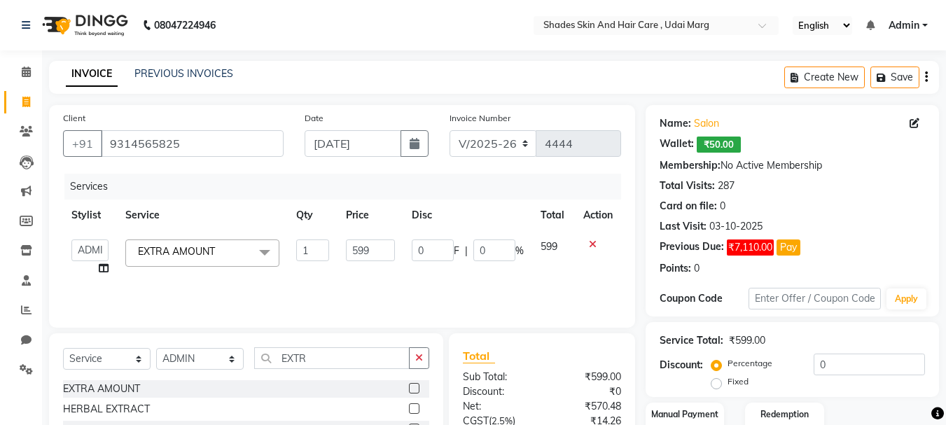
scroll to position [135, 0]
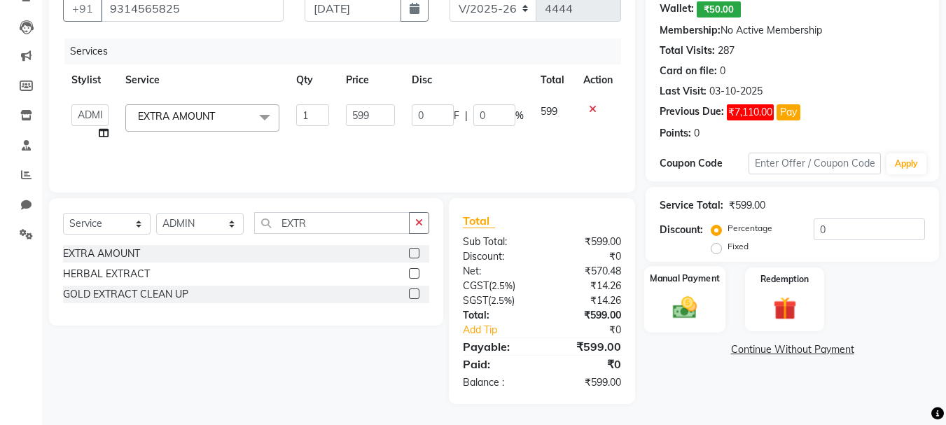
click at [690, 301] on img at bounding box center [684, 307] width 39 height 28
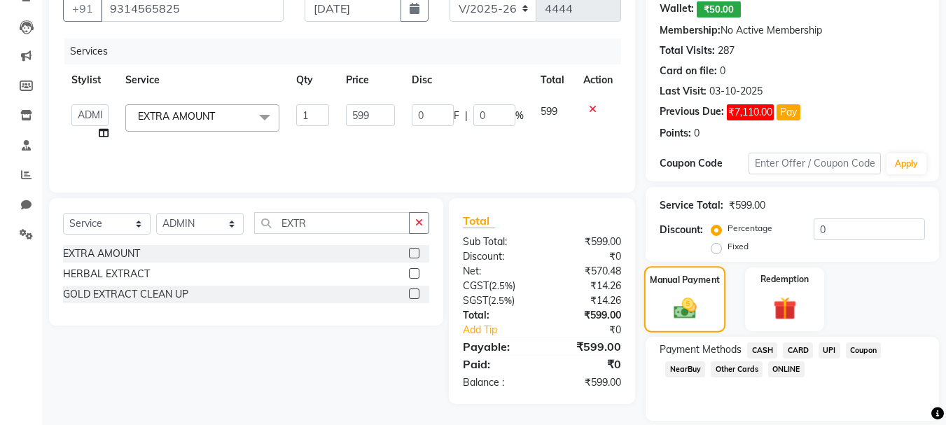
scroll to position [181, 0]
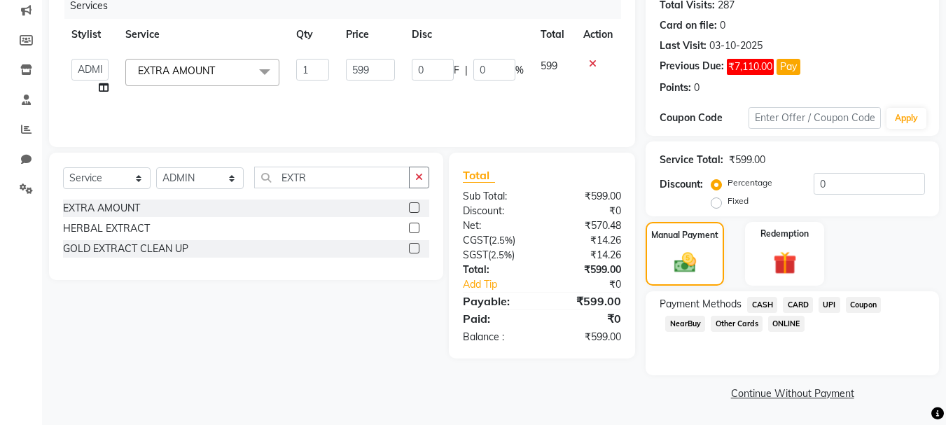
click at [690, 326] on span "NearBuy" at bounding box center [685, 324] width 40 height 16
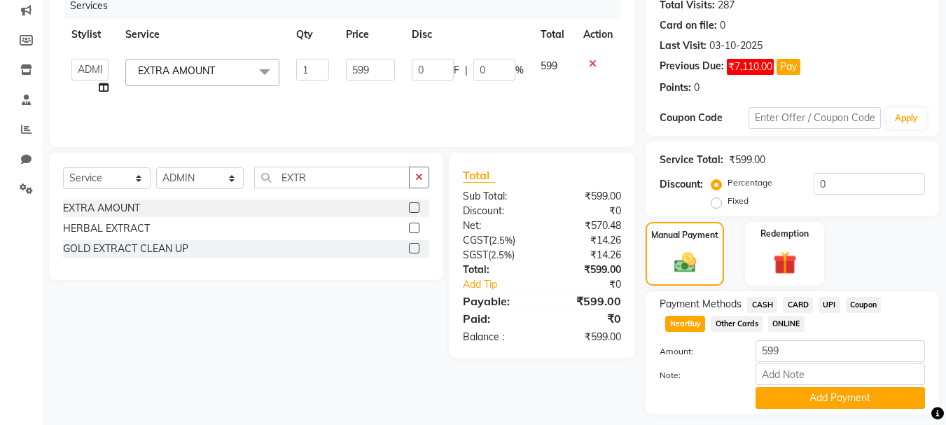
scroll to position [220, 0]
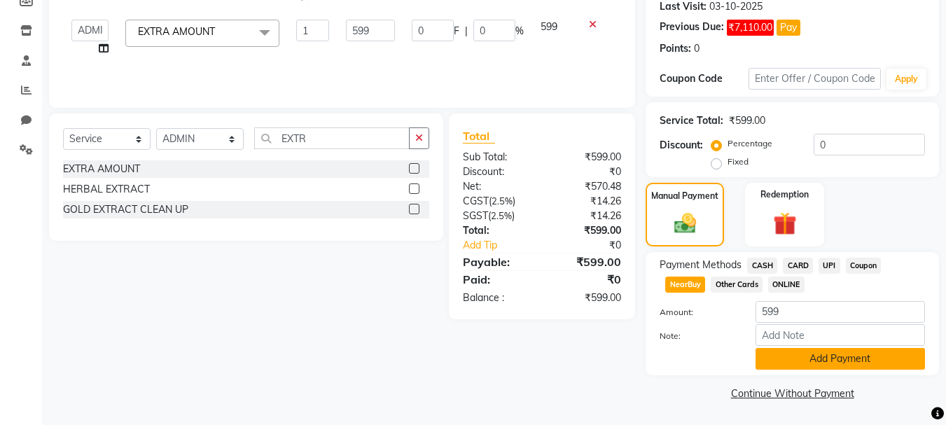
click at [784, 356] on button "Add Payment" at bounding box center [839, 359] width 169 height 22
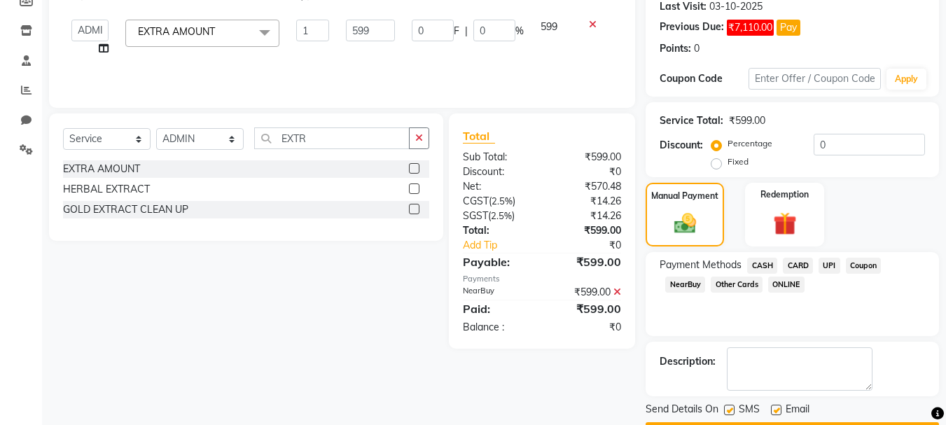
scroll to position [260, 0]
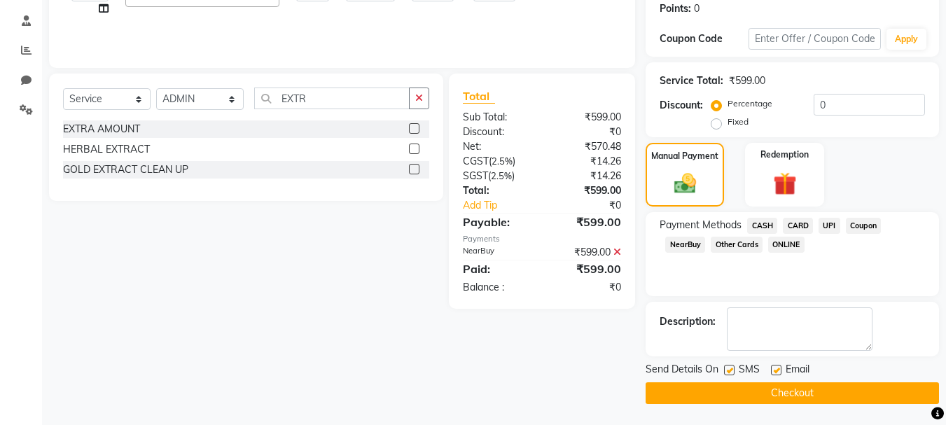
click at [783, 391] on button "Checkout" at bounding box center [791, 393] width 293 height 22
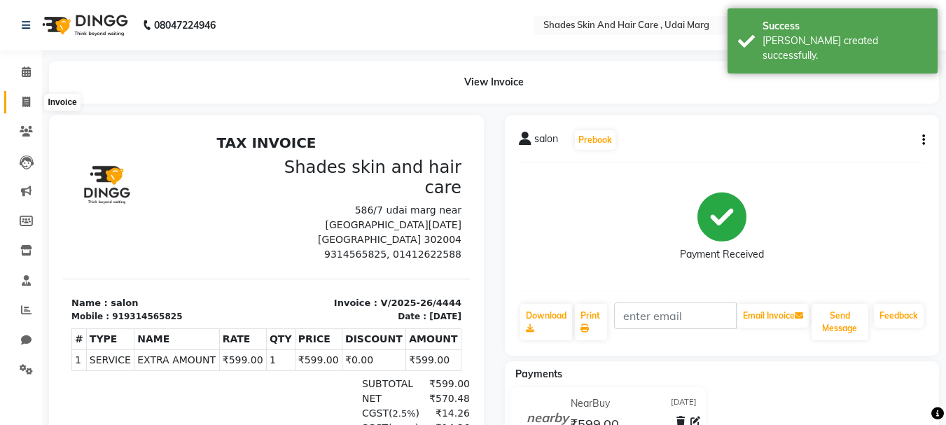
click at [22, 97] on icon at bounding box center [26, 102] width 8 height 10
select select "service"
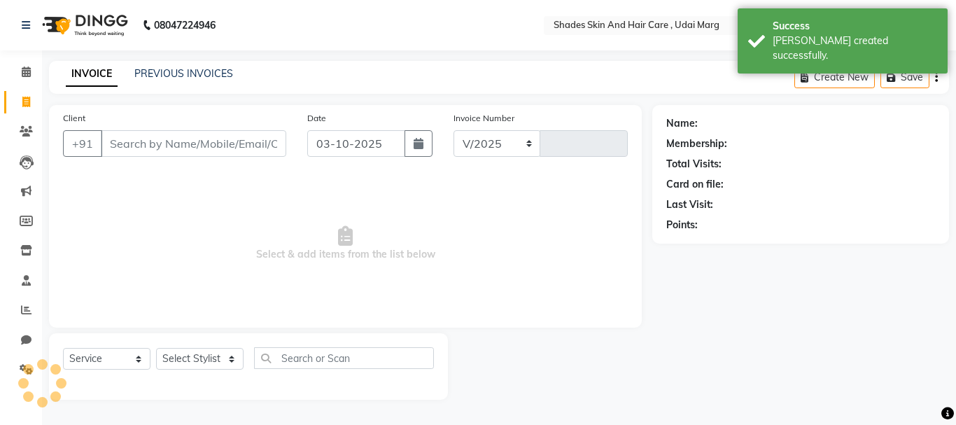
select select "8022"
type input "4445"
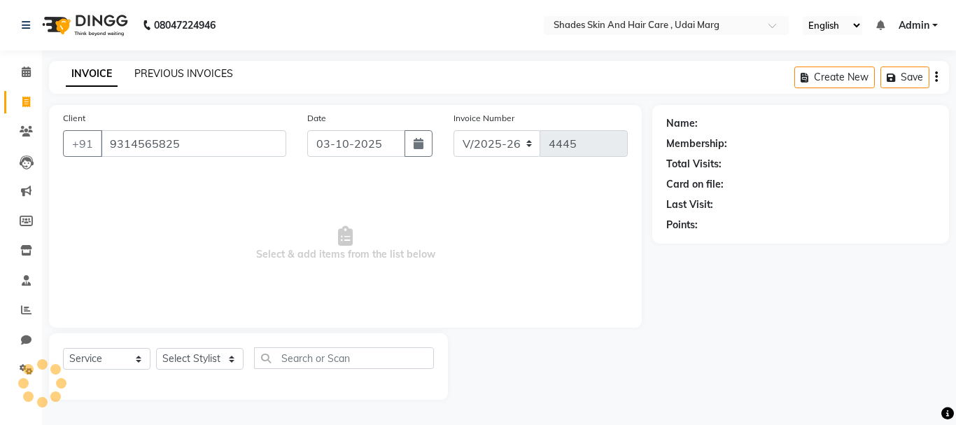
type input "9314565825"
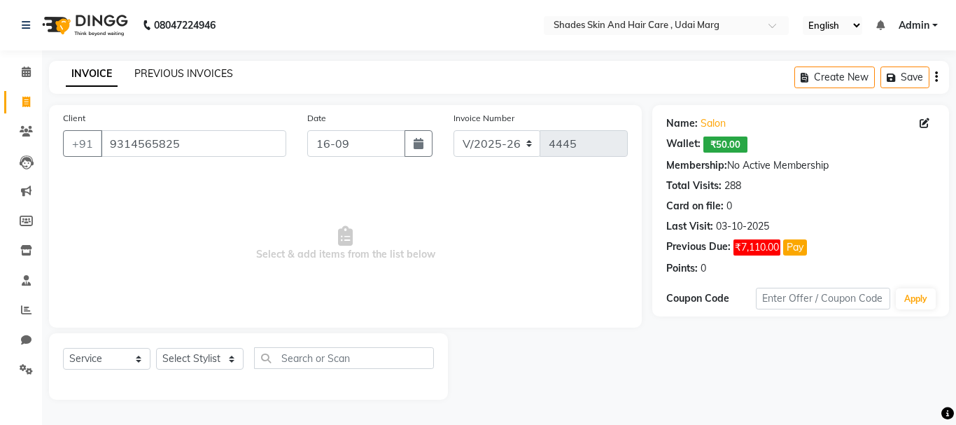
type input "16-09-2025"
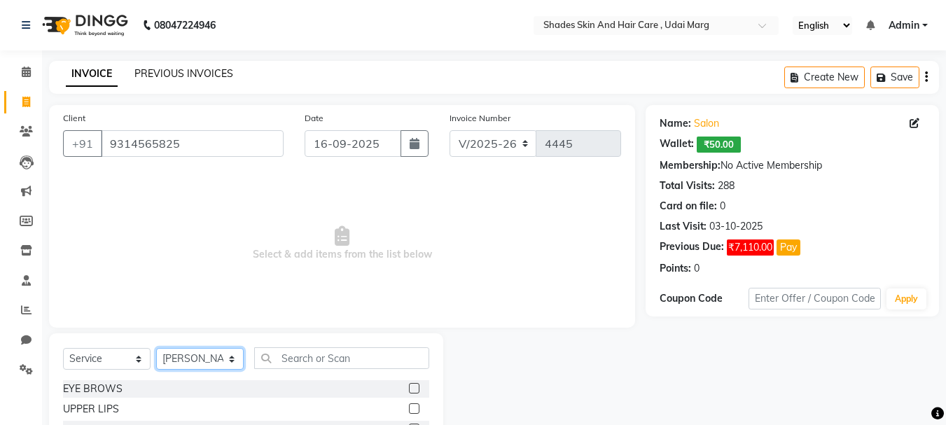
select select "74331"
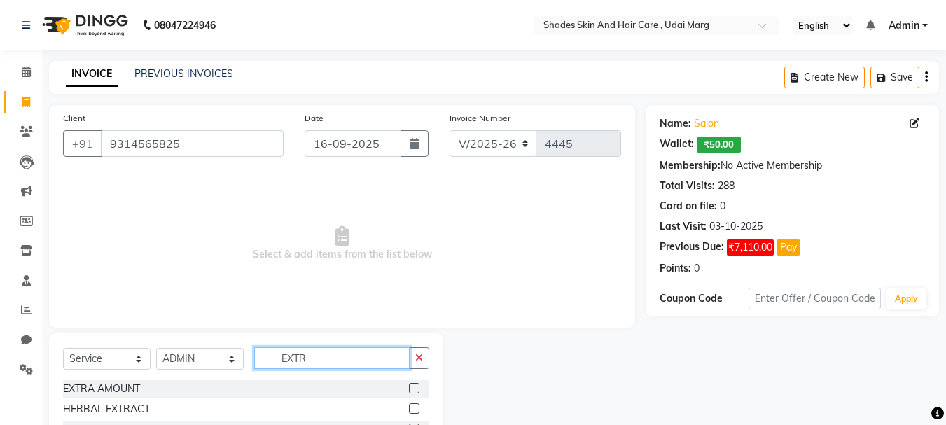
type input "EXTR"
click at [418, 389] on label at bounding box center [414, 388] width 10 height 10
click at [418, 389] on input "checkbox" at bounding box center [413, 388] width 9 height 9
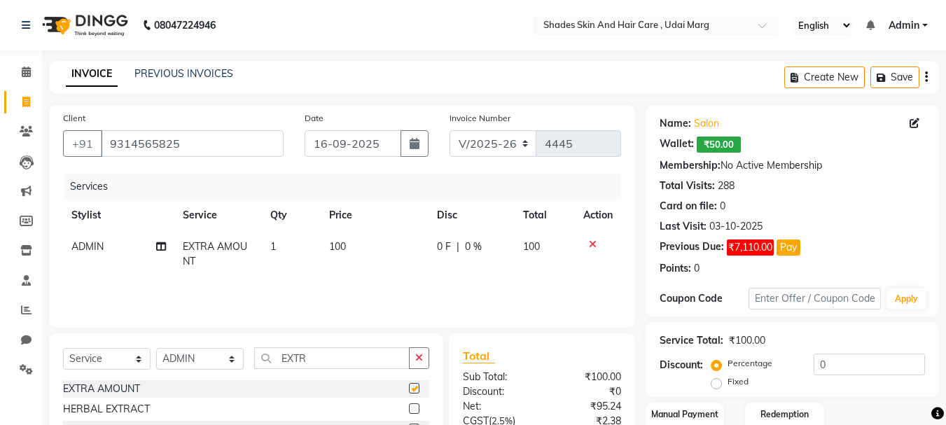
checkbox input "false"
click at [365, 246] on td "100" at bounding box center [375, 254] width 108 height 46
select select "74331"
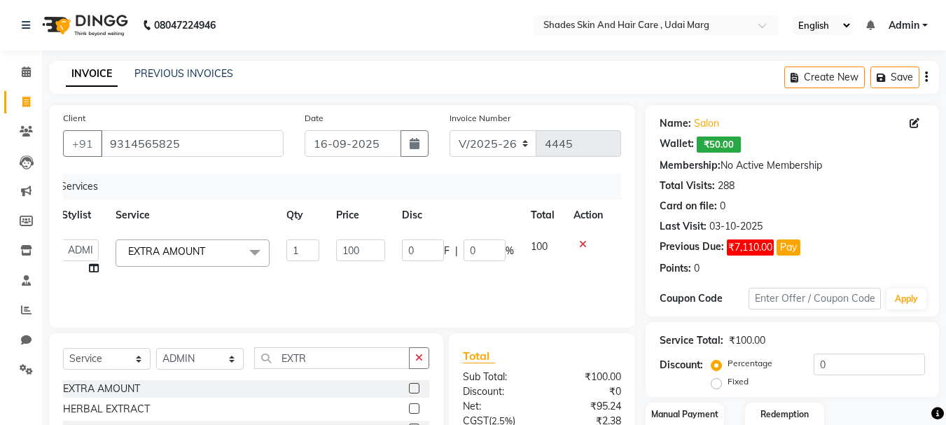
scroll to position [0, 10]
click at [366, 244] on input "100" at bounding box center [359, 250] width 48 height 22
type input "1080"
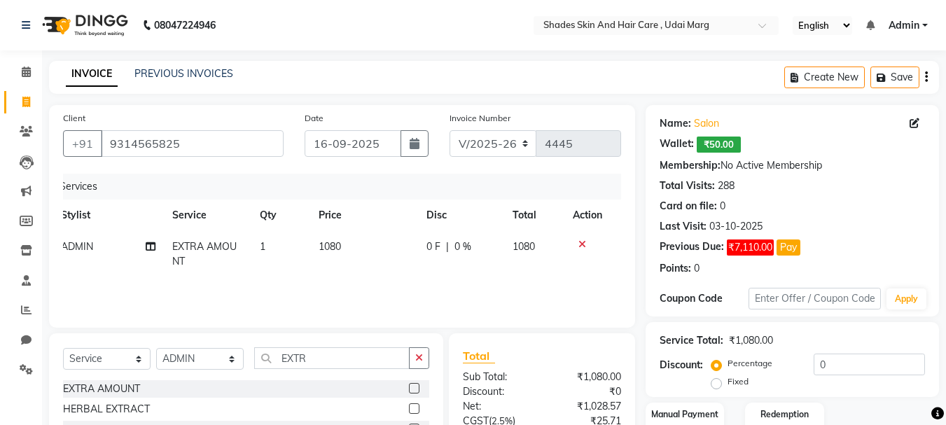
click at [439, 293] on div "Services Stylist Service Qty Price Disc Total Action ADMIN EXTRA AMOUNT 1 1080 …" at bounding box center [342, 244] width 558 height 140
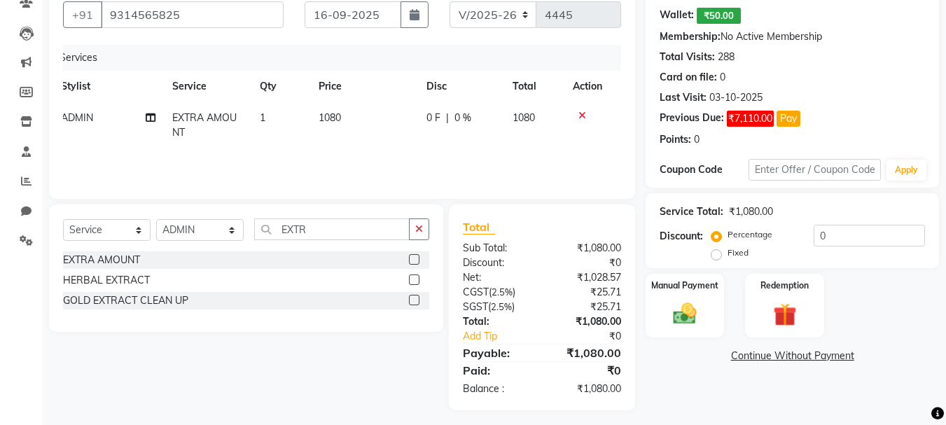
scroll to position [135, 0]
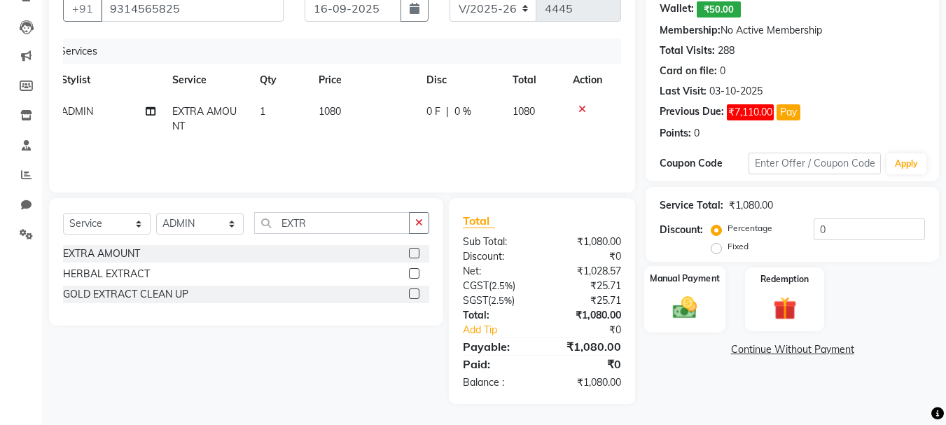
click at [706, 302] on div "Manual Payment" at bounding box center [685, 299] width 82 height 66
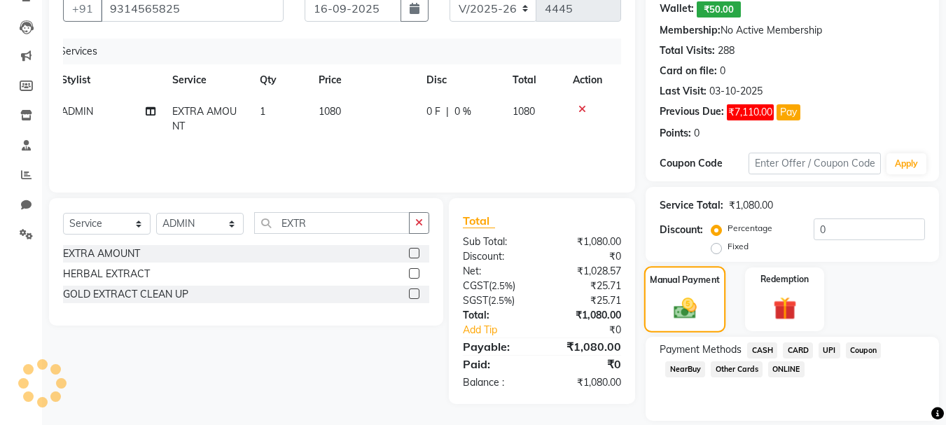
scroll to position [181, 0]
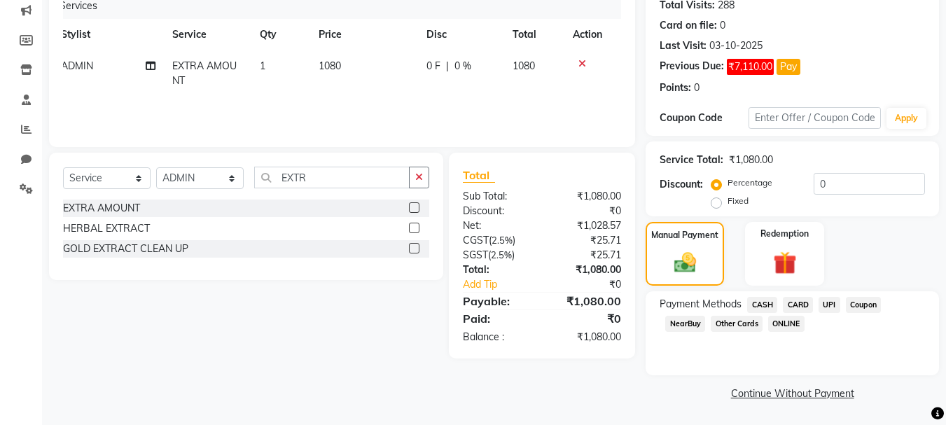
click at [829, 304] on span "UPI" at bounding box center [829, 305] width 22 height 16
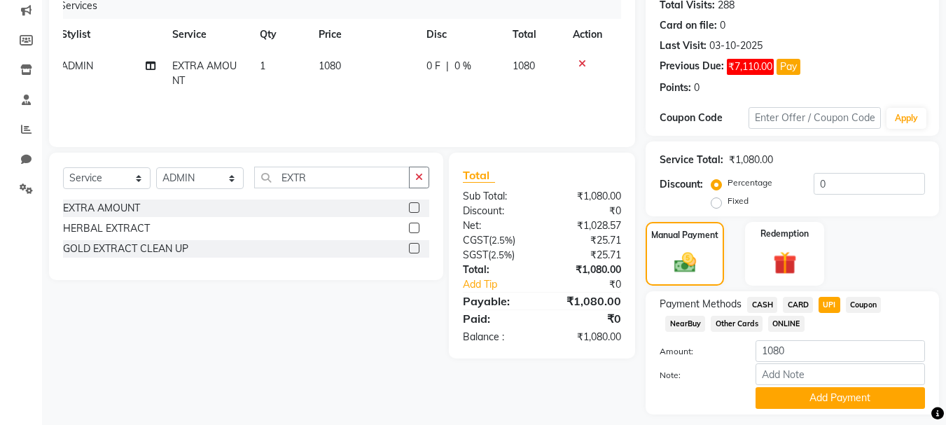
scroll to position [220, 0]
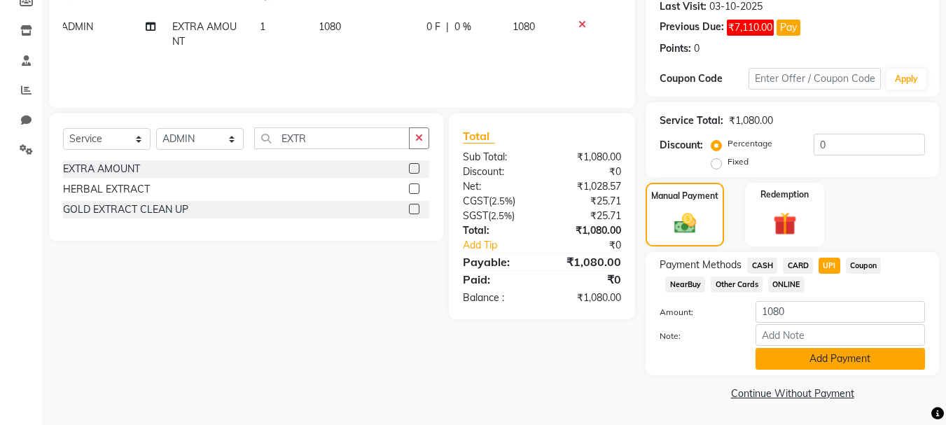
click at [825, 357] on button "Add Payment" at bounding box center [839, 359] width 169 height 22
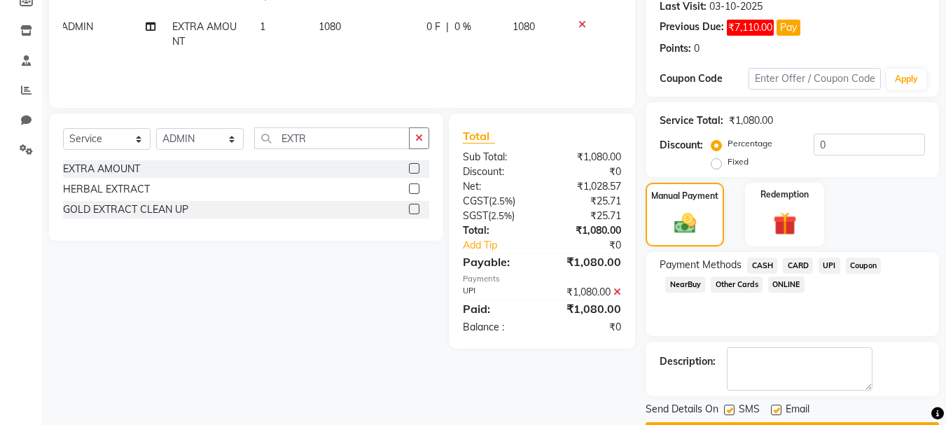
scroll to position [260, 0]
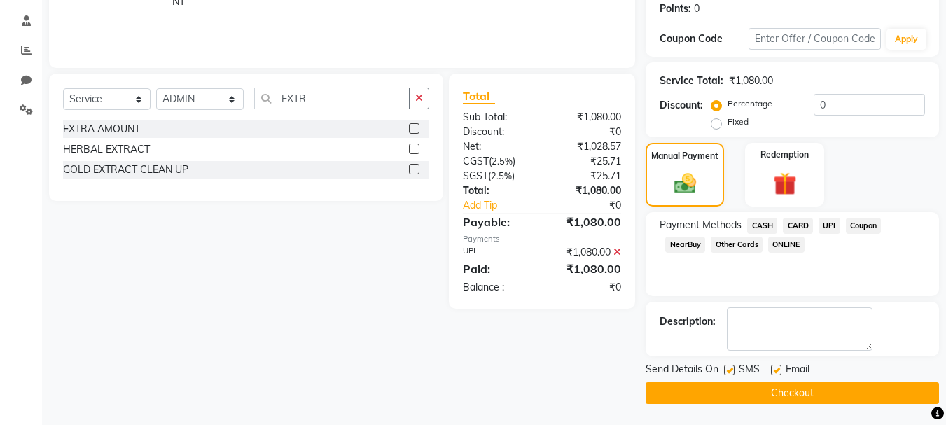
click at [820, 394] on button "Checkout" at bounding box center [791, 393] width 293 height 22
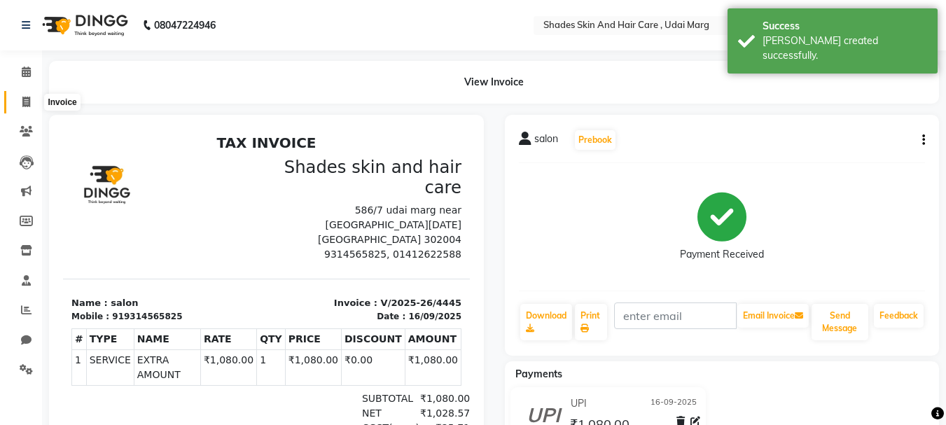
click at [24, 97] on icon at bounding box center [26, 102] width 8 height 10
select select "service"
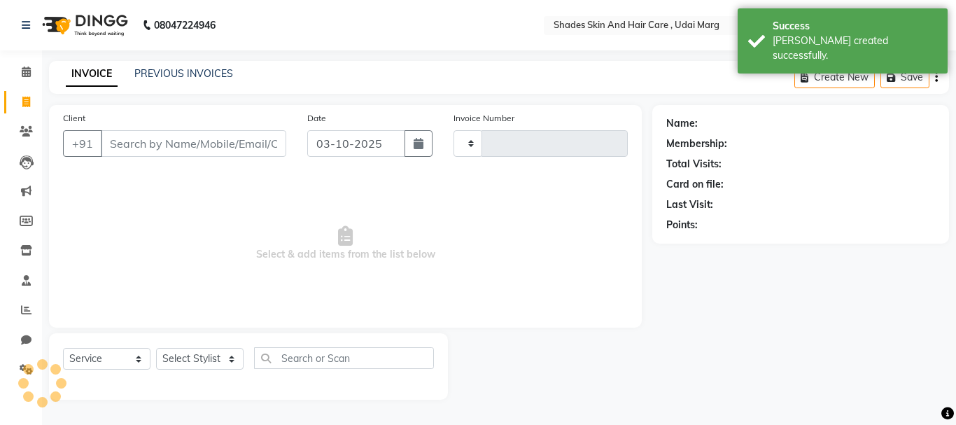
type input "4446"
select select "8022"
type input "9314565825"
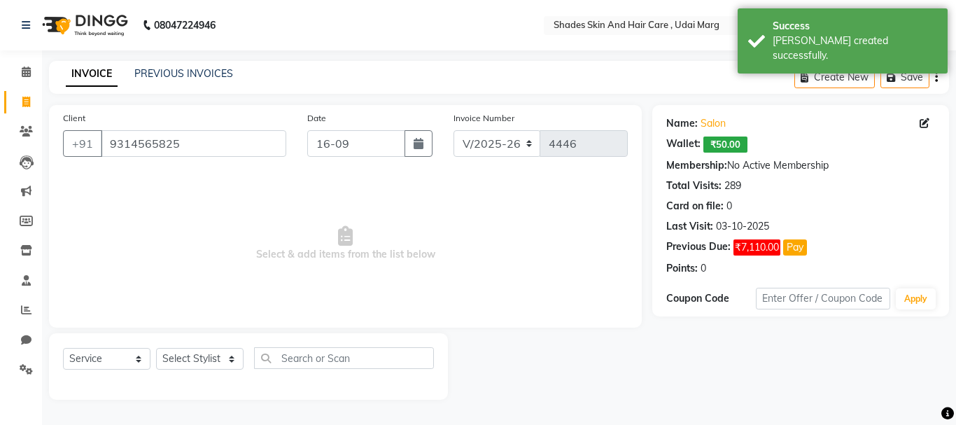
type input "16-09-2025"
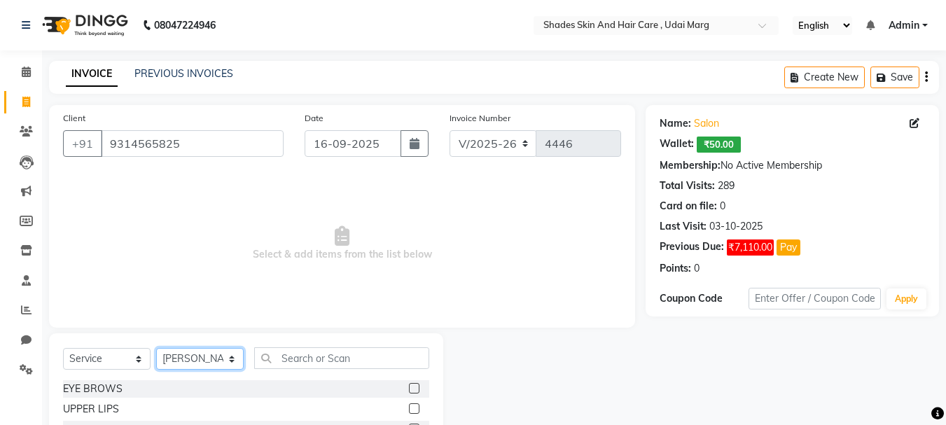
select select "74331"
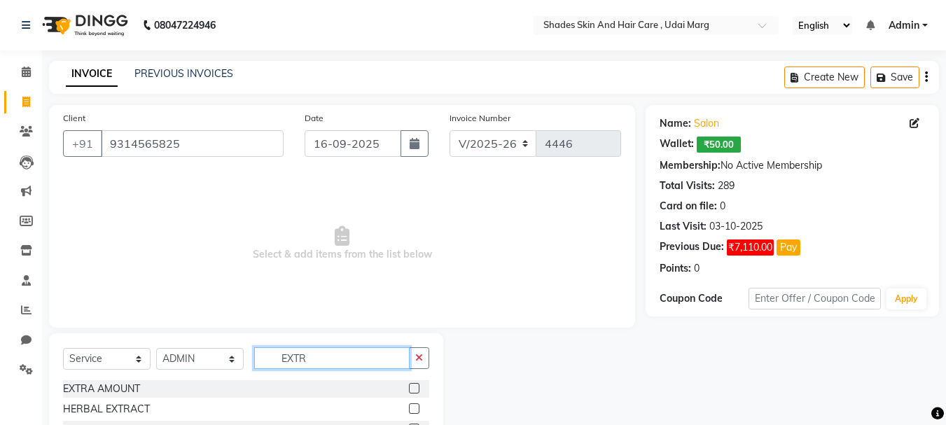
type input "EXTR"
click at [416, 383] on label at bounding box center [414, 388] width 10 height 10
click at [416, 384] on input "checkbox" at bounding box center [413, 388] width 9 height 9
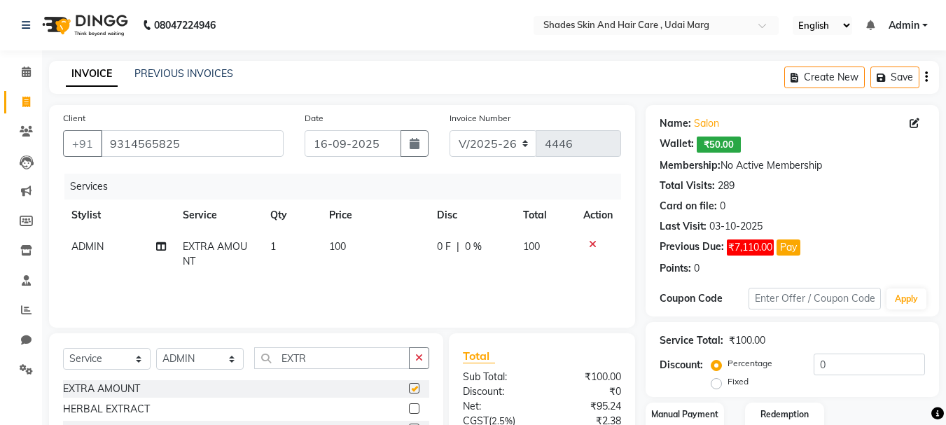
checkbox input "false"
click at [356, 238] on td "100" at bounding box center [375, 254] width 108 height 46
select select "74331"
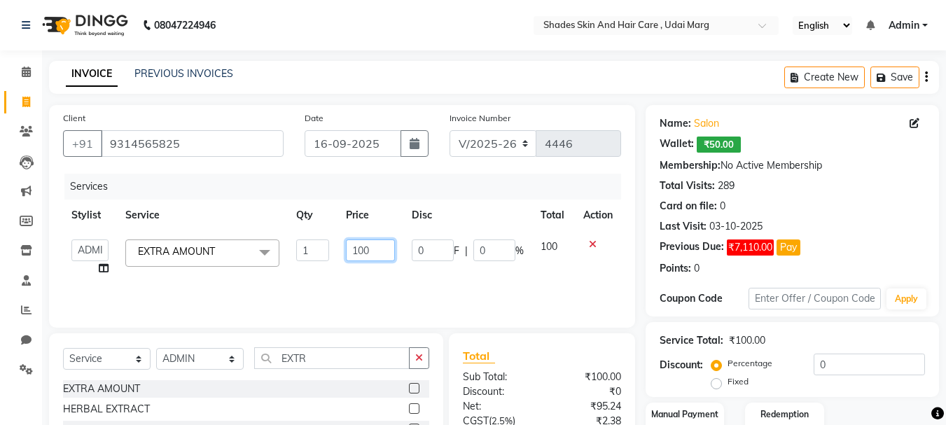
click at [379, 246] on input "100" at bounding box center [370, 250] width 48 height 22
type input "1"
type input "6000"
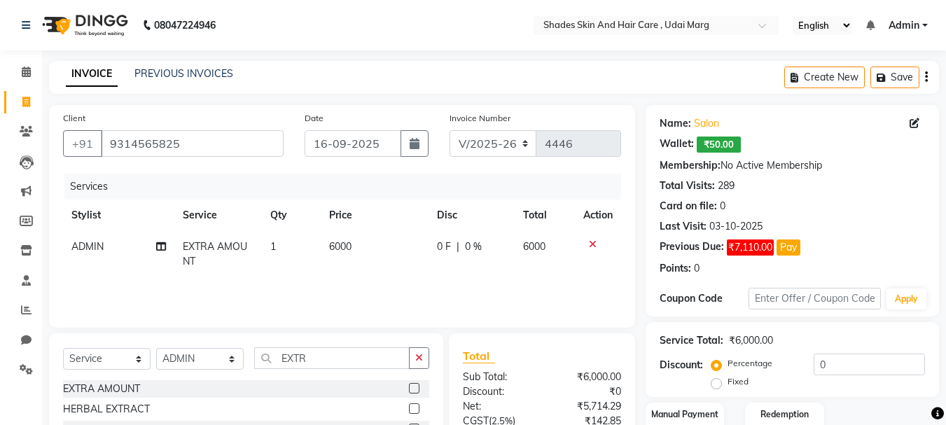
click at [510, 295] on div "Services Stylist Service Qty Price Disc Total Action ADMIN EXTRA AMOUNT 1 6000 …" at bounding box center [342, 244] width 558 height 140
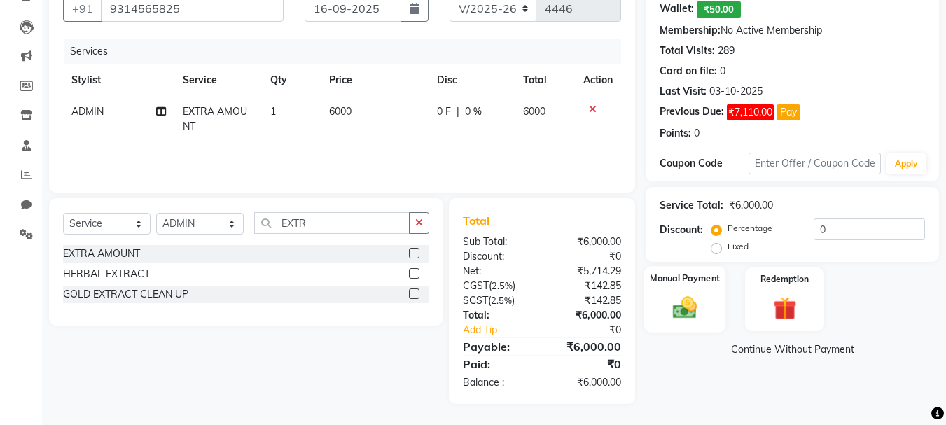
click at [701, 308] on img at bounding box center [684, 307] width 39 height 28
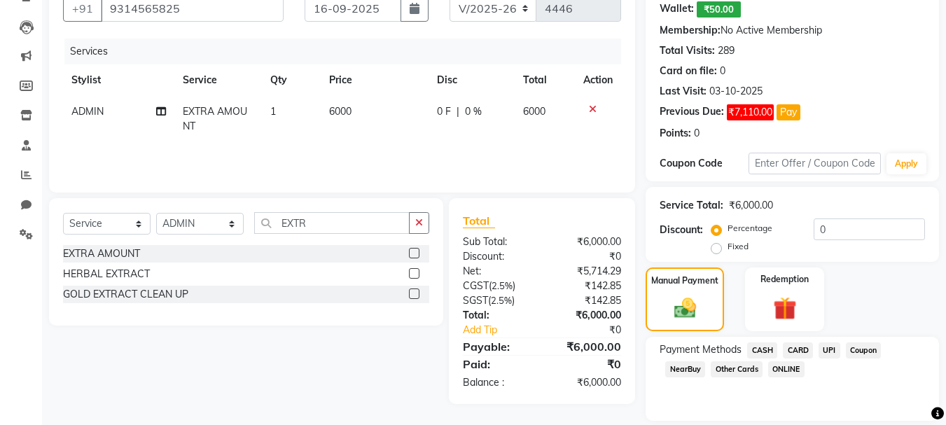
click at [797, 353] on span "CARD" at bounding box center [798, 350] width 30 height 16
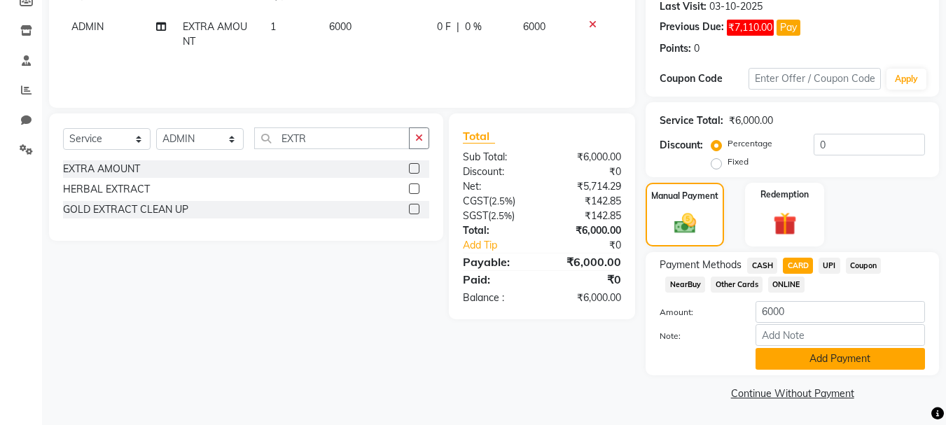
click at [837, 366] on button "Add Payment" at bounding box center [839, 359] width 169 height 22
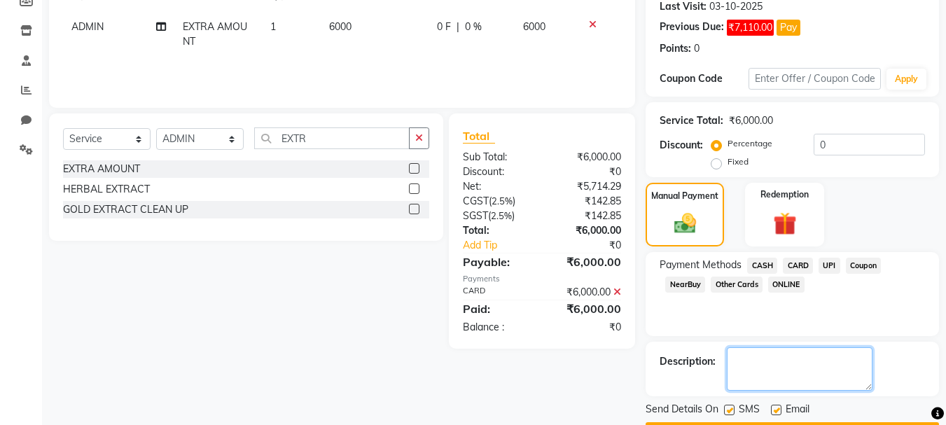
click at [837, 366] on textarea at bounding box center [800, 368] width 146 height 43
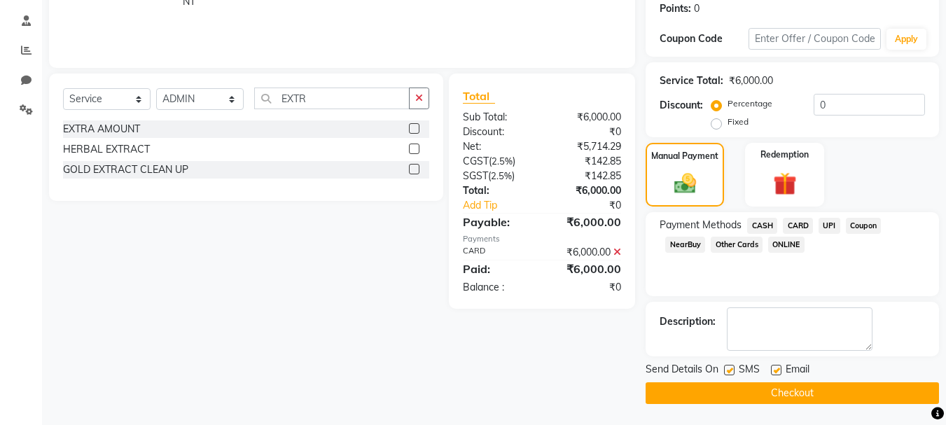
click at [830, 384] on button "Checkout" at bounding box center [791, 393] width 293 height 22
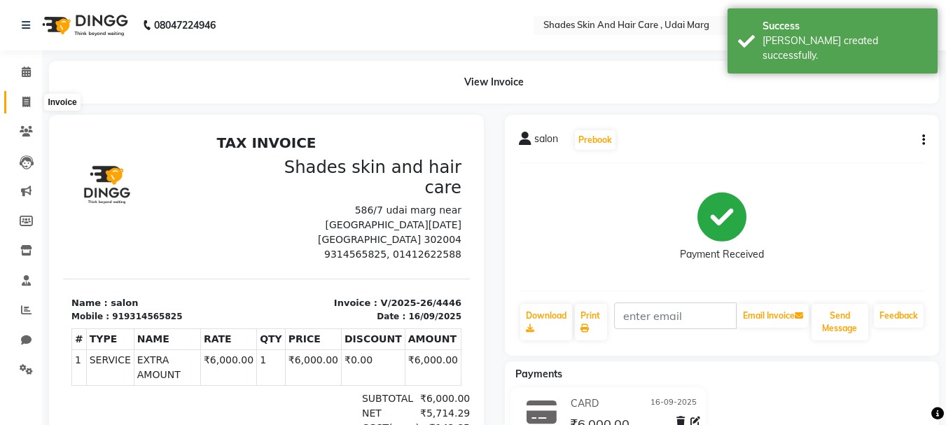
click at [23, 106] on icon at bounding box center [26, 102] width 8 height 10
select select "service"
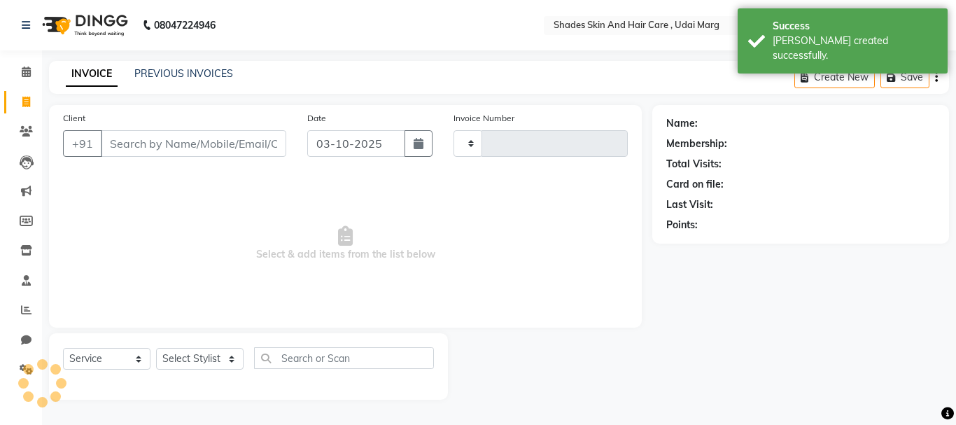
type input "4447"
select select "8022"
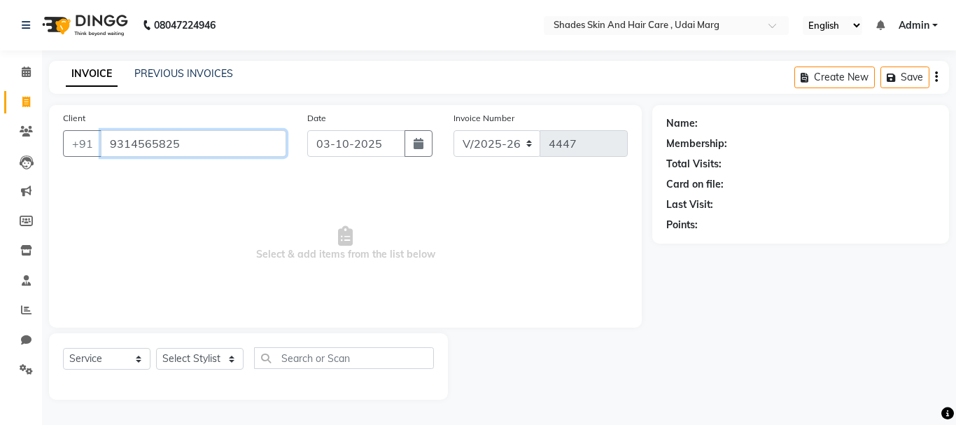
type input "9314565825"
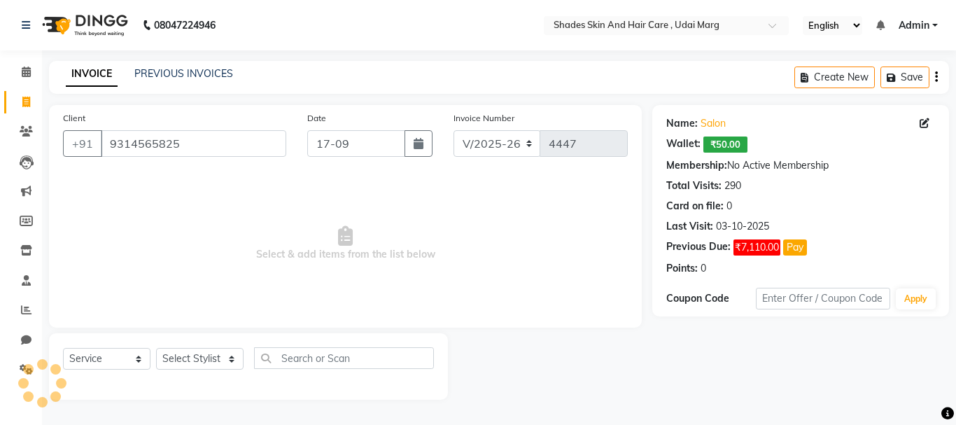
type input "[DATE]"
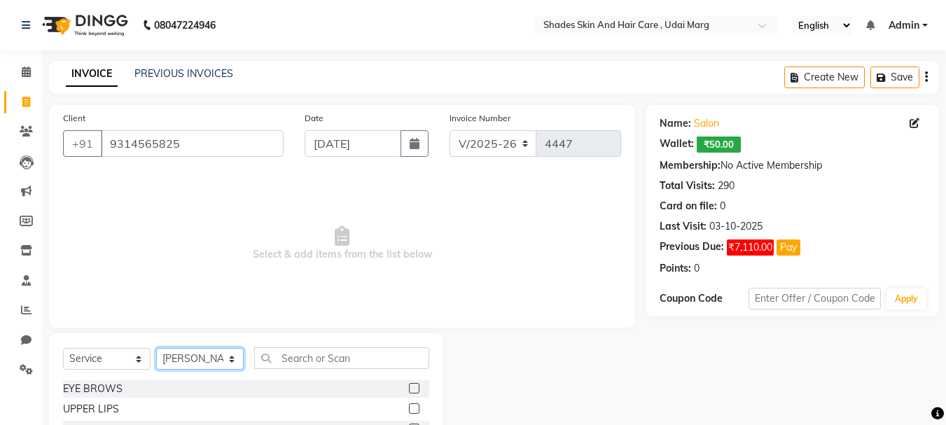
select select "74331"
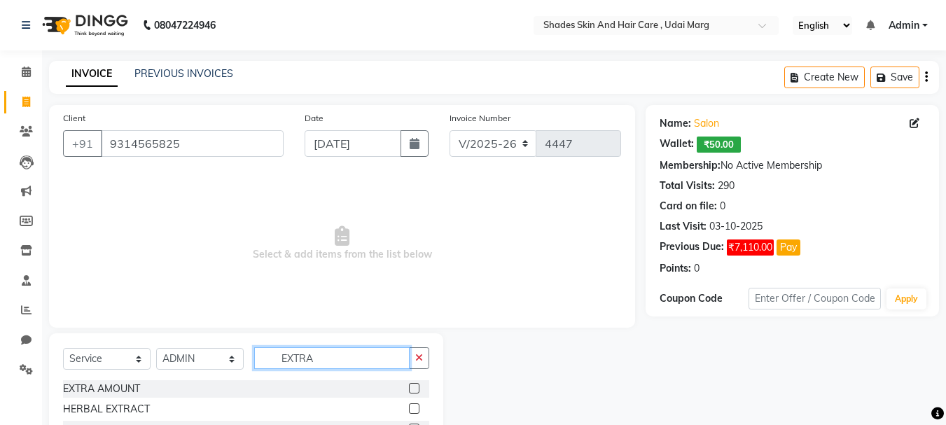
type input "EXTRA"
click at [412, 384] on label at bounding box center [414, 388] width 10 height 10
click at [412, 384] on input "checkbox" at bounding box center [413, 388] width 9 height 9
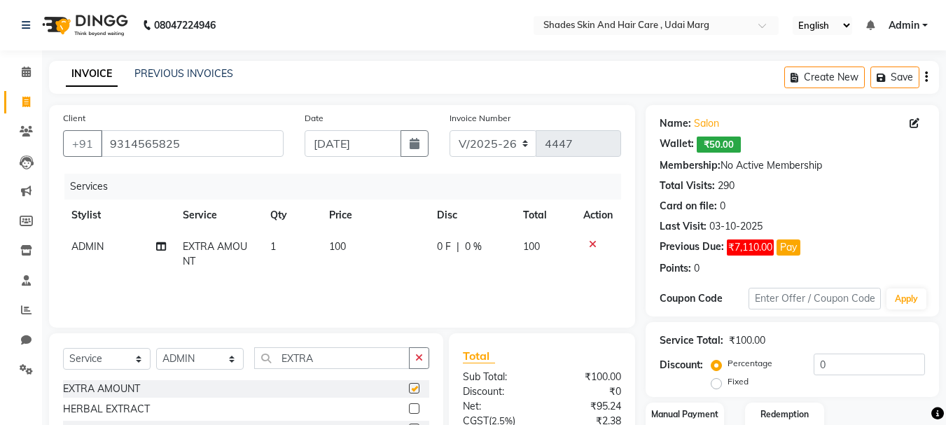
scroll to position [135, 0]
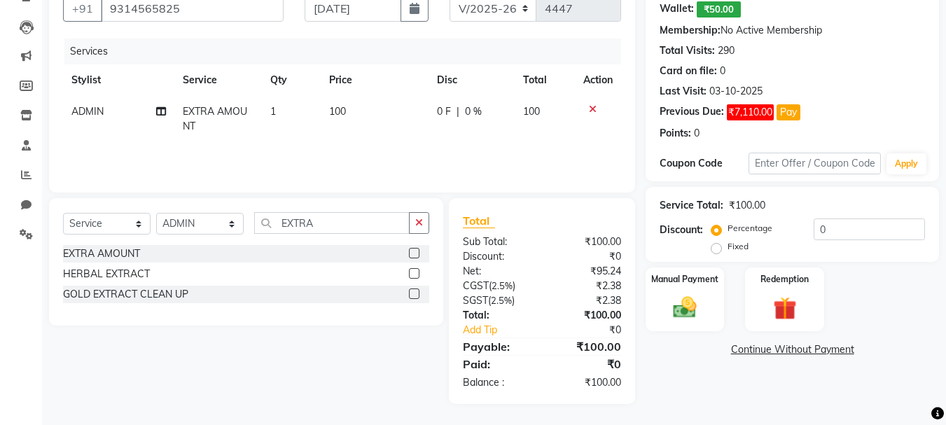
checkbox input "false"
click at [353, 110] on td "100" at bounding box center [375, 119] width 108 height 46
select select "74331"
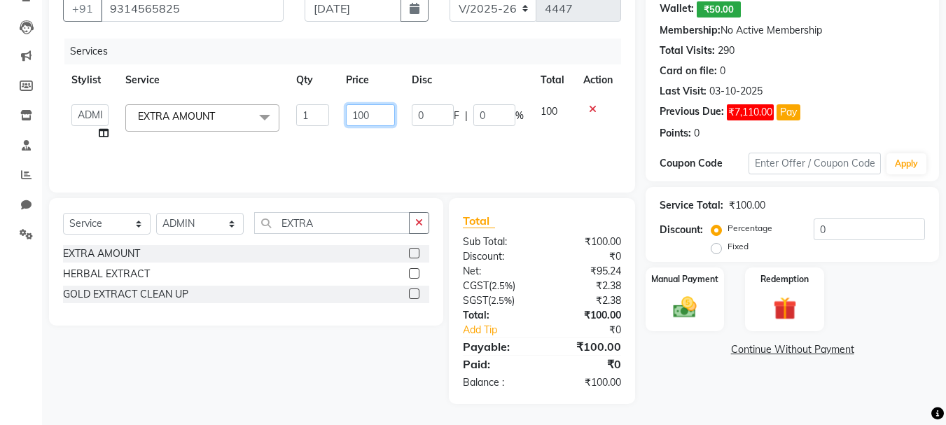
click at [381, 115] on input "100" at bounding box center [370, 115] width 48 height 22
type input "1"
type input "50"
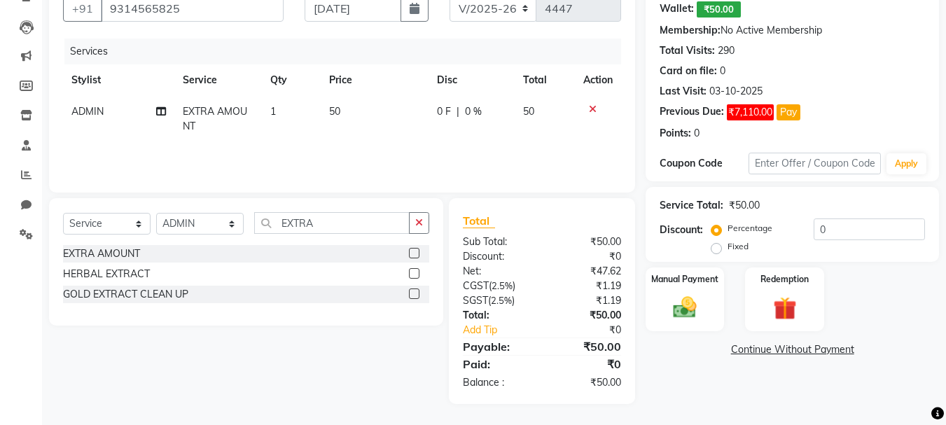
click at [584, 141] on td at bounding box center [598, 119] width 46 height 46
click at [708, 314] on div "Manual Payment" at bounding box center [685, 299] width 82 height 66
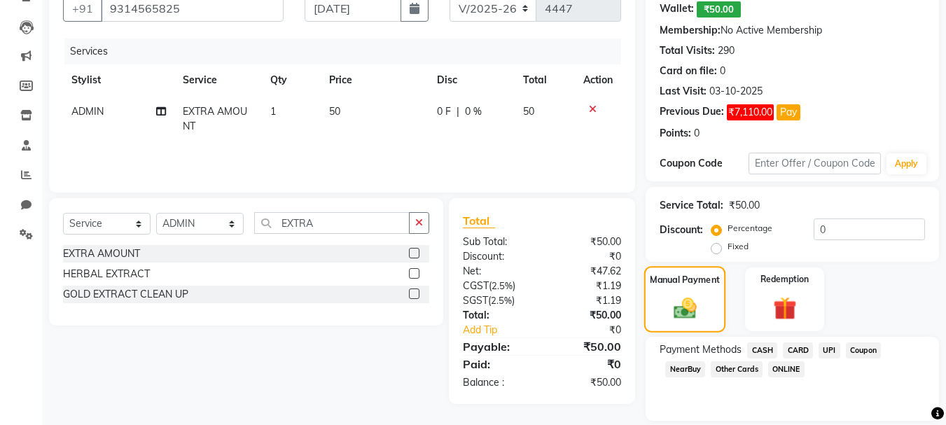
scroll to position [181, 0]
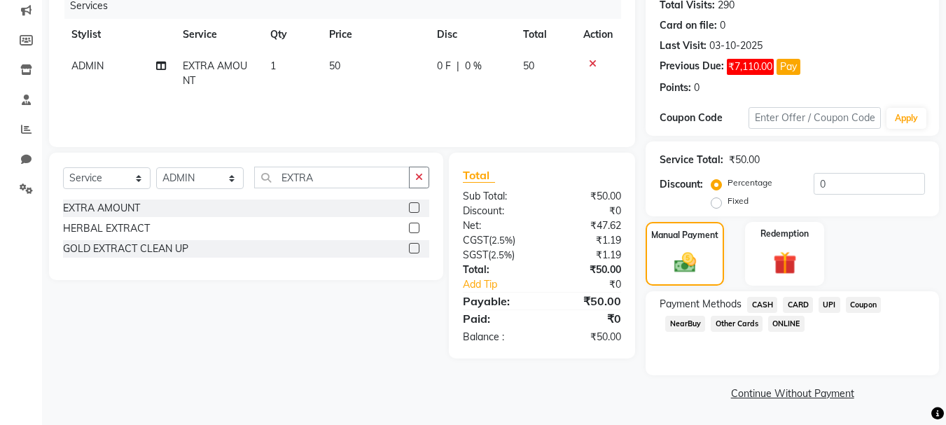
click at [819, 302] on span "UPI" at bounding box center [829, 305] width 22 height 16
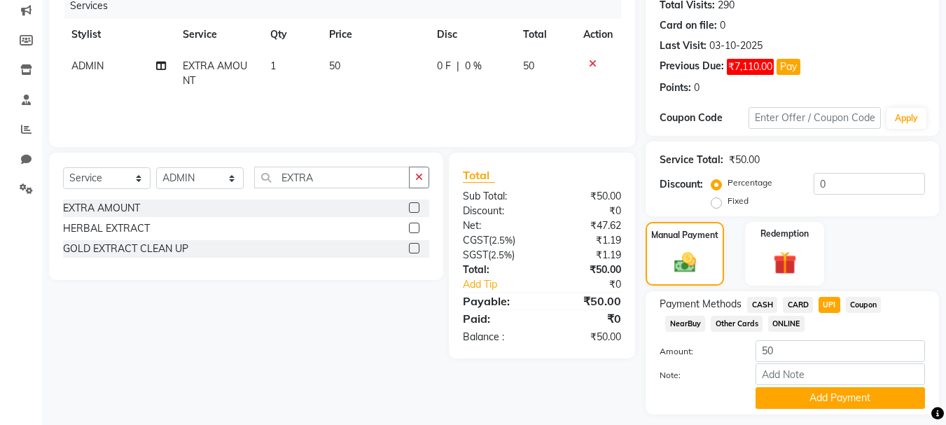
scroll to position [220, 0]
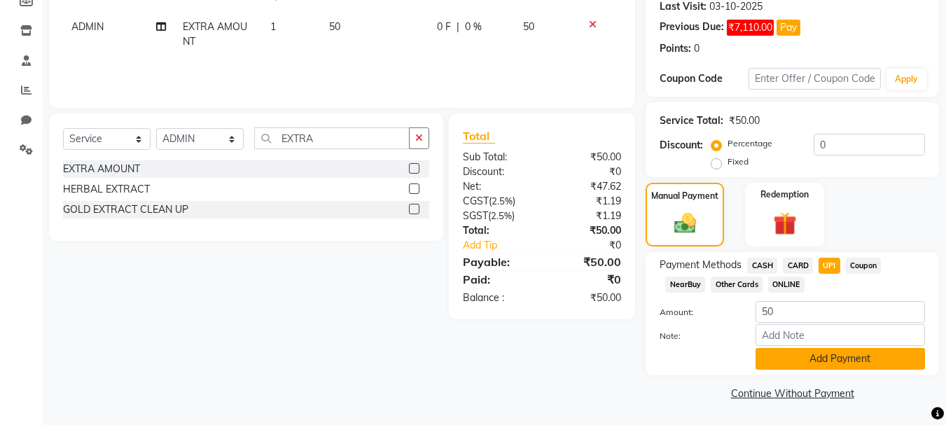
click at [826, 360] on button "Add Payment" at bounding box center [839, 359] width 169 height 22
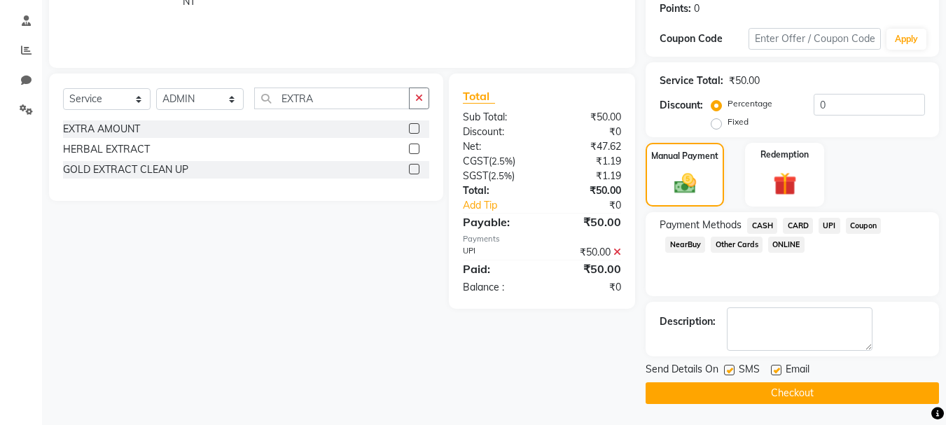
click at [818, 385] on button "Checkout" at bounding box center [791, 393] width 293 height 22
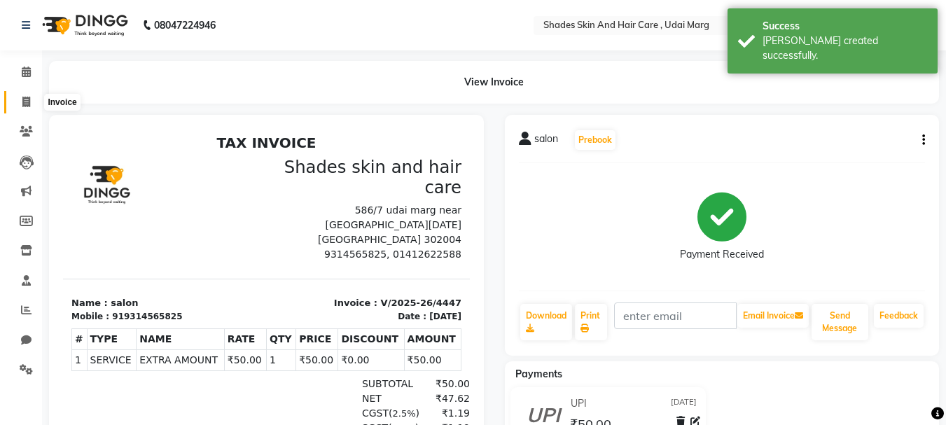
click at [33, 106] on span at bounding box center [26, 102] width 24 height 16
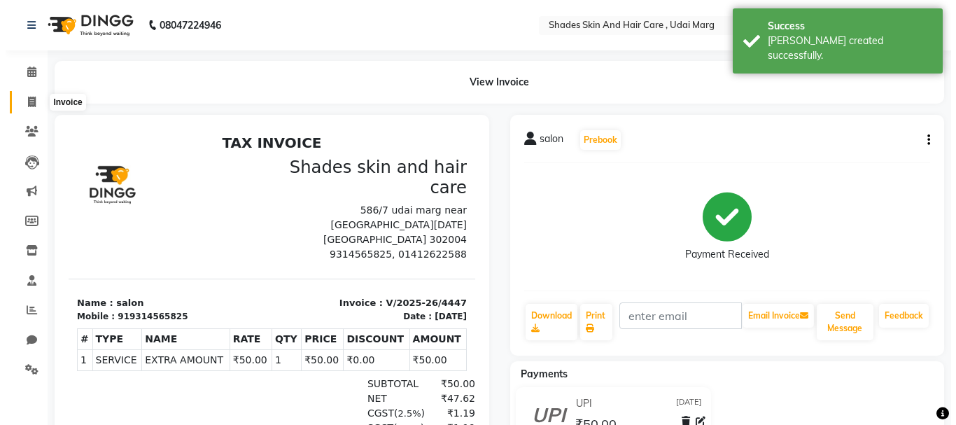
select select "service"
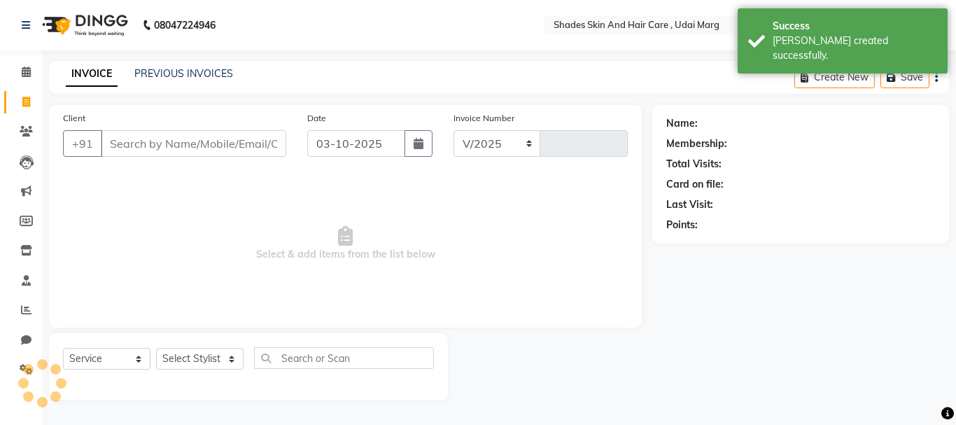
select select "8022"
type input "4448"
type input "9314565825"
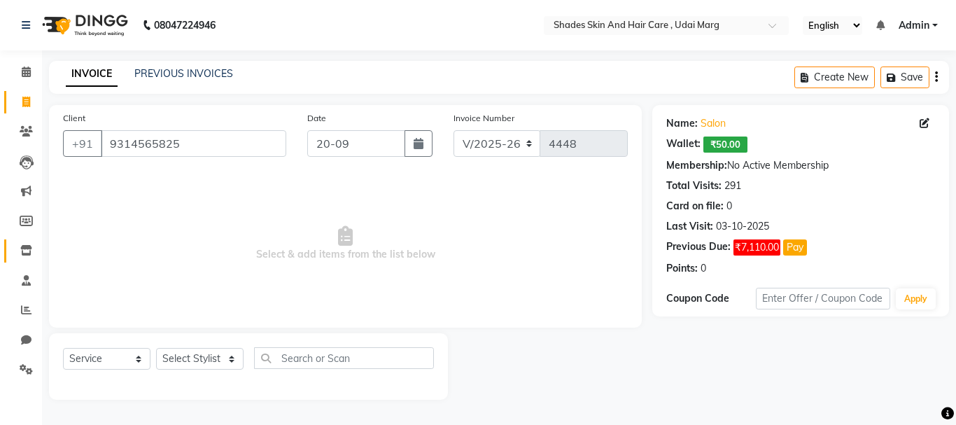
type input "20-09-2025"
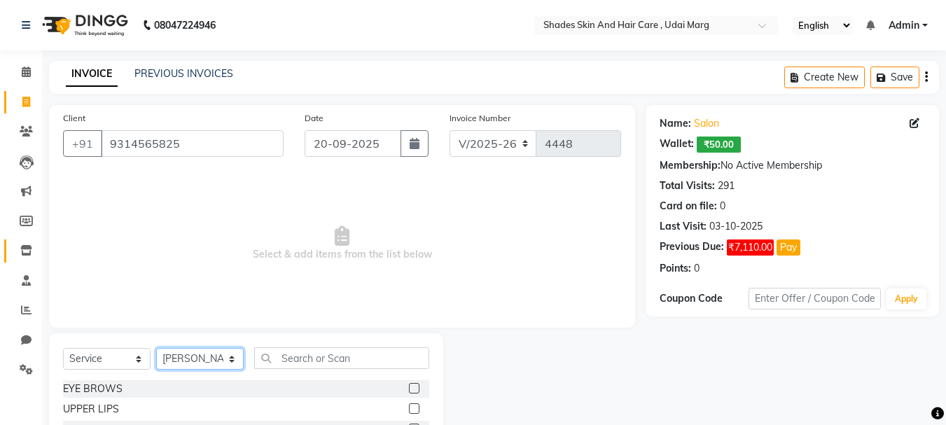
select select "74331"
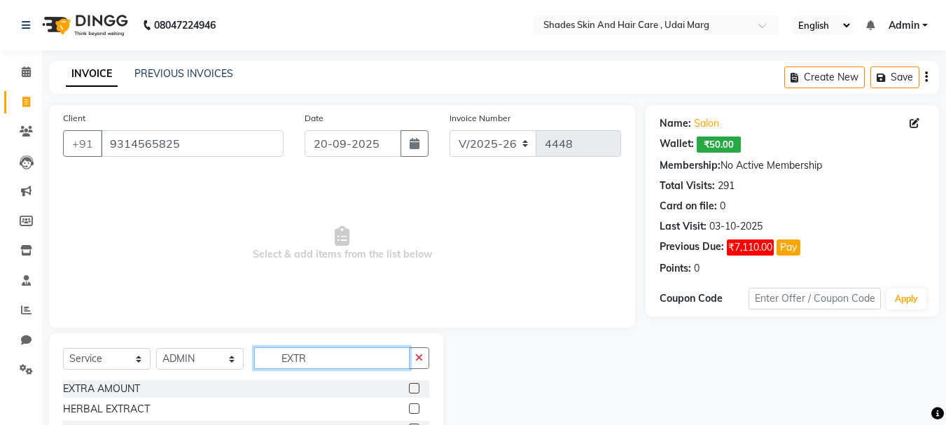
type input "EXTR"
click at [415, 387] on label at bounding box center [414, 388] width 10 height 10
click at [415, 387] on input "checkbox" at bounding box center [413, 388] width 9 height 9
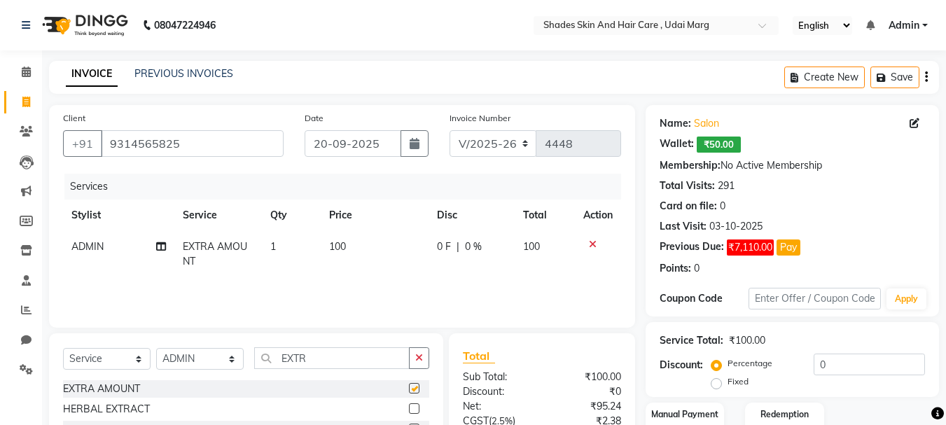
checkbox input "false"
click at [374, 248] on td "100" at bounding box center [375, 254] width 108 height 46
select select "74331"
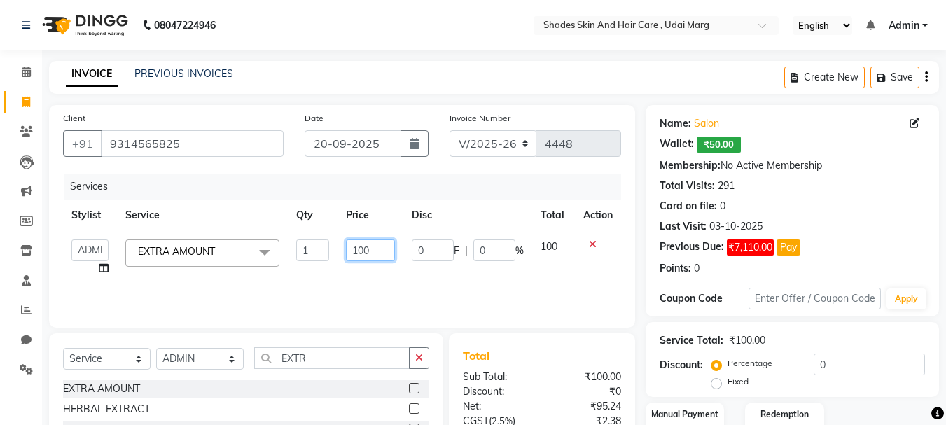
click at [374, 248] on input "100" at bounding box center [370, 250] width 48 height 22
type input "1"
type input "2020"
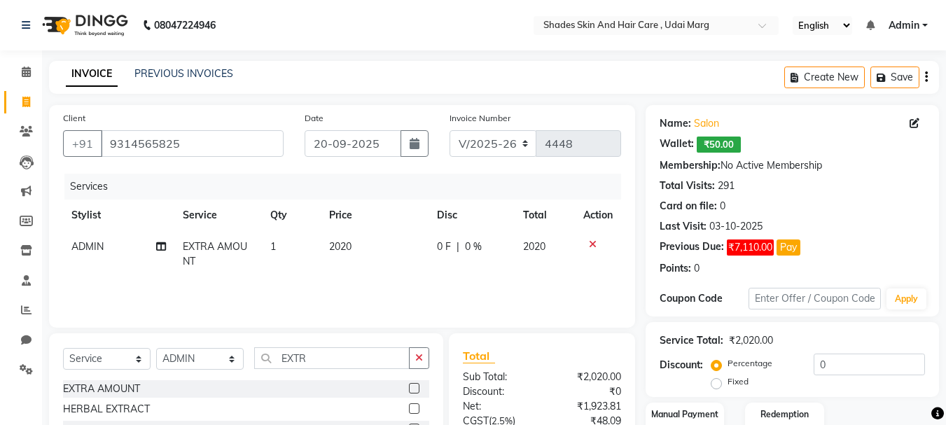
click at [442, 274] on td "0 F | 0 %" at bounding box center [471, 254] width 86 height 46
select select "74331"
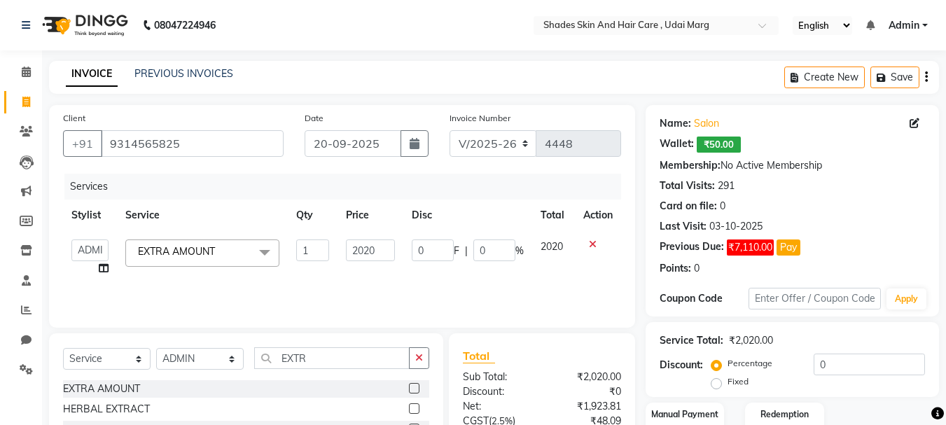
scroll to position [135, 0]
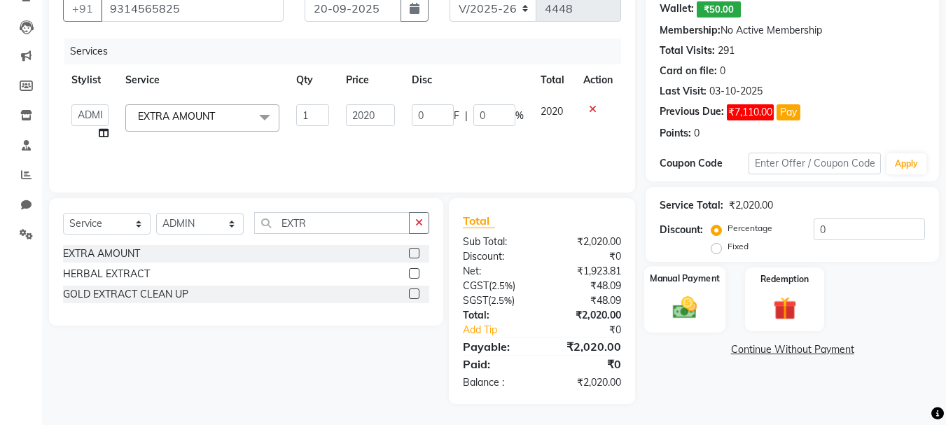
click at [693, 289] on div "Manual Payment" at bounding box center [685, 299] width 82 height 66
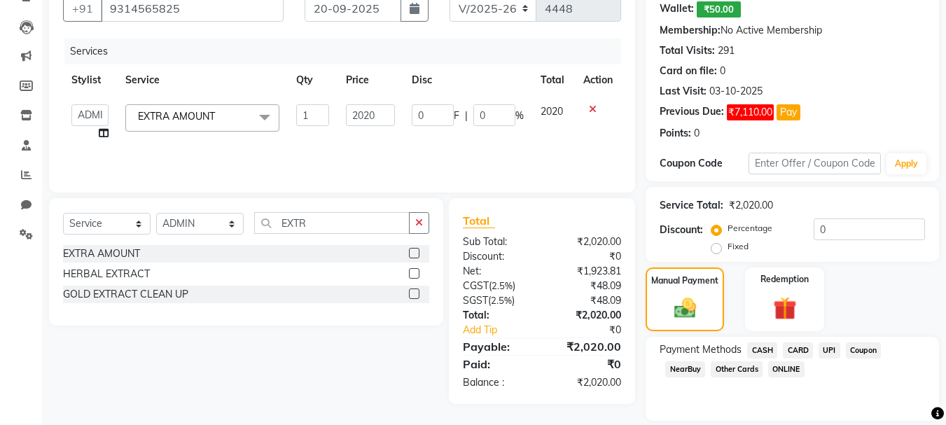
click at [827, 353] on span "UPI" at bounding box center [829, 350] width 22 height 16
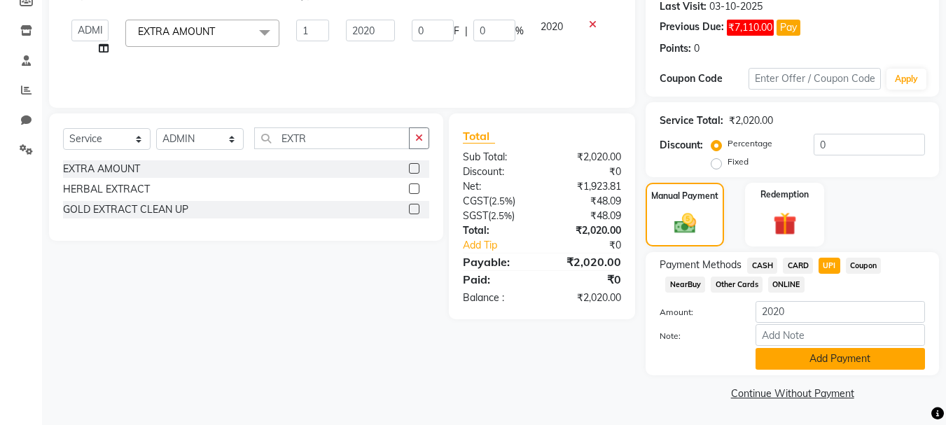
click at [828, 360] on button "Add Payment" at bounding box center [839, 359] width 169 height 22
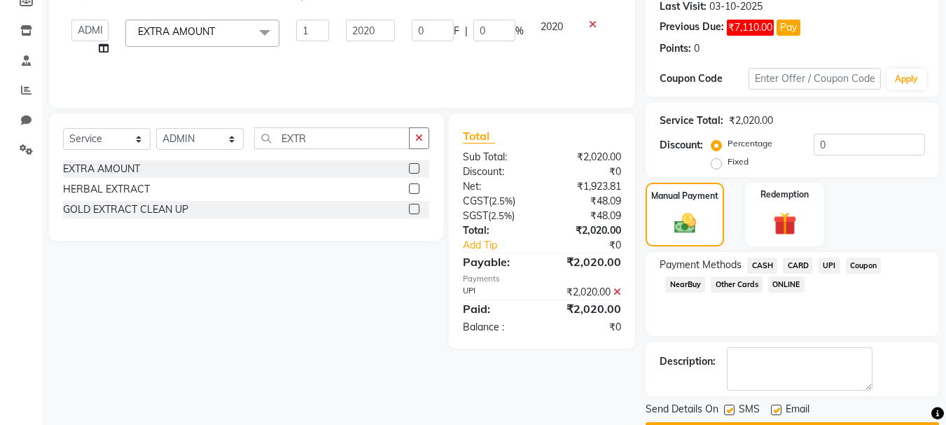
scroll to position [260, 0]
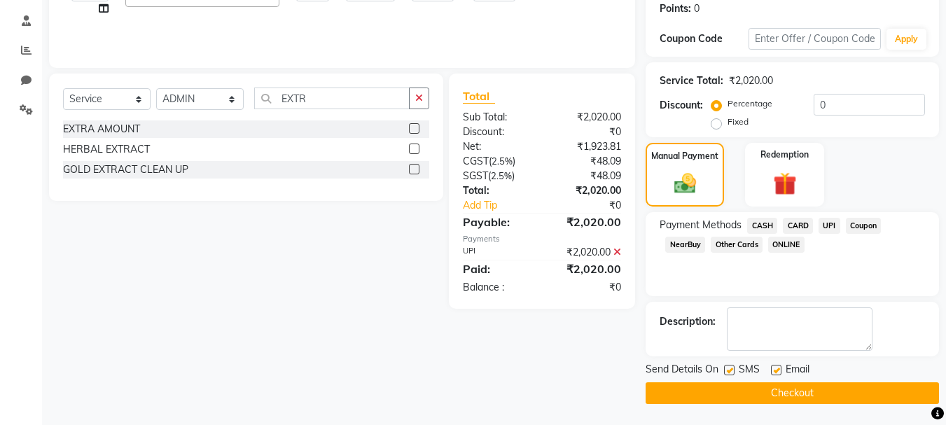
click at [823, 393] on button "Checkout" at bounding box center [791, 393] width 293 height 22
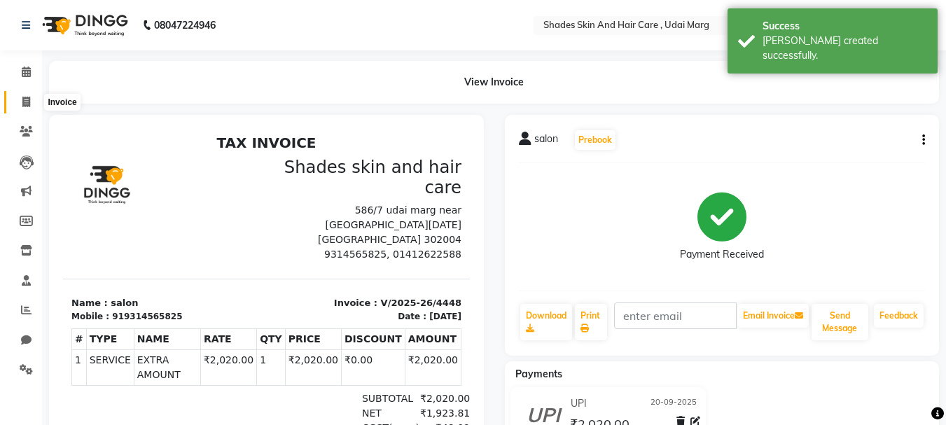
click at [27, 95] on span at bounding box center [26, 102] width 24 height 16
select select "service"
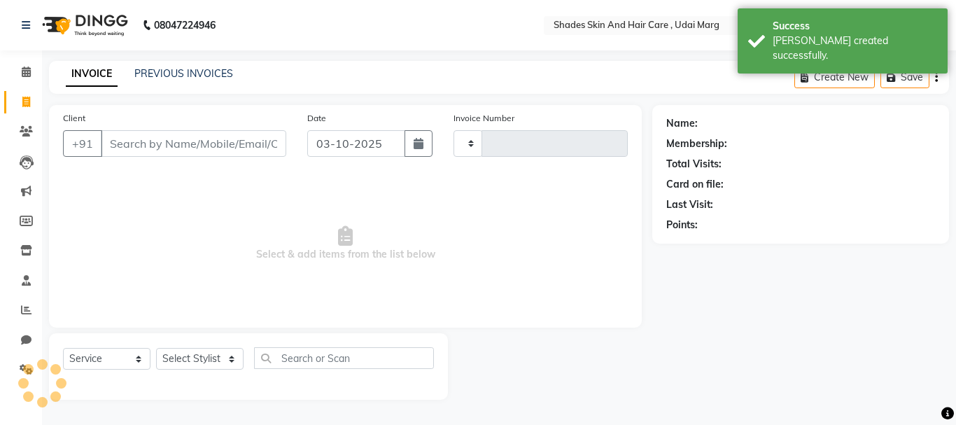
type input "4449"
select select "8022"
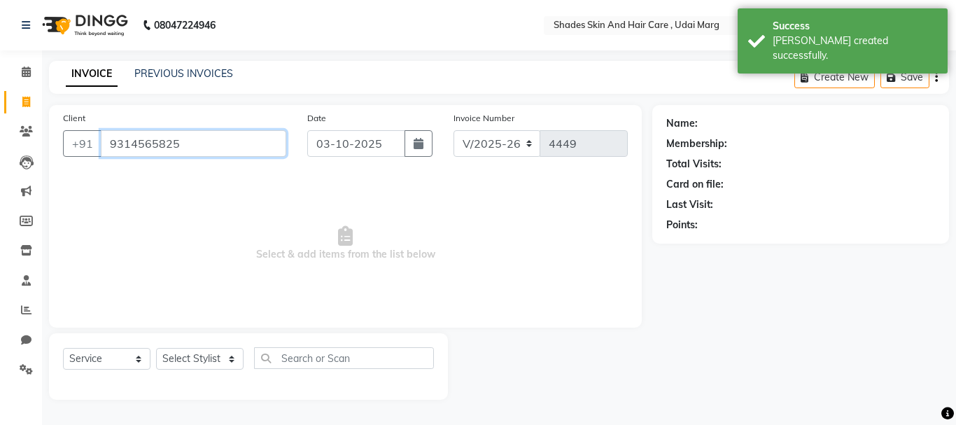
type input "9314565825"
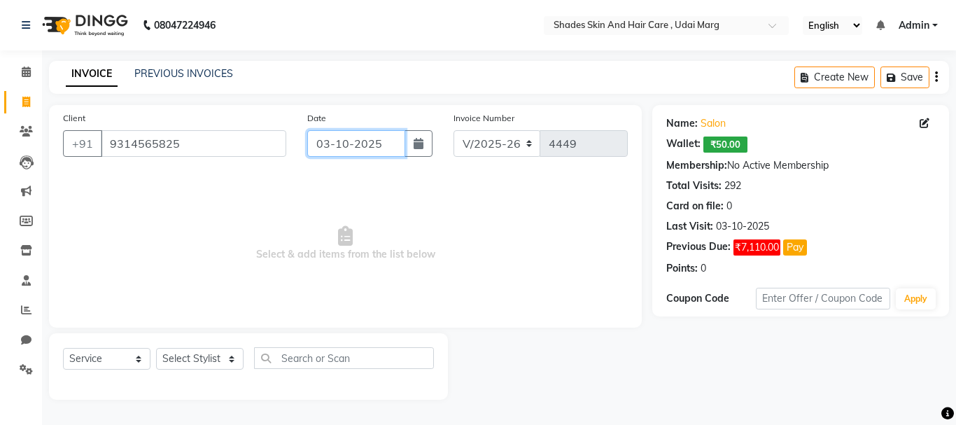
type input "1"
type input "20-09-2025"
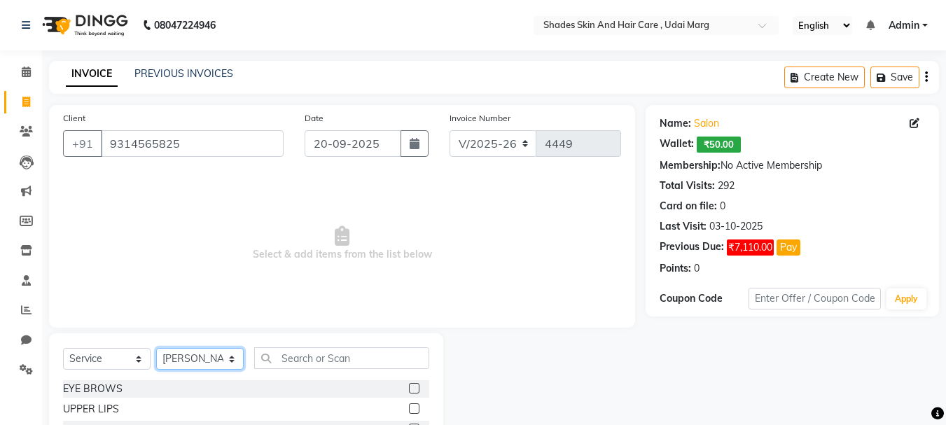
select select "74331"
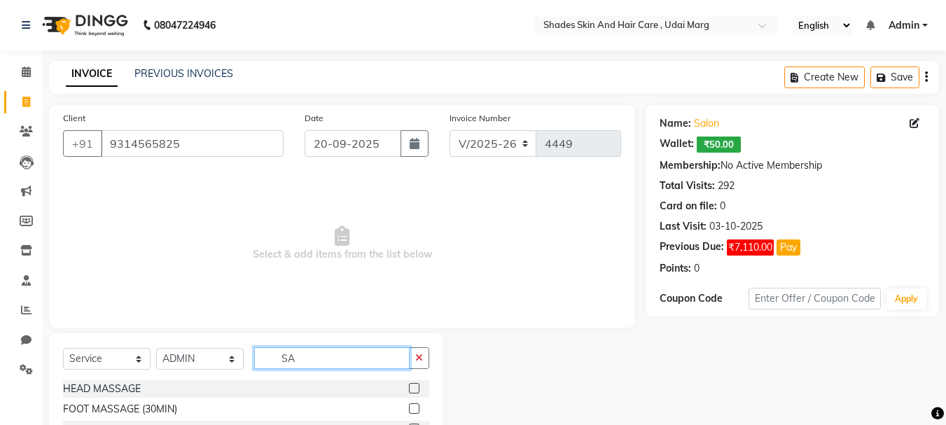
type input "S"
type input "EXTR"
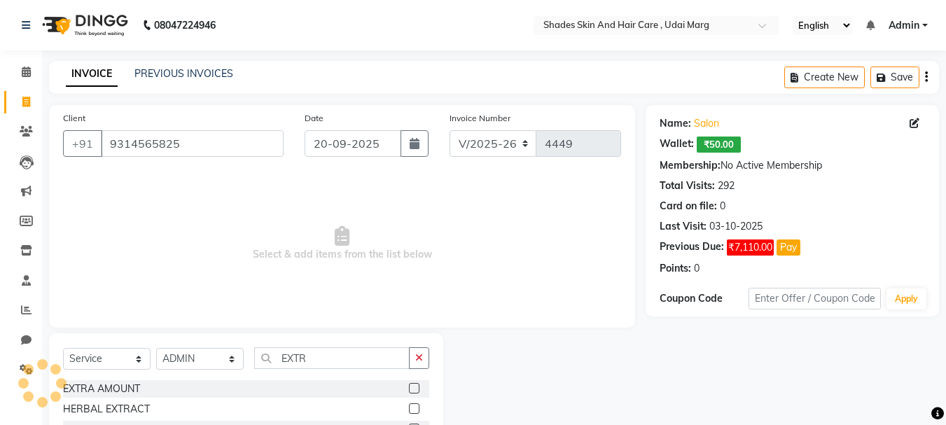
click at [414, 392] on label at bounding box center [414, 388] width 10 height 10
click at [414, 392] on input "checkbox" at bounding box center [413, 388] width 9 height 9
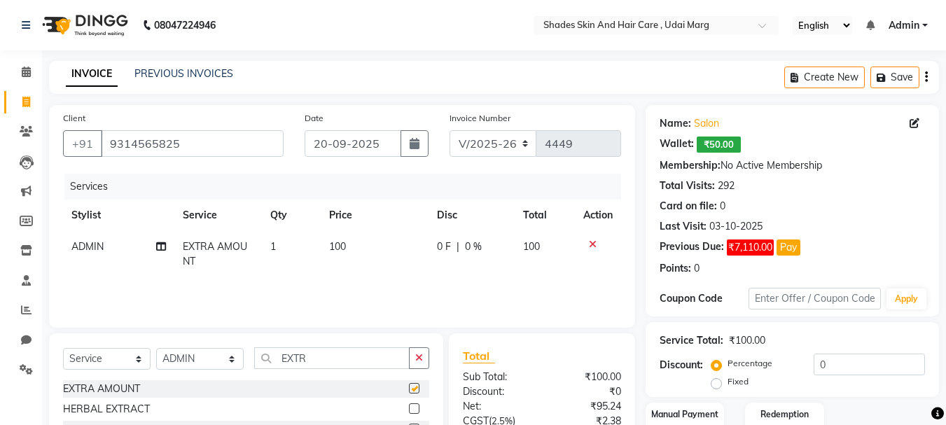
scroll to position [135, 0]
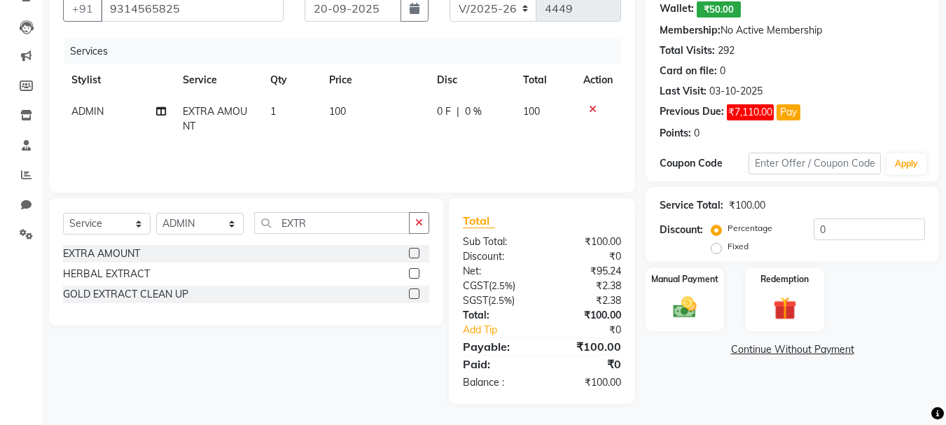
checkbox input "false"
click at [379, 108] on td "100" at bounding box center [375, 119] width 108 height 46
select select "74331"
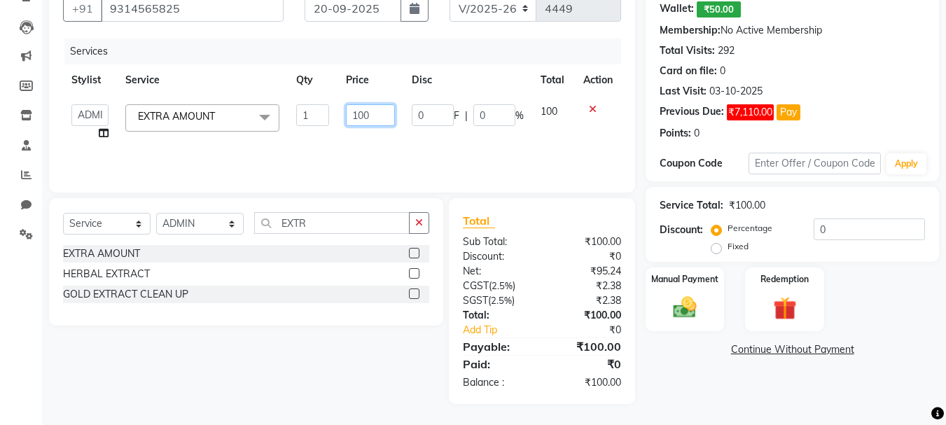
click at [363, 115] on input "100" at bounding box center [370, 115] width 48 height 22
type input "10200"
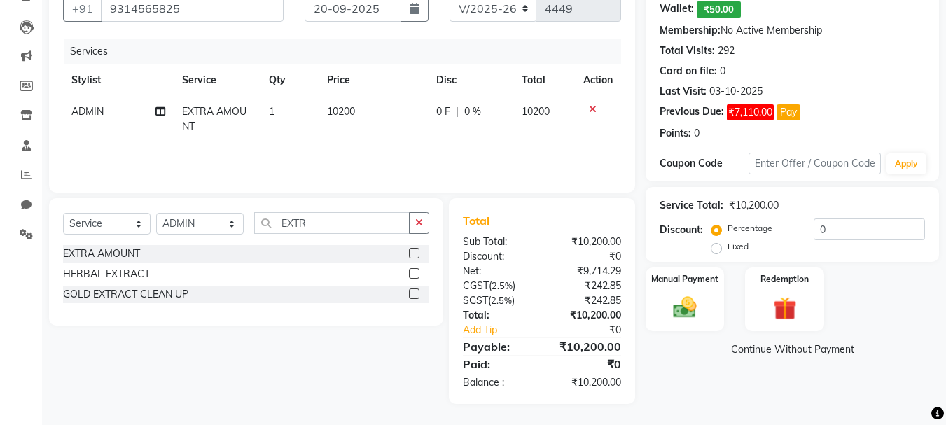
click at [519, 137] on tr "ADMIN EXTRA AMOUNT 1 10200 0 F | 0 % 10200" at bounding box center [342, 119] width 558 height 46
click at [702, 306] on img at bounding box center [684, 307] width 39 height 28
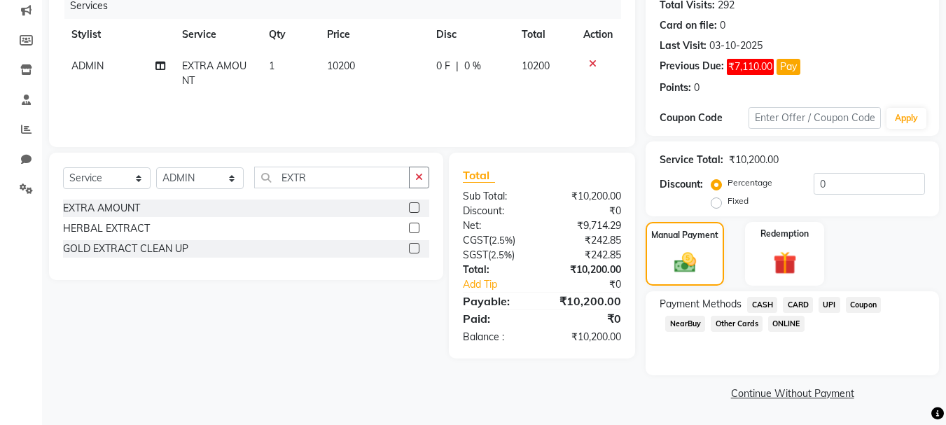
click at [808, 300] on span "CARD" at bounding box center [798, 305] width 30 height 16
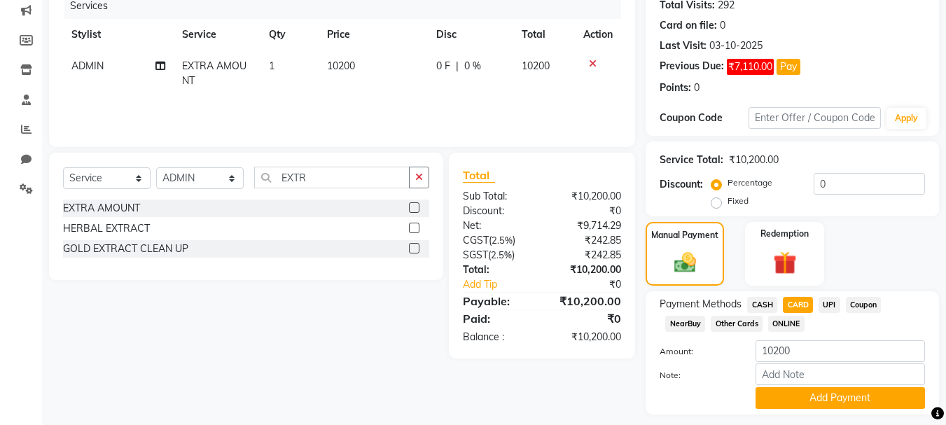
scroll to position [220, 0]
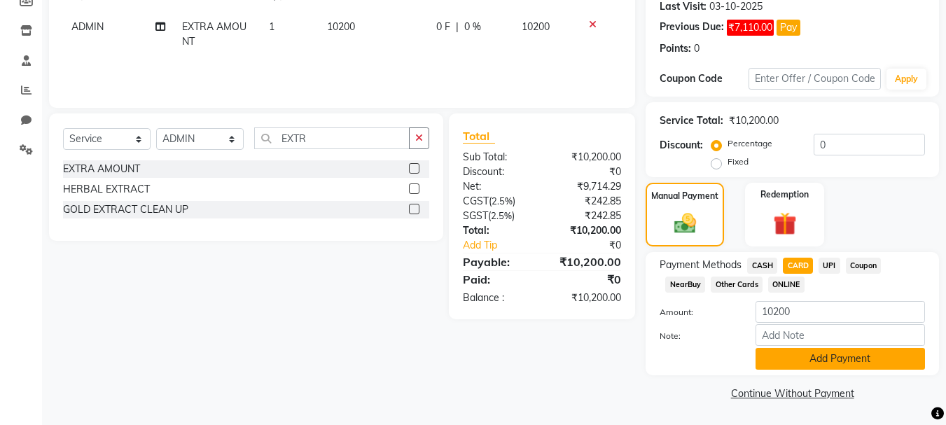
click at [814, 358] on button "Add Payment" at bounding box center [839, 359] width 169 height 22
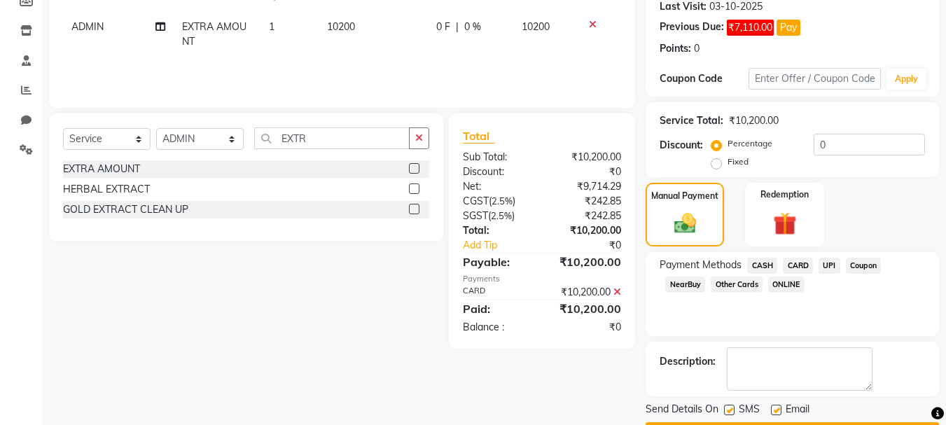
scroll to position [260, 0]
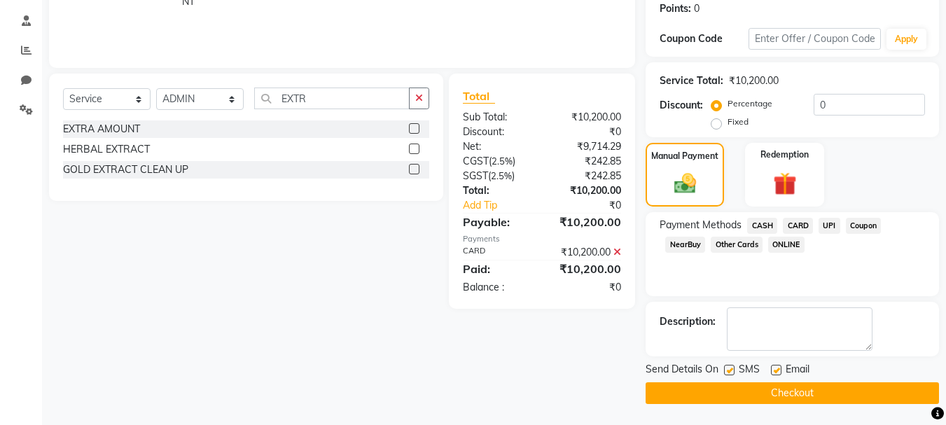
click at [810, 386] on button "Checkout" at bounding box center [791, 393] width 293 height 22
